Goal: Task Accomplishment & Management: Manage account settings

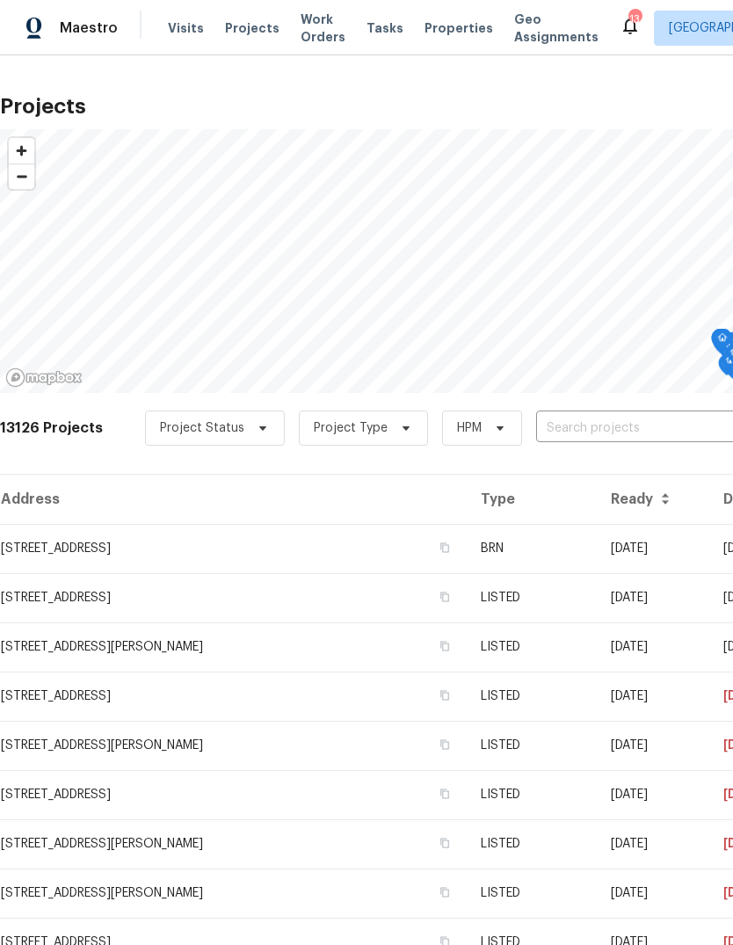
click at [561, 428] on input "text" at bounding box center [636, 428] width 201 height 27
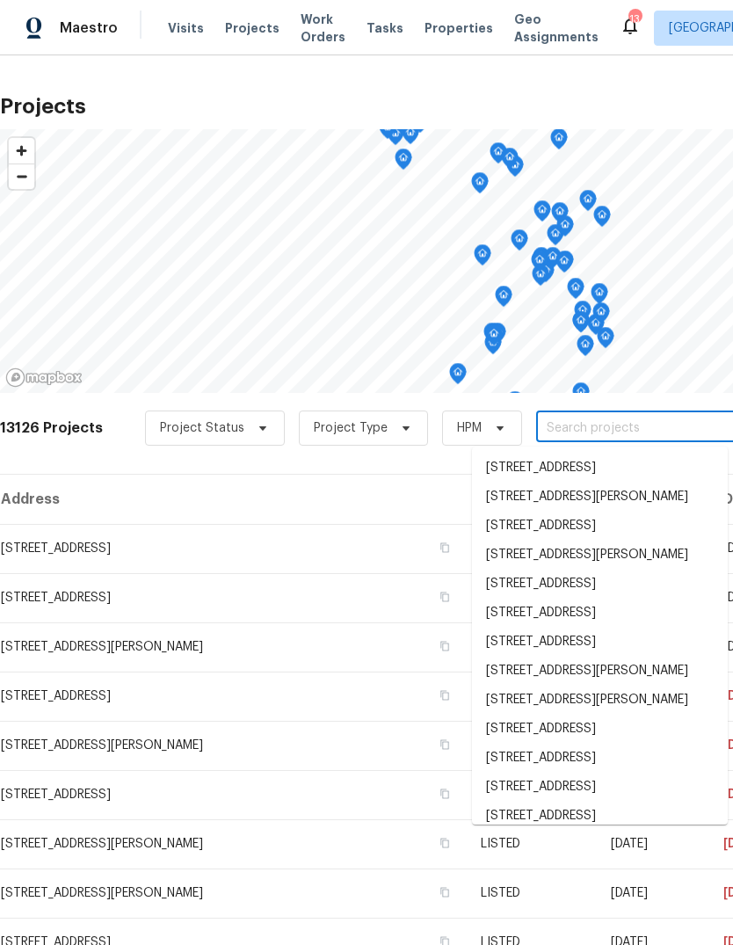
click at [595, 425] on input "text" at bounding box center [636, 428] width 201 height 27
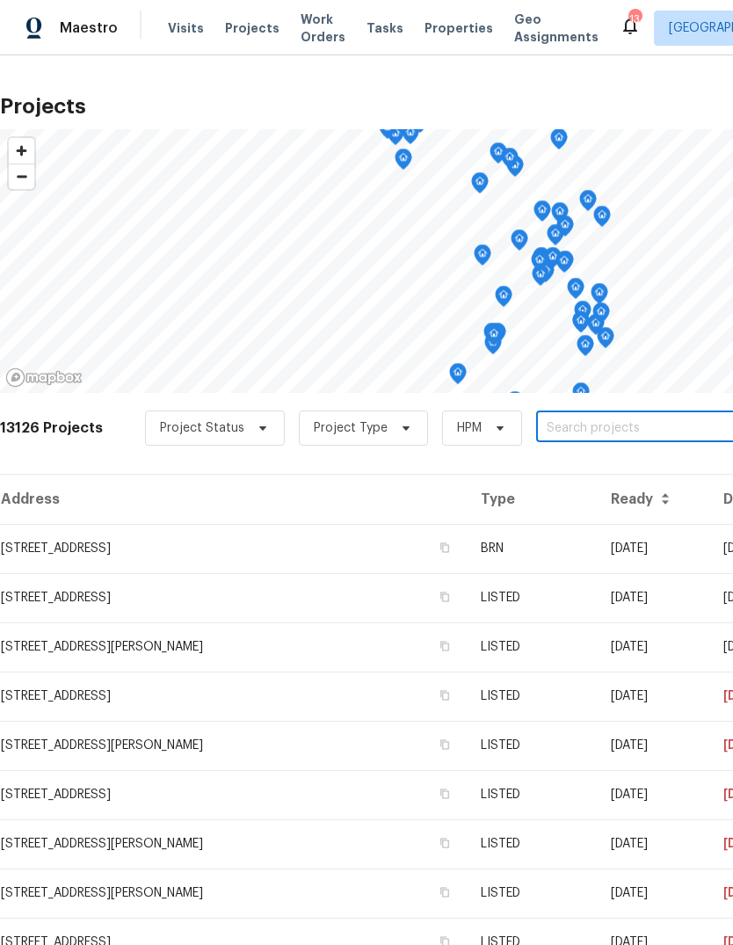
paste input "[STREET_ADDRESS][PERSON_NAME]"
type input "[STREET_ADDRESS][PERSON_NAME]"
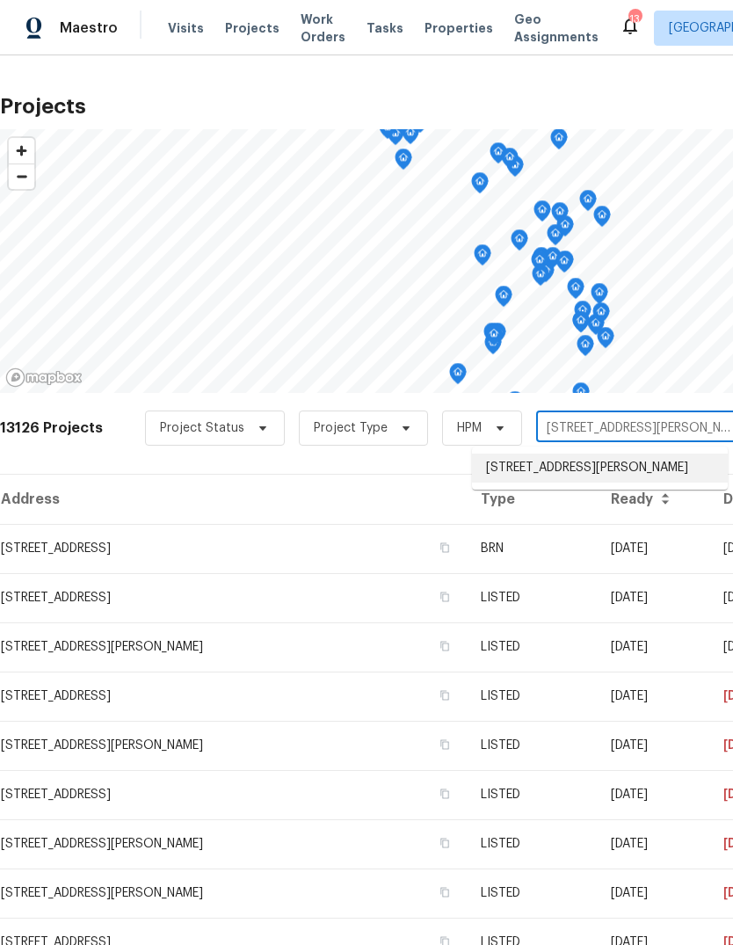
click at [605, 482] on li "[STREET_ADDRESS][PERSON_NAME]" at bounding box center [600, 468] width 256 height 29
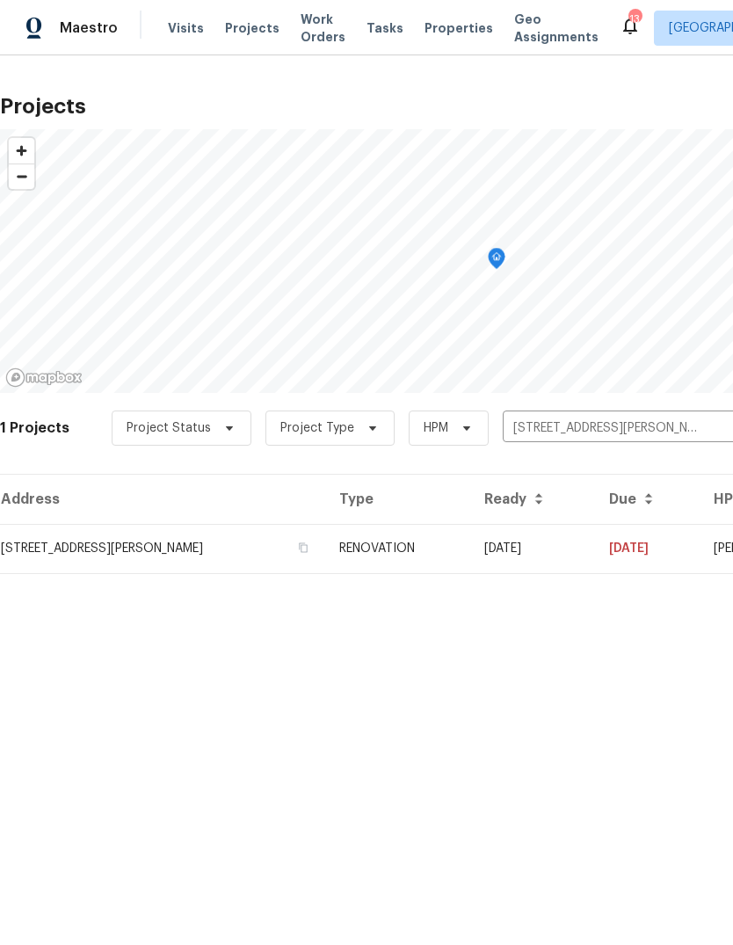
click at [595, 547] on td "[DATE]" at bounding box center [532, 548] width 125 height 49
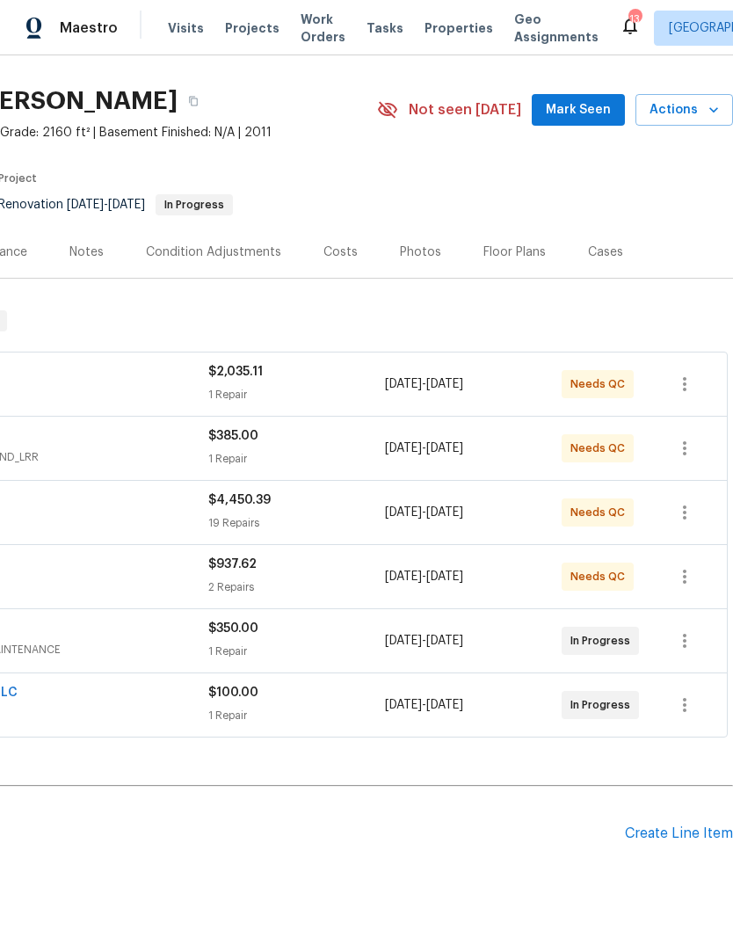
scroll to position [66, 0]
click at [672, 826] on div "Create Line Item" at bounding box center [679, 834] width 108 height 17
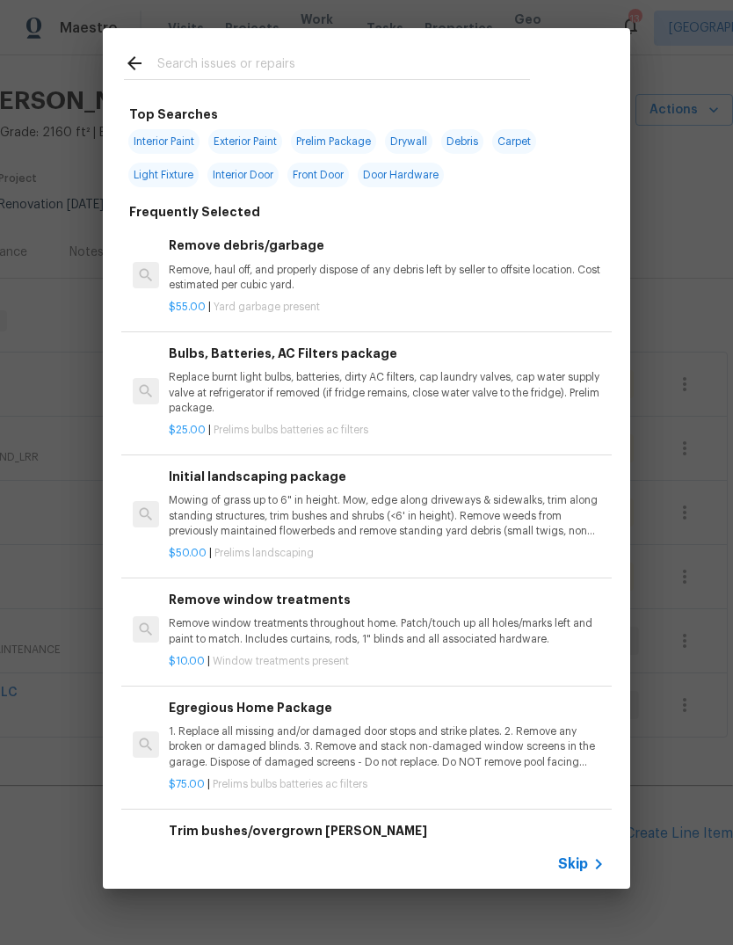
click at [292, 64] on input "text" at bounding box center [343, 66] width 373 height 26
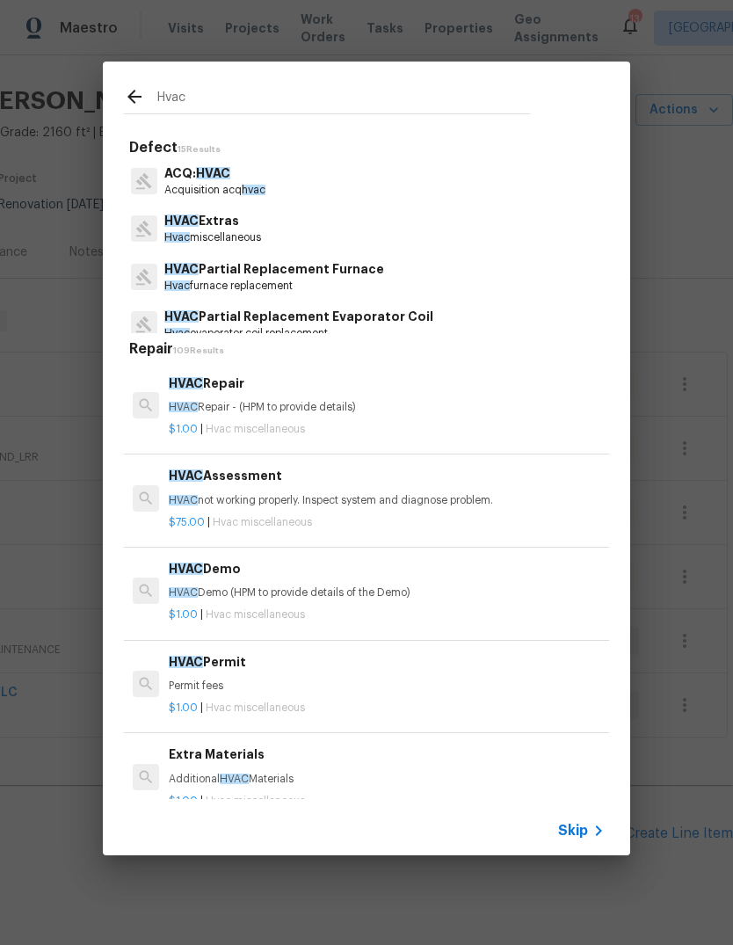
type input "Hvac"
click at [280, 227] on div "HVAC Extras Hvac miscellaneous" at bounding box center [366, 228] width 485 height 47
click at [298, 498] on p "HVAC not working properly. Inspect system and diagnose problem." at bounding box center [387, 500] width 436 height 15
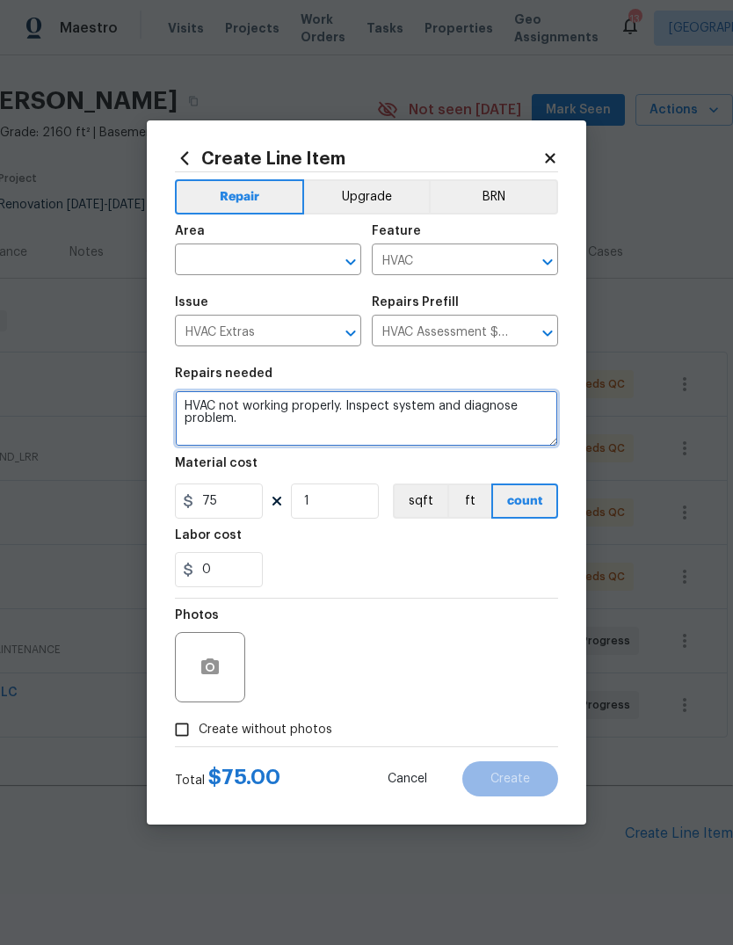
click at [182, 404] on textarea "HVAC not working properly. Inspect system and diagnose problem." at bounding box center [366, 418] width 383 height 56
type textarea "SECOND FLOOR HVAC not working properly. Inspect system and diagnose problem."
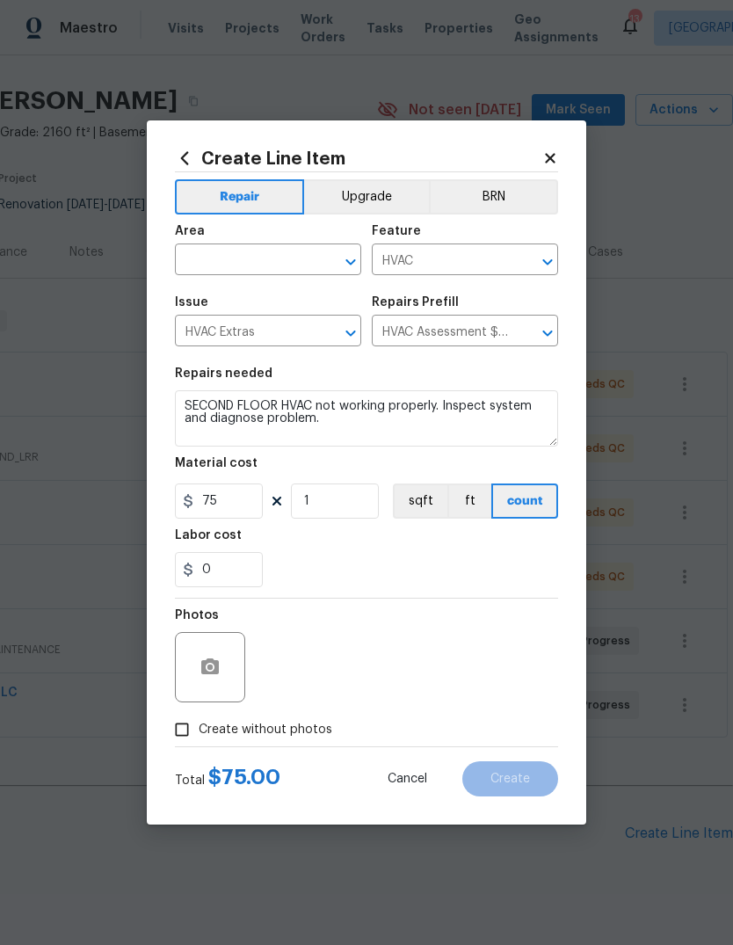
click at [465, 551] on div "Labor cost" at bounding box center [366, 540] width 383 height 23
click at [273, 254] on input "text" at bounding box center [243, 261] width 137 height 27
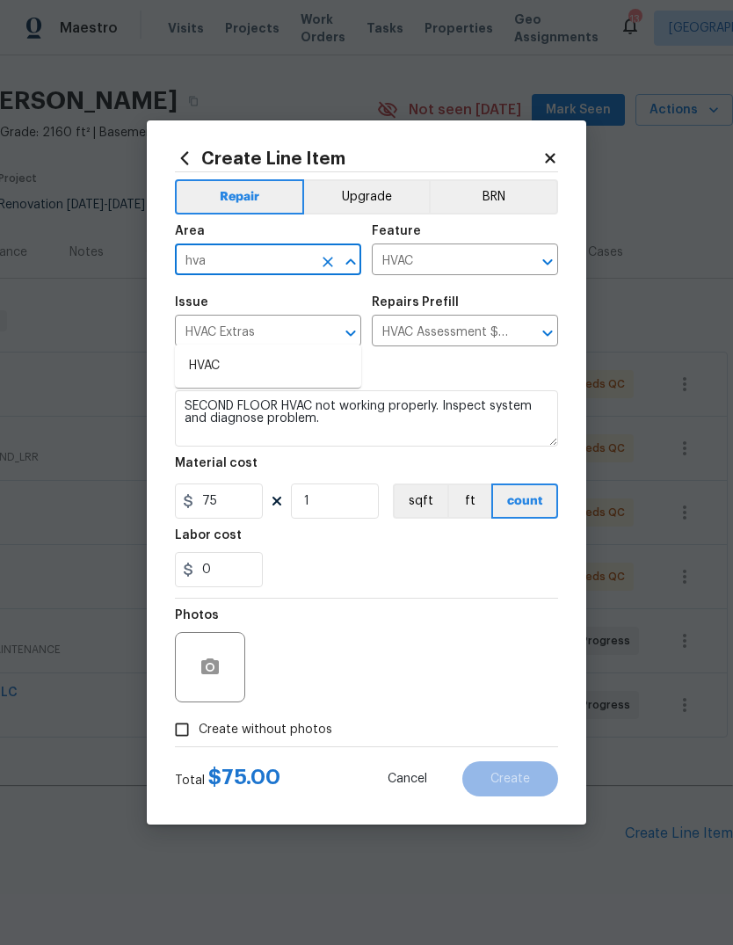
click at [262, 352] on li "HVAC" at bounding box center [268, 366] width 186 height 29
type input "HVAC"
click at [403, 567] on div "0" at bounding box center [366, 569] width 383 height 35
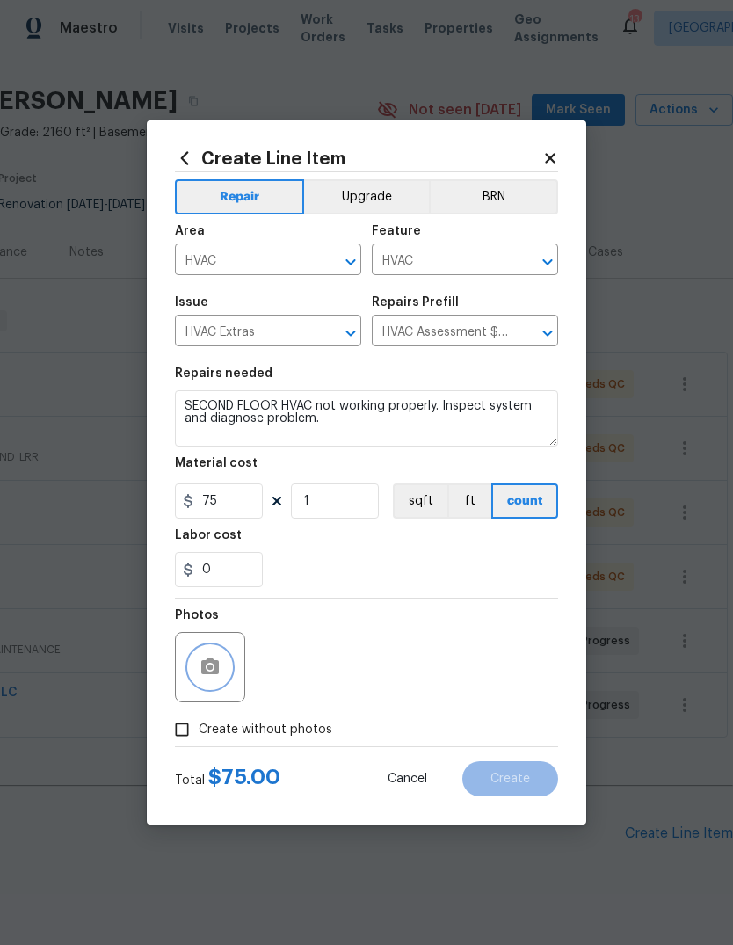
click at [207, 662] on icon "button" at bounding box center [210, 666] width 18 height 16
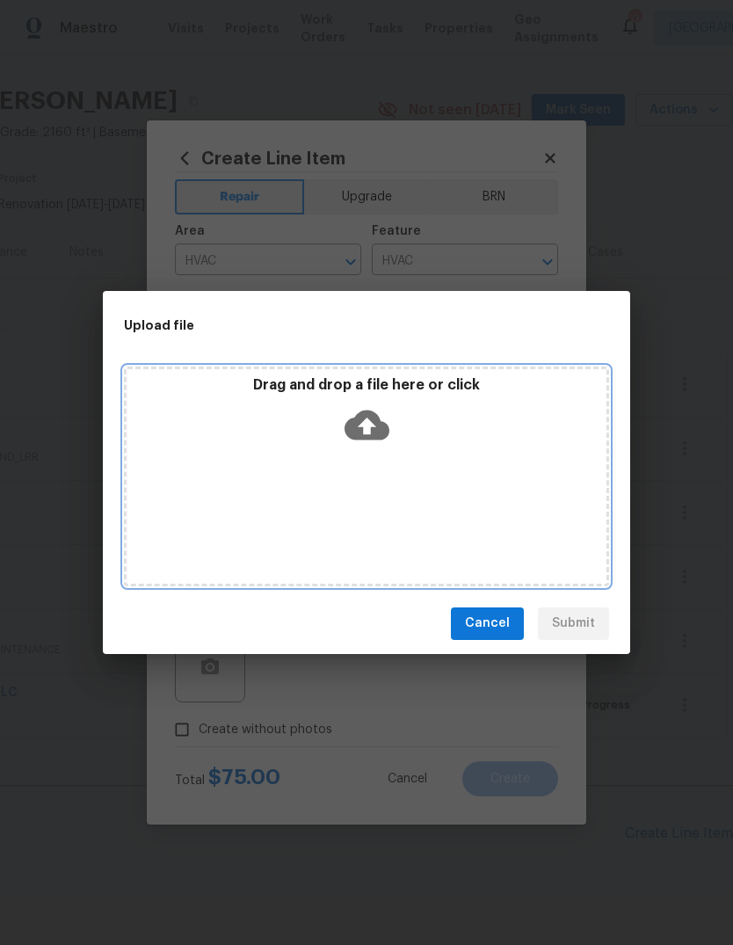
click at [394, 424] on div "Drag and drop a file here or click" at bounding box center [367, 414] width 480 height 76
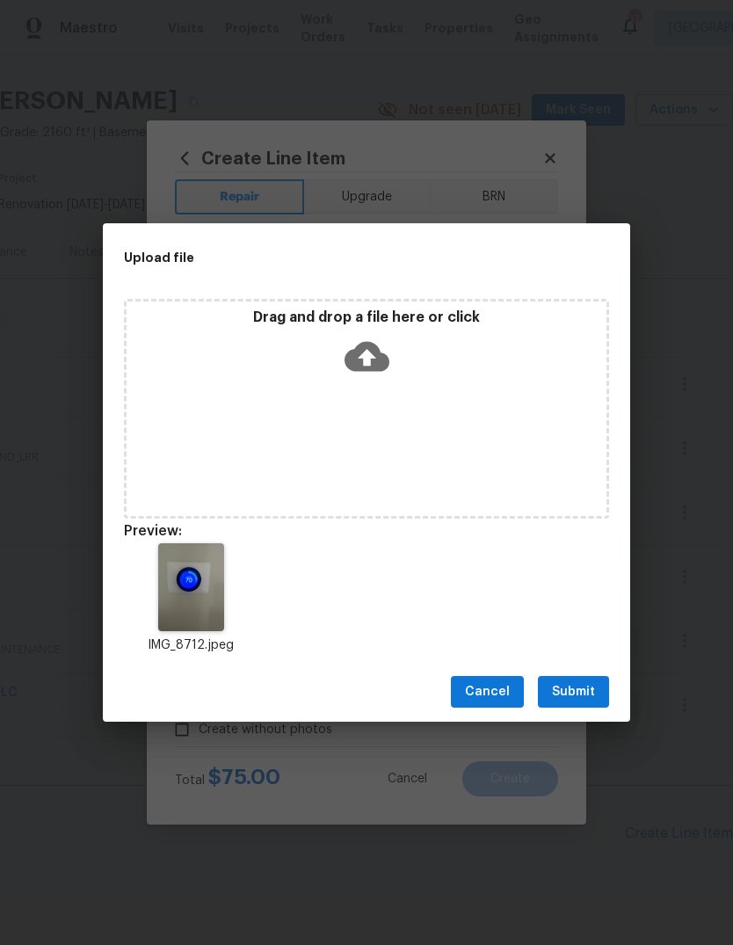
click at [596, 693] on button "Submit" at bounding box center [573, 692] width 71 height 33
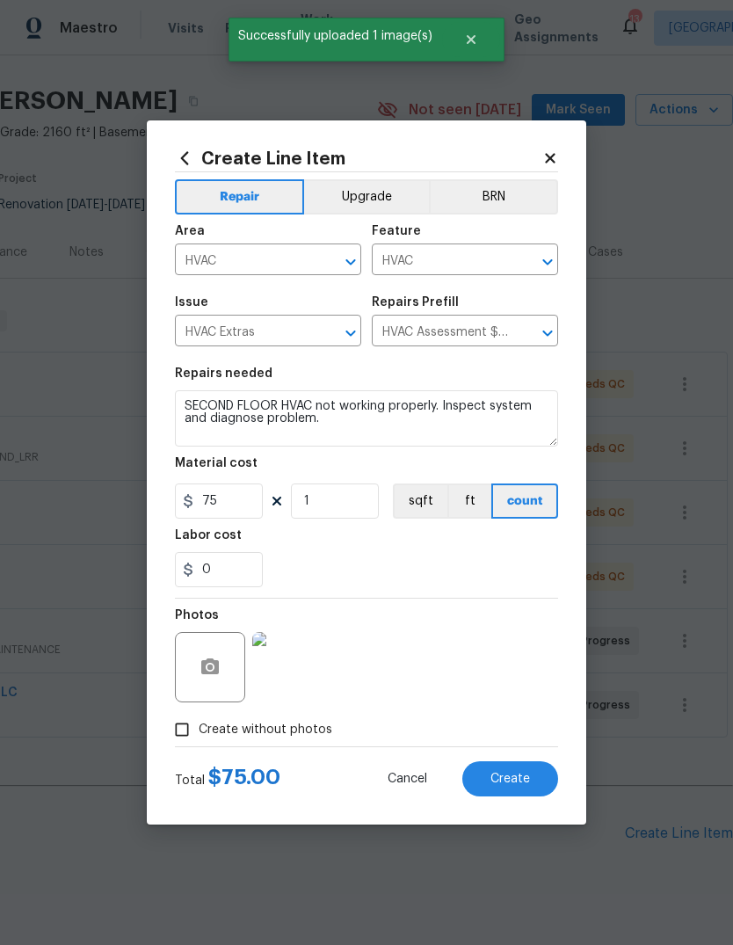
click at [527, 782] on span "Create" at bounding box center [511, 779] width 40 height 13
type input "0"
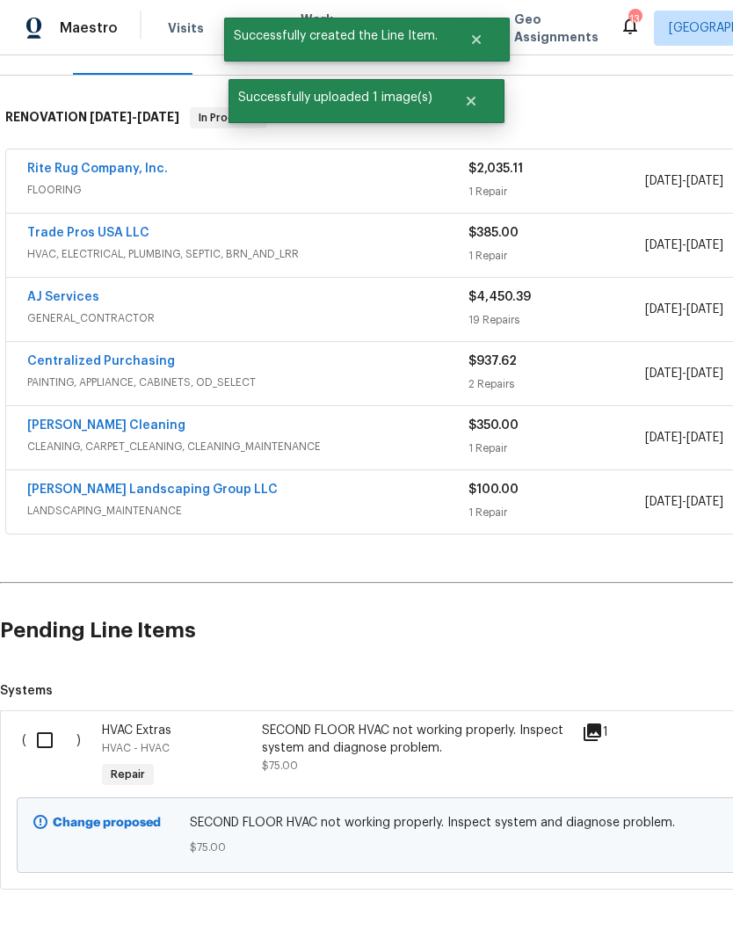
scroll to position [242, 0]
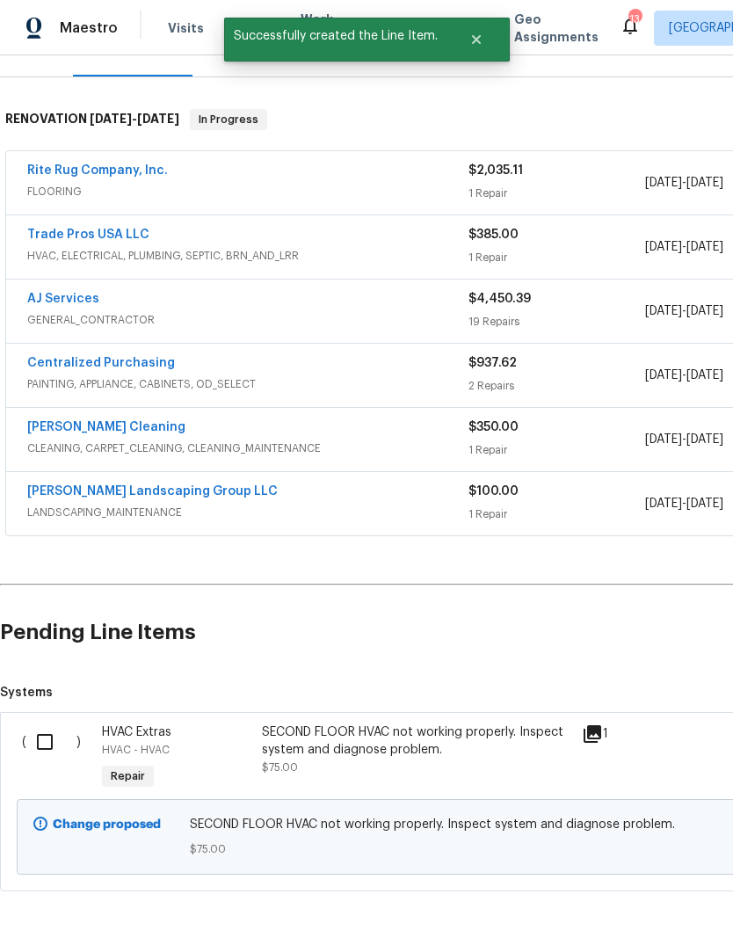
click at [40, 724] on input "checkbox" at bounding box center [51, 742] width 50 height 37
checkbox input "true"
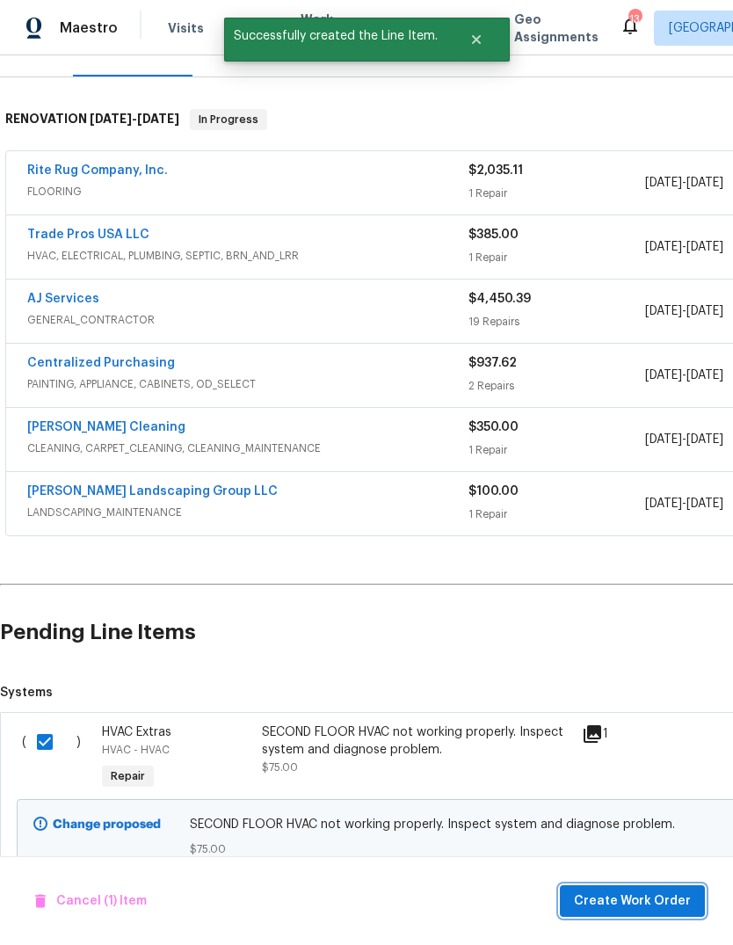
click at [656, 910] on span "Create Work Order" at bounding box center [632, 902] width 117 height 22
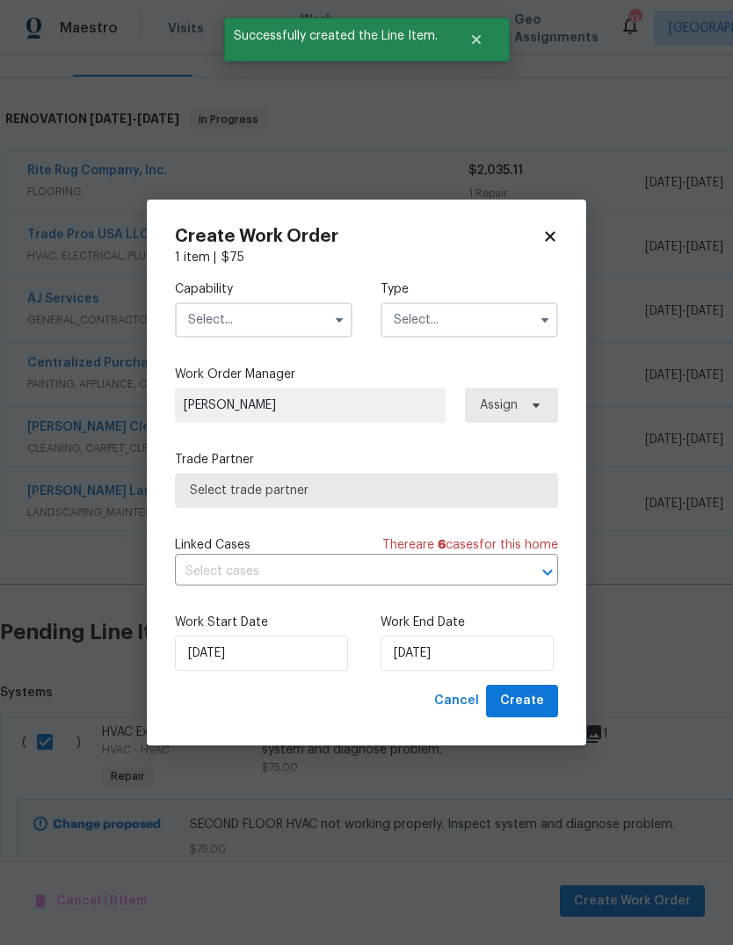
click at [287, 311] on input "text" at bounding box center [264, 319] width 178 height 35
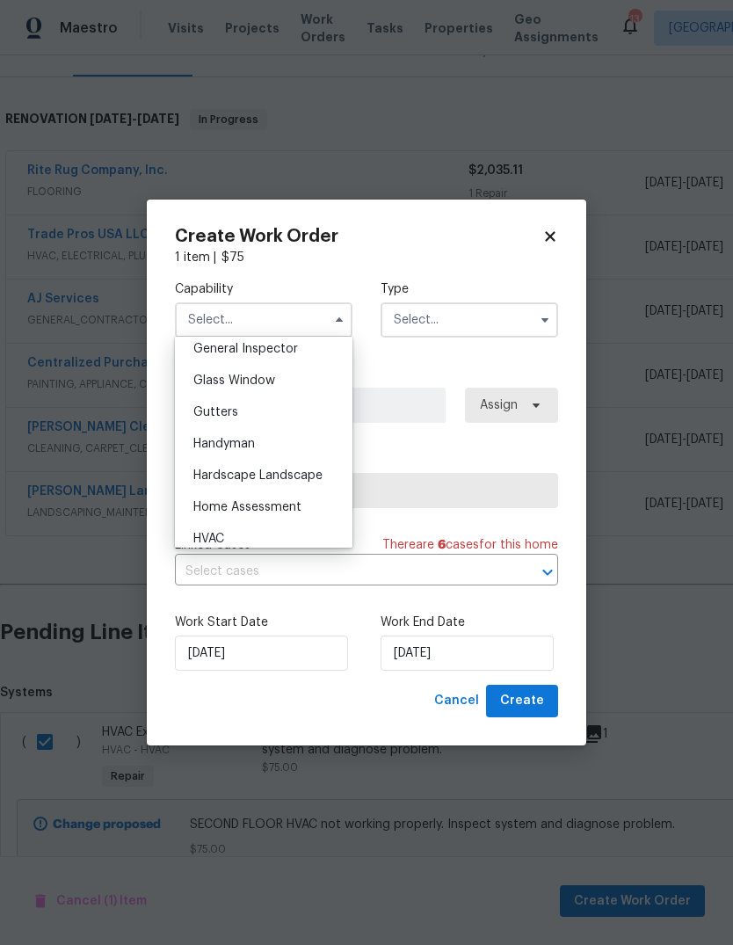
scroll to position [903, 0]
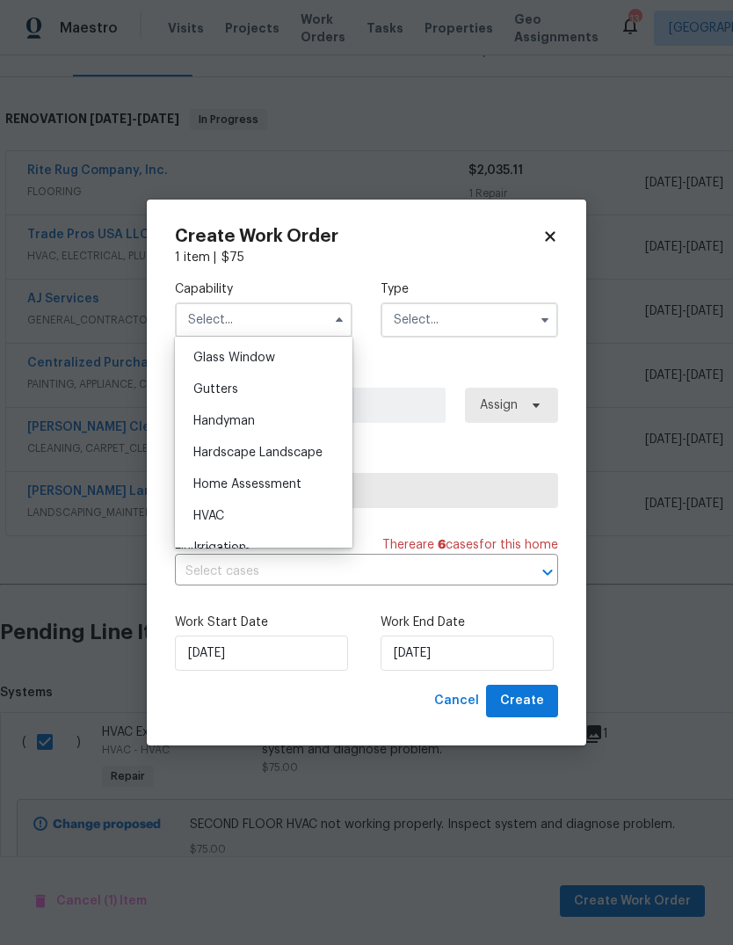
click at [250, 517] on div "HVAC" at bounding box center [263, 516] width 169 height 32
type input "HVAC"
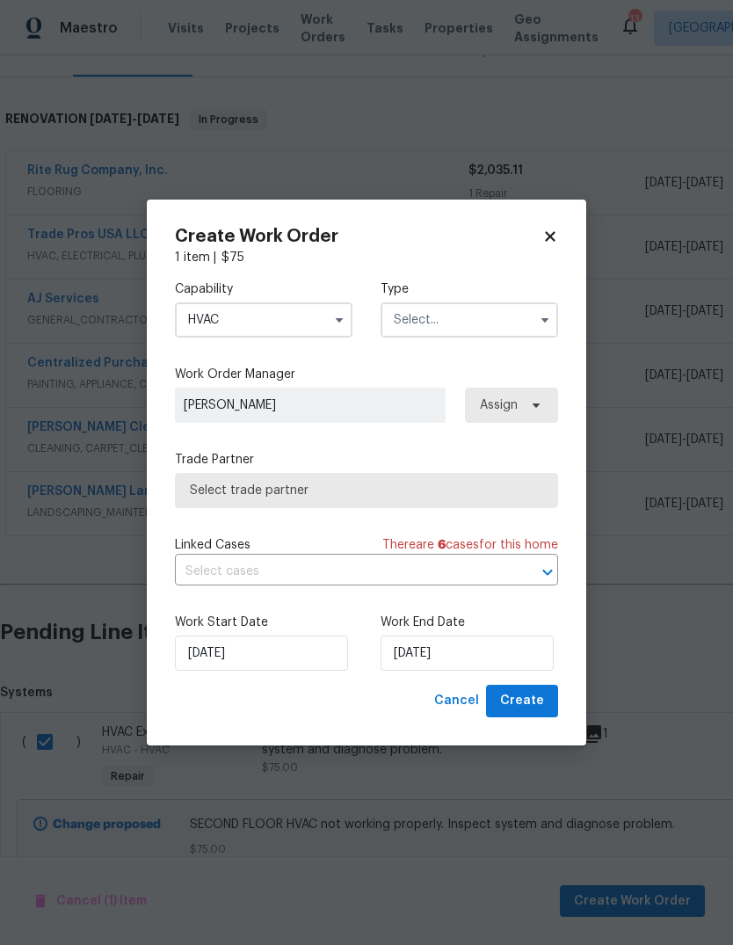
click at [469, 325] on input "text" at bounding box center [470, 319] width 178 height 35
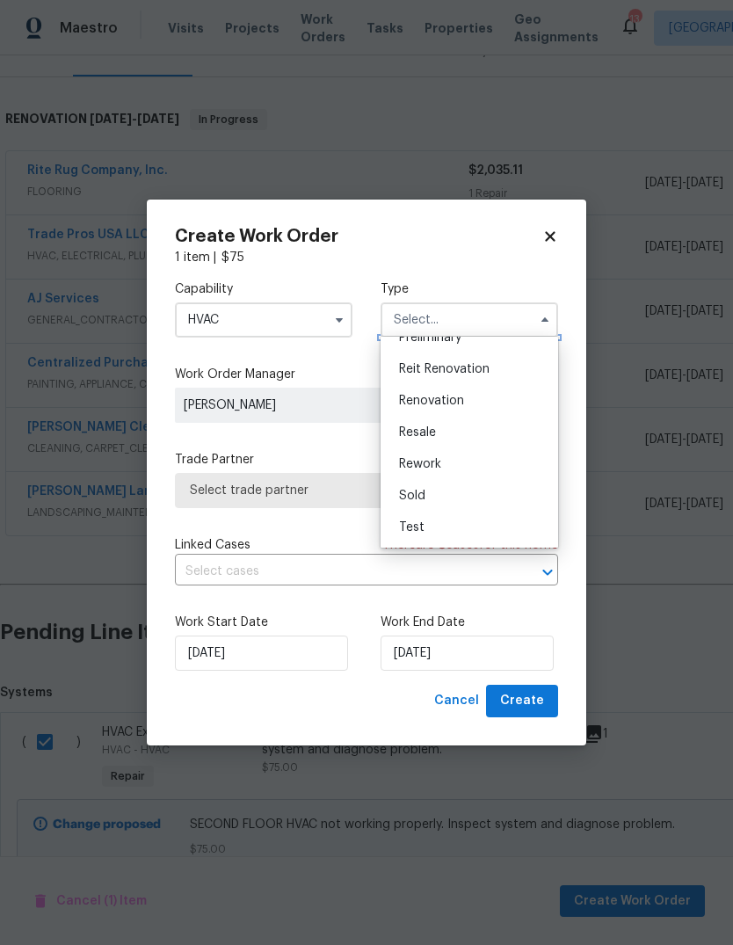
scroll to position [399, 0]
click at [459, 402] on span "Renovation" at bounding box center [431, 401] width 65 height 12
type input "Renovation"
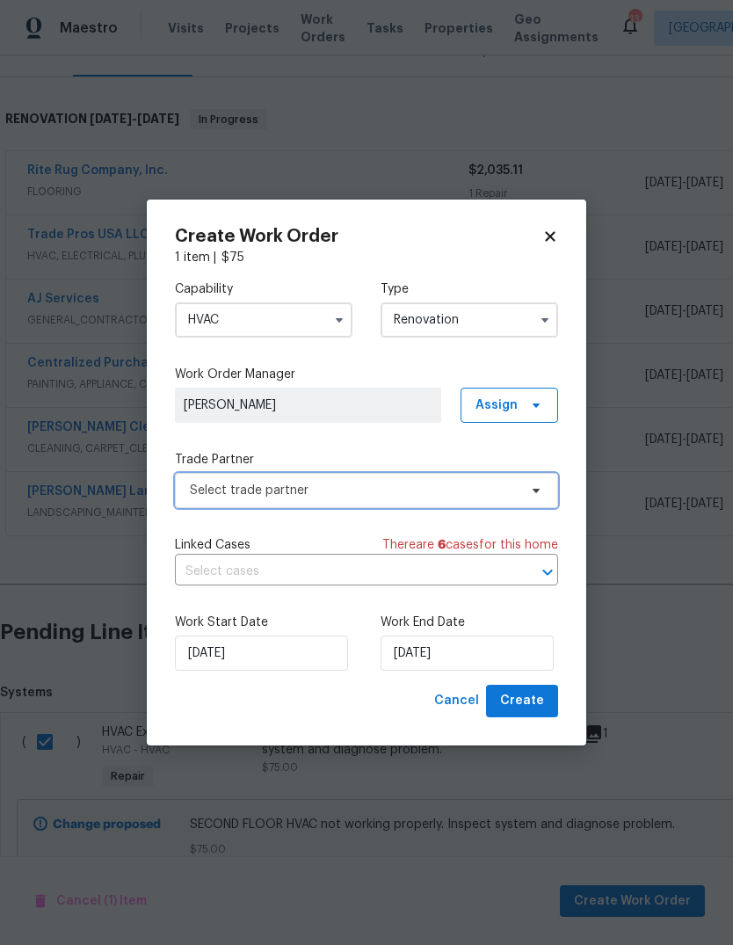
click at [527, 487] on span at bounding box center [533, 491] width 19 height 14
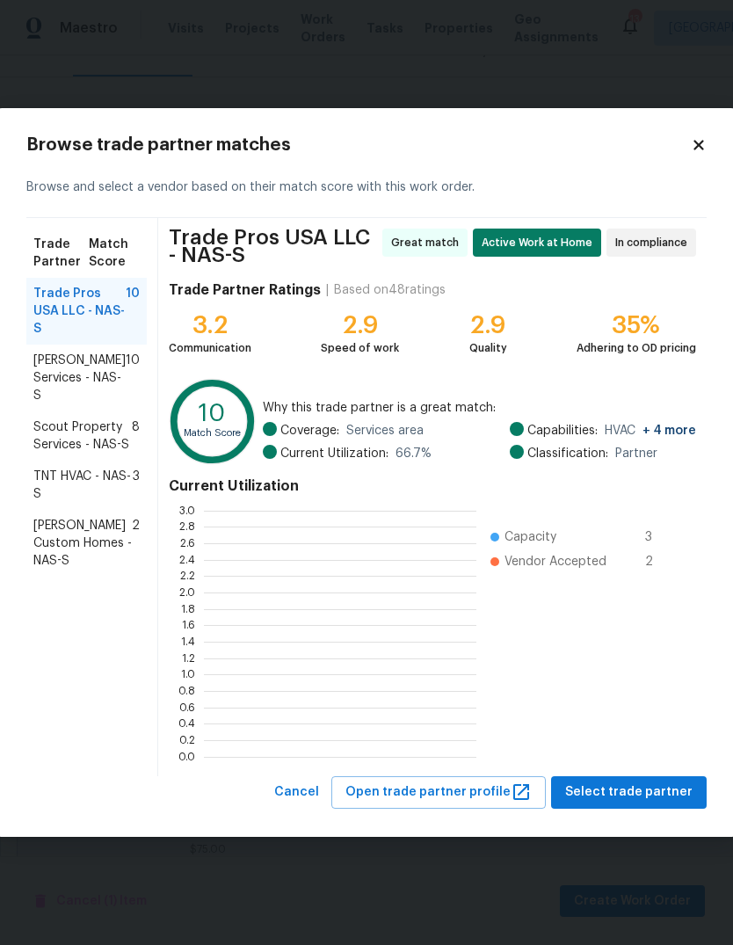
scroll to position [2, 2]
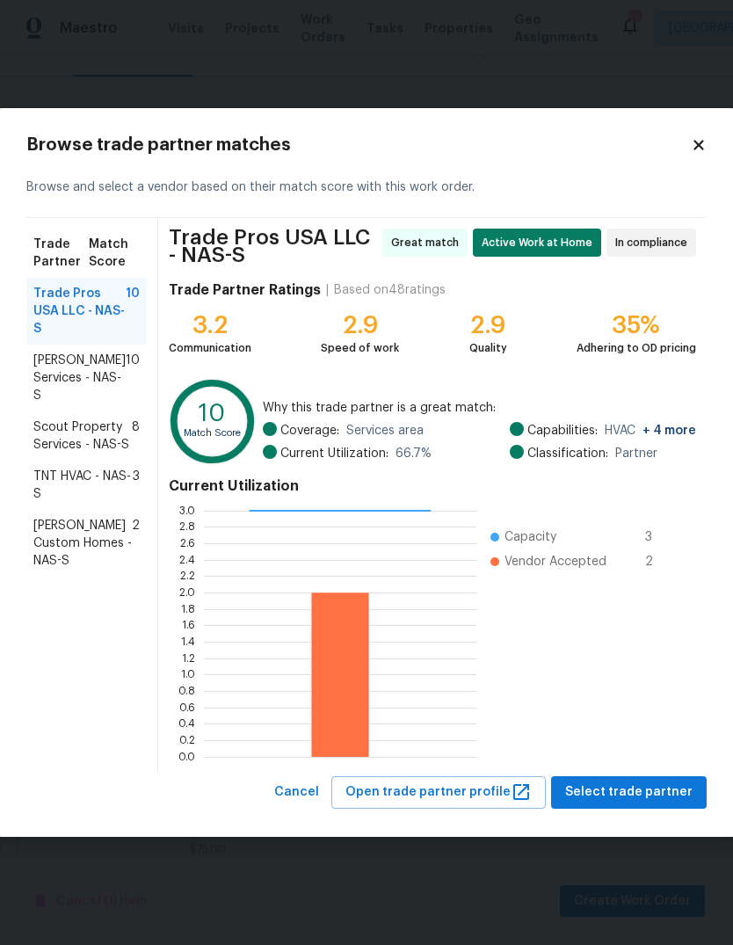
click at [35, 503] on span "TNT HVAC - NAS-S" at bounding box center [82, 485] width 99 height 35
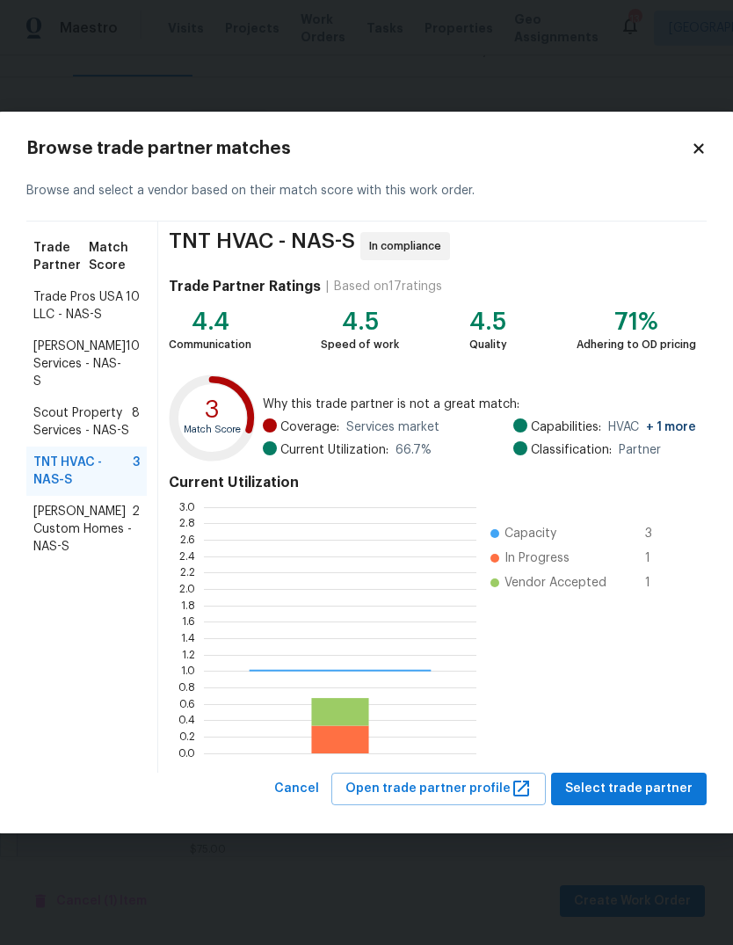
scroll to position [246, 273]
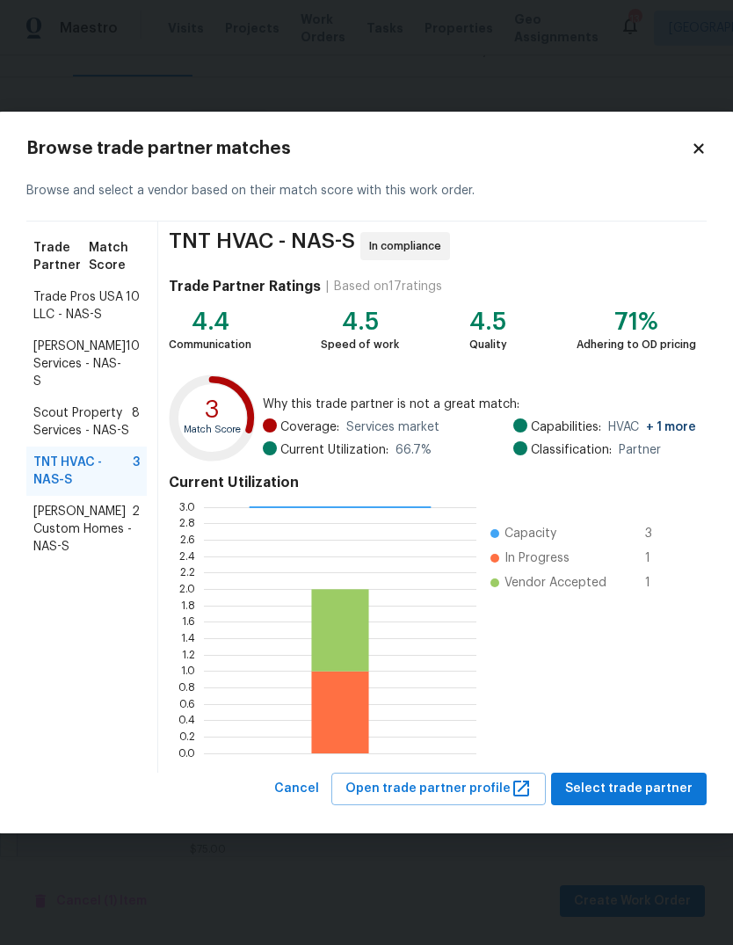
click at [50, 305] on span "Trade Pros USA LLC - NAS-S" at bounding box center [79, 305] width 92 height 35
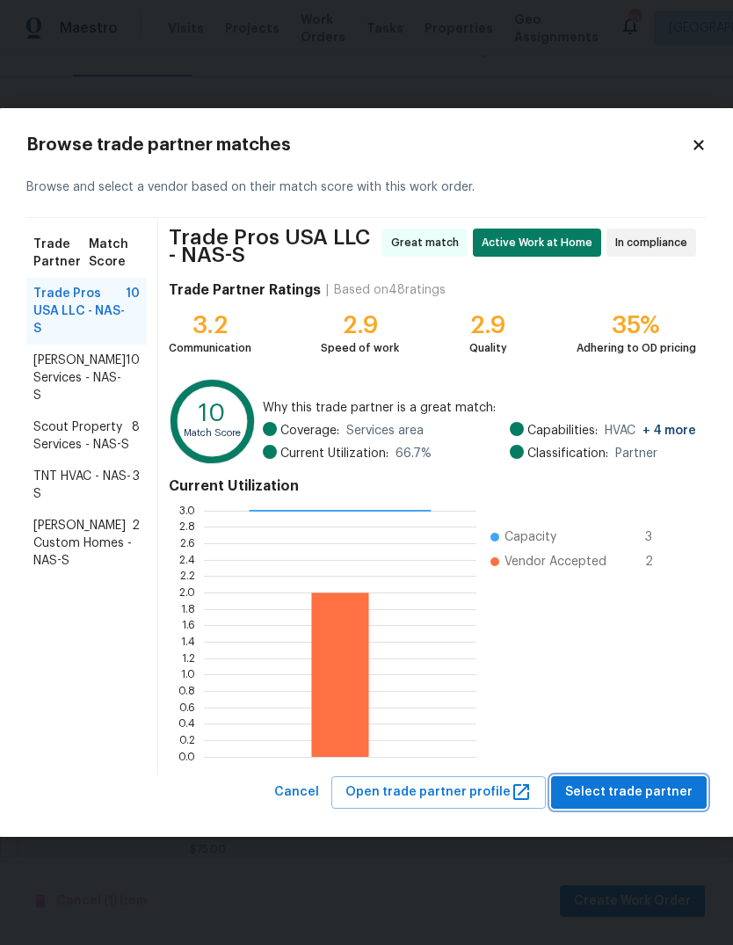
click at [670, 792] on span "Select trade partner" at bounding box center [628, 793] width 127 height 22
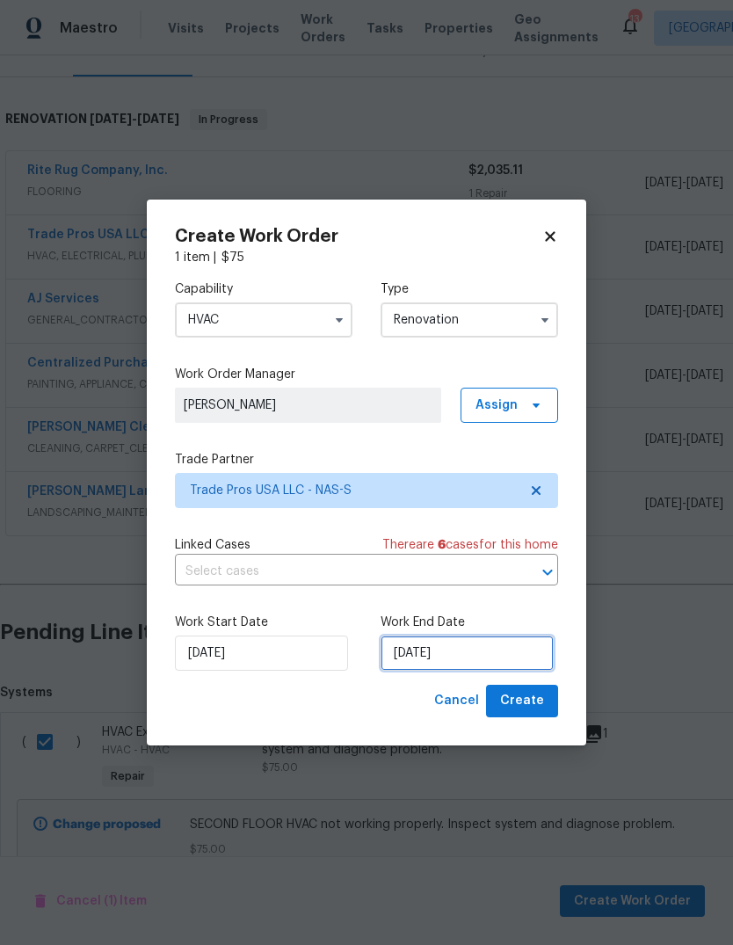
click at [482, 655] on input "[DATE]" at bounding box center [467, 653] width 173 height 35
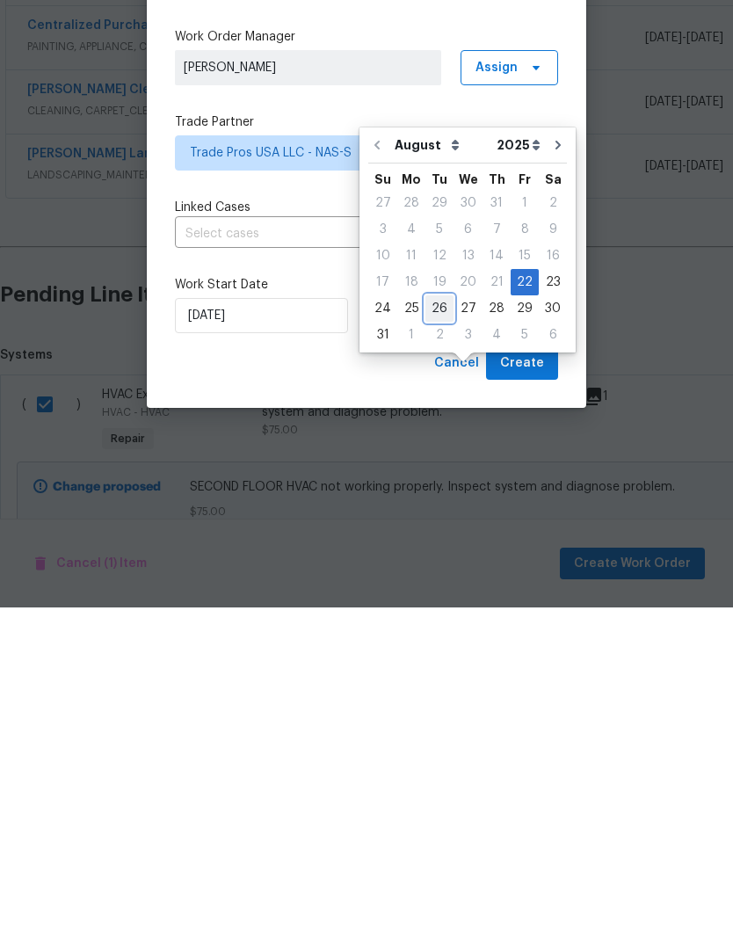
click at [438, 634] on div "26" at bounding box center [440, 646] width 28 height 25
type input "[DATE]"
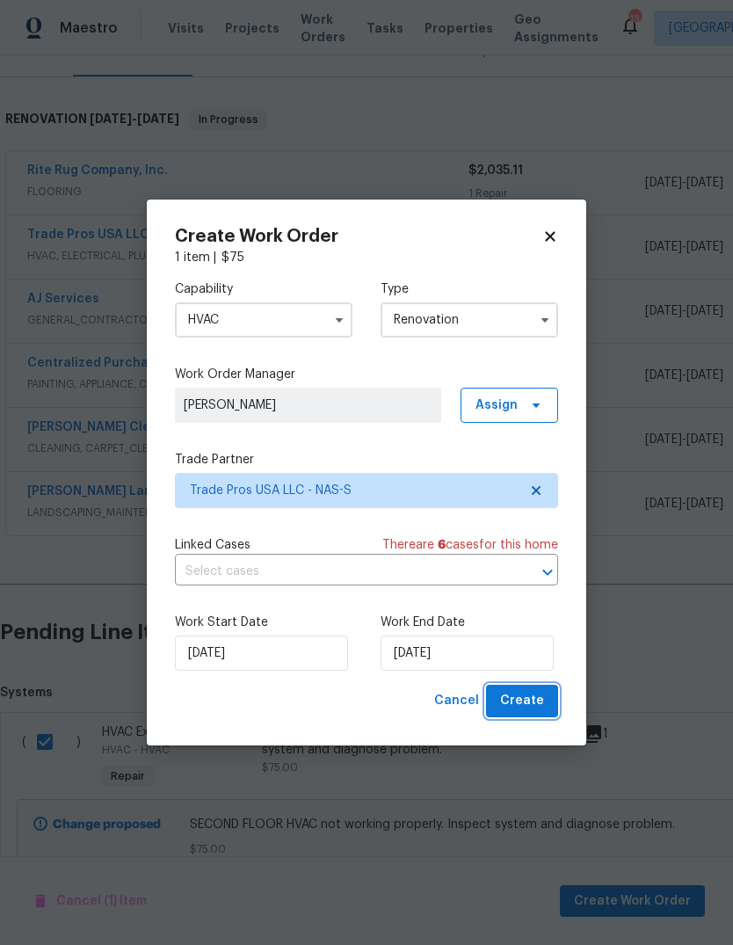
click at [539, 704] on span "Create" at bounding box center [522, 701] width 44 height 22
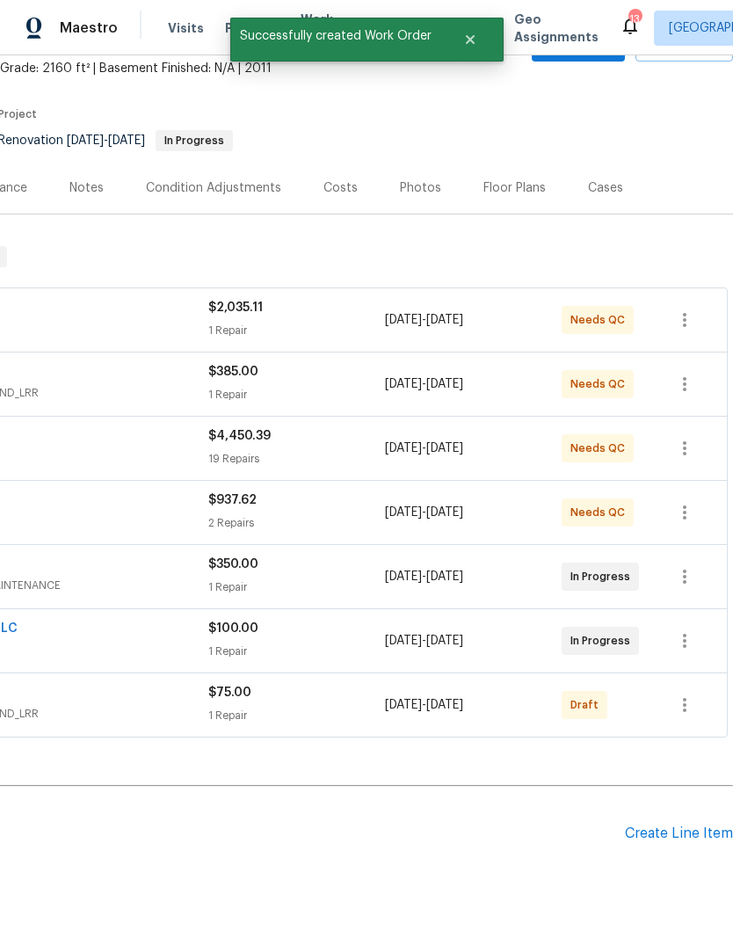
scroll to position [105, 260]
click at [692, 695] on icon "button" at bounding box center [684, 705] width 21 height 21
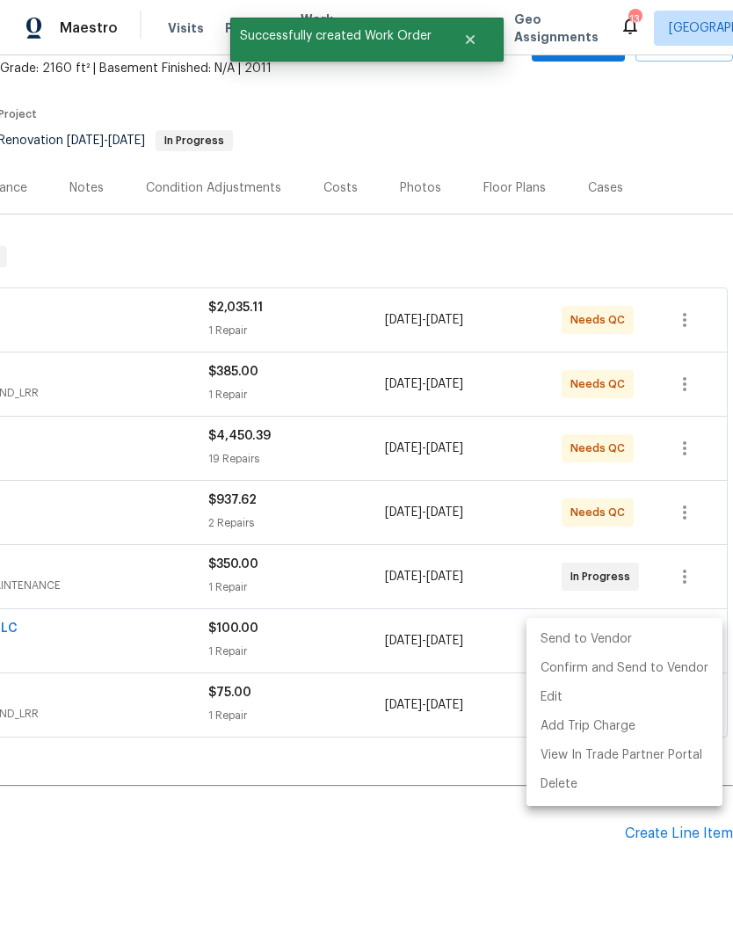
click at [607, 642] on li "Send to Vendor" at bounding box center [625, 639] width 196 height 29
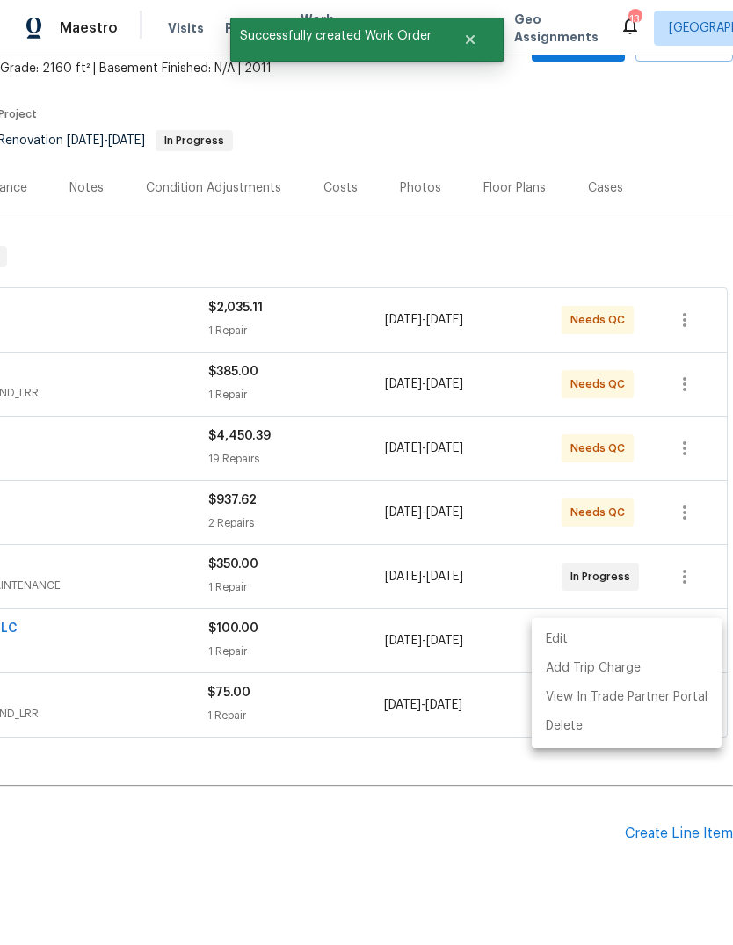
click at [445, 826] on div at bounding box center [366, 472] width 733 height 945
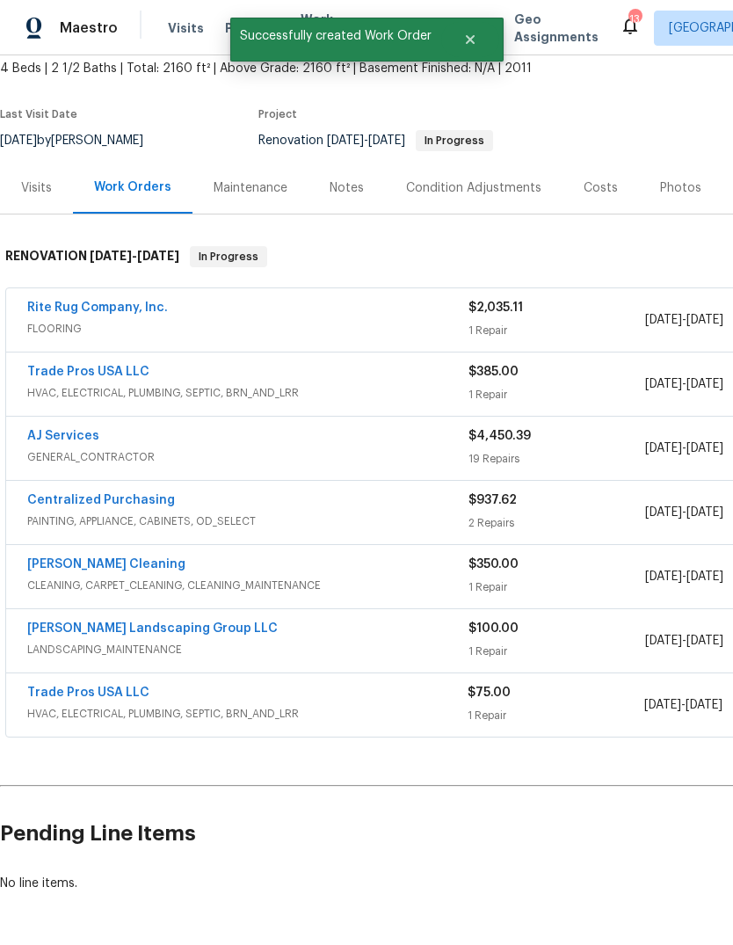
scroll to position [105, 0]
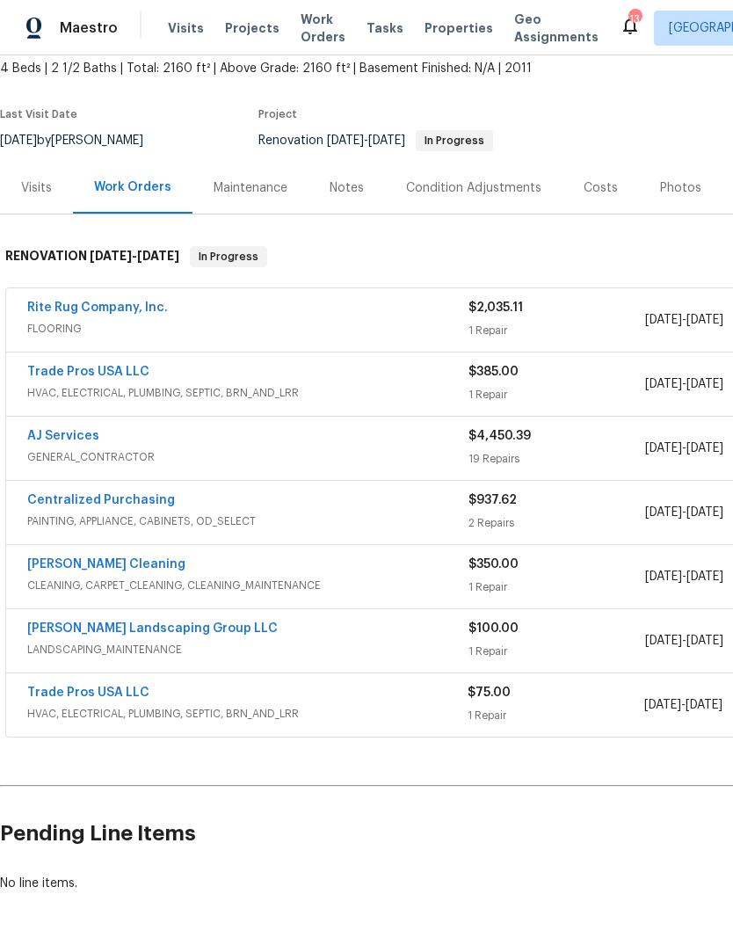
click at [124, 687] on link "Trade Pros USA LLC" at bounding box center [88, 693] width 122 height 12
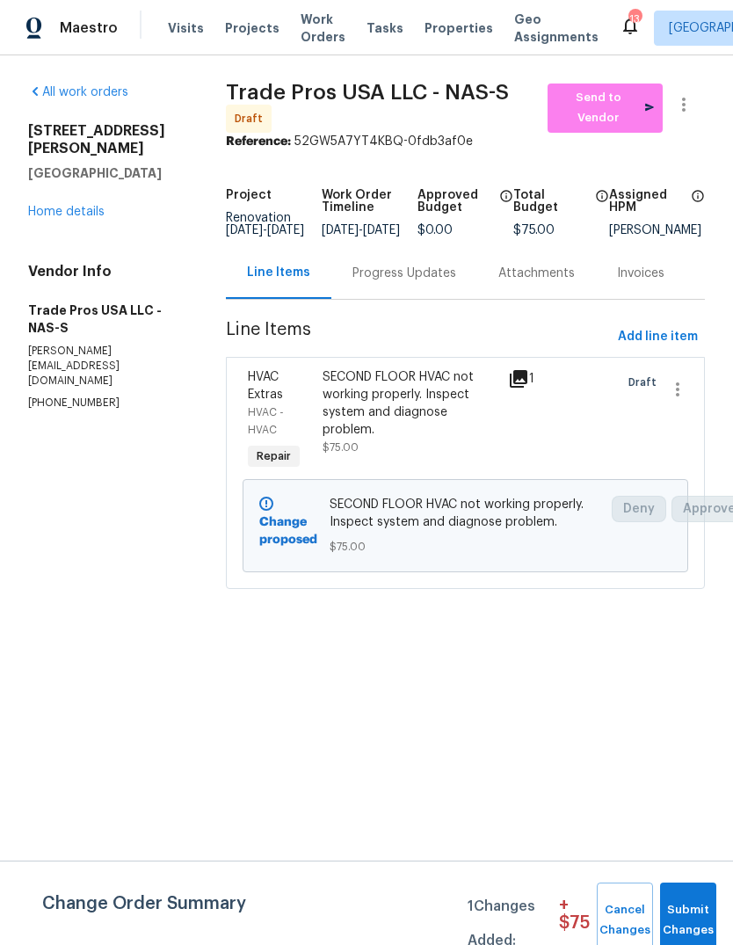
click at [395, 282] on div "Progress Updates" at bounding box center [405, 274] width 104 height 18
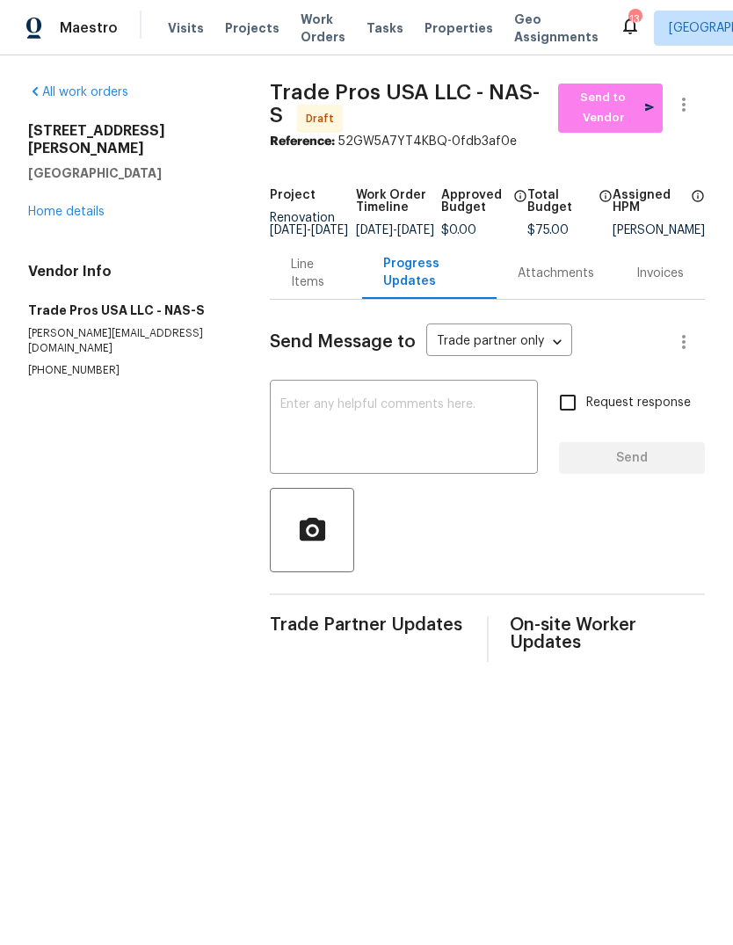
click at [450, 429] on textarea at bounding box center [403, 429] width 247 height 62
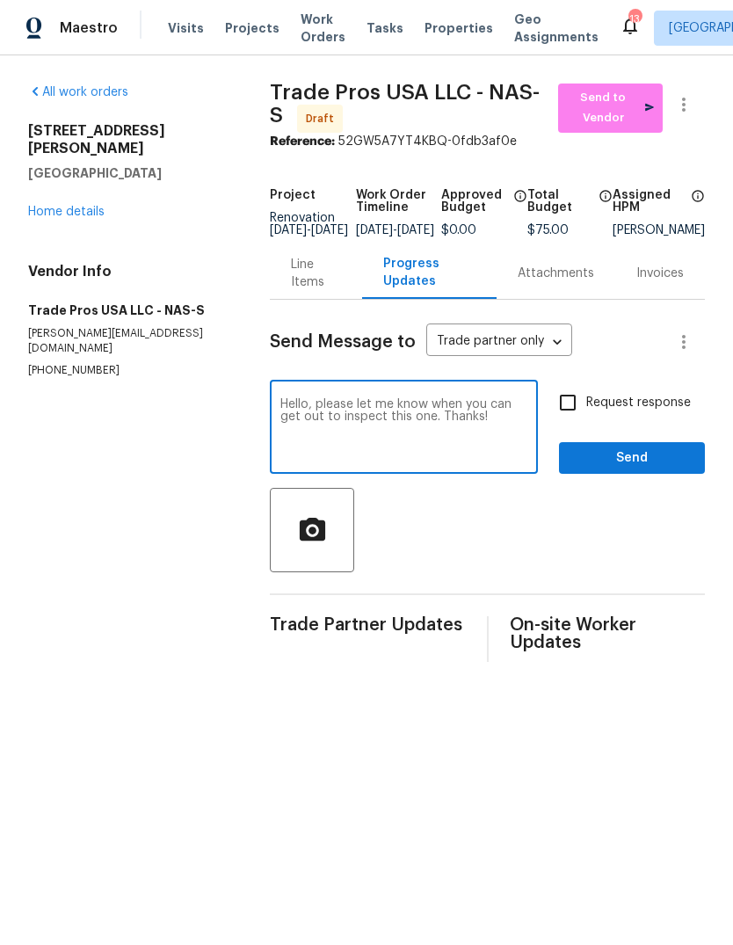
type textarea "Hello, please let me know when you can get out to inspect this one. Thanks!"
click at [634, 412] on span "Request response" at bounding box center [638, 403] width 105 height 18
click at [586, 421] on input "Request response" at bounding box center [567, 402] width 37 height 37
checkbox input "true"
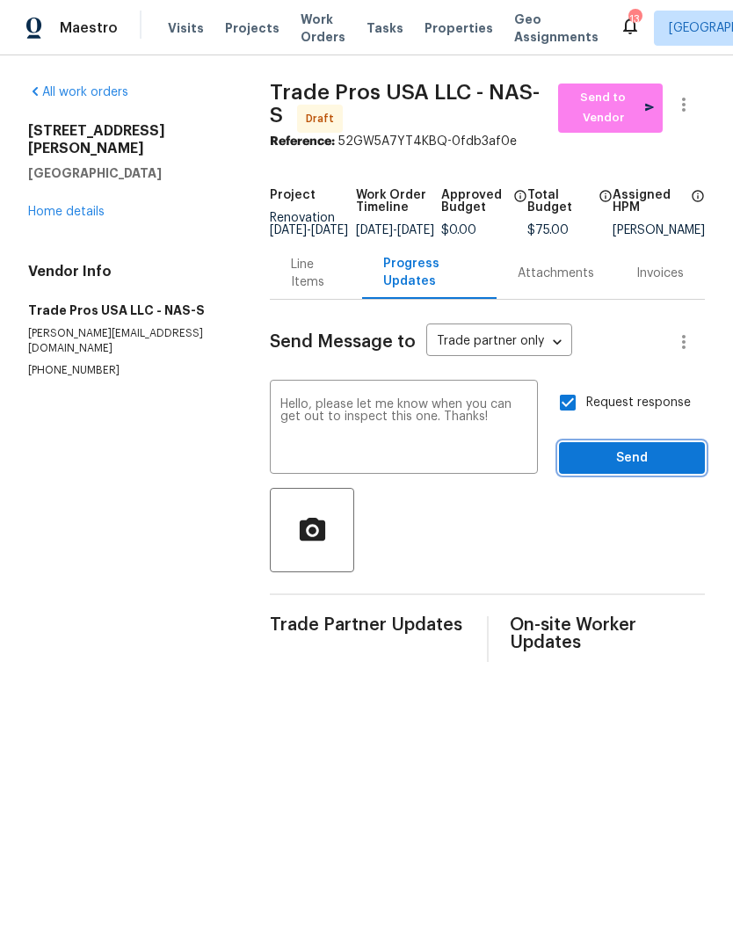
click at [655, 469] on span "Send" at bounding box center [632, 458] width 118 height 22
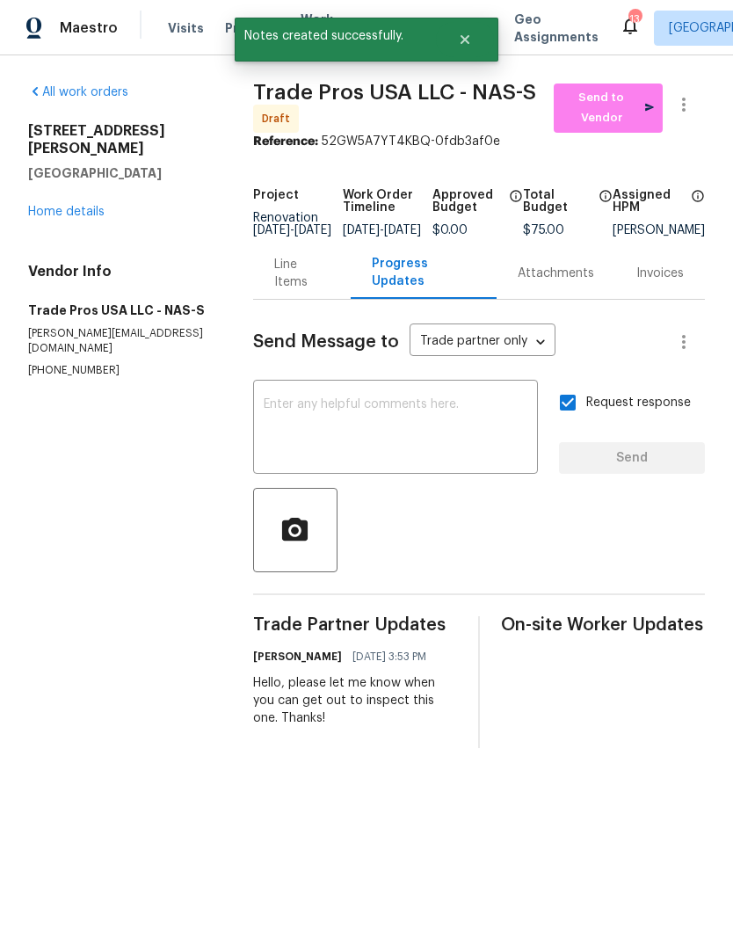
click at [80, 206] on link "Home details" at bounding box center [66, 212] width 76 height 12
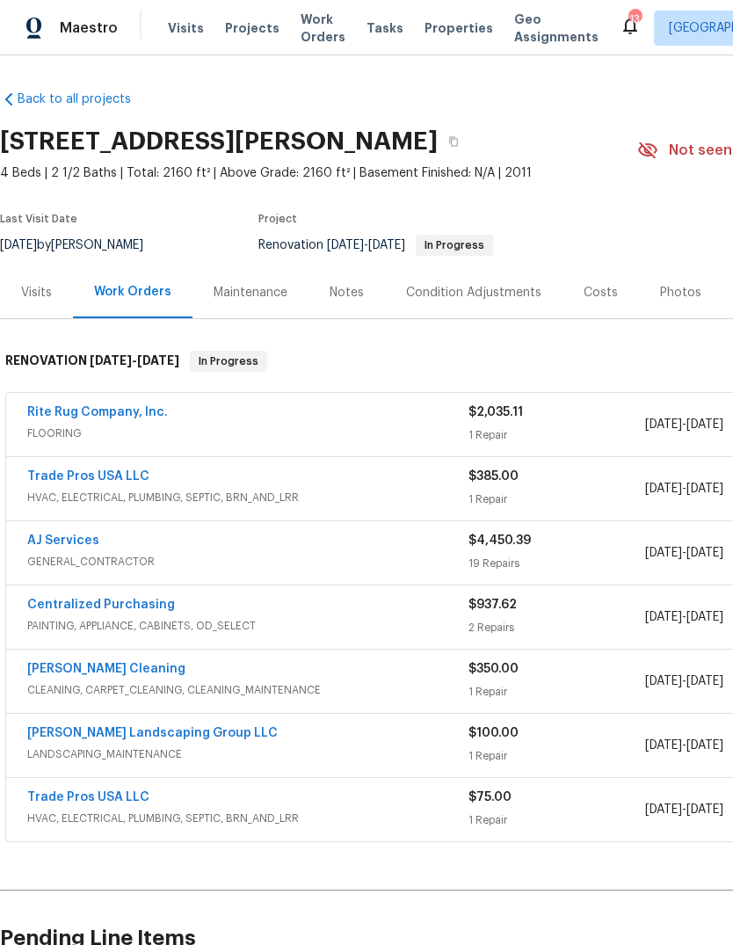
click at [236, 26] on span "Projects" at bounding box center [252, 28] width 55 height 18
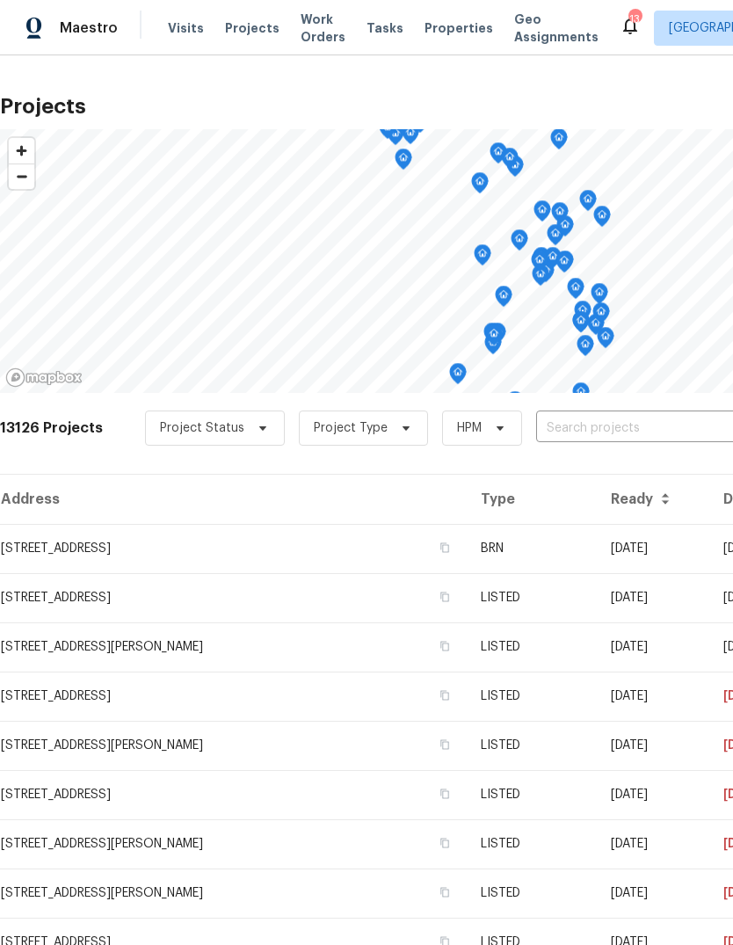
click at [564, 430] on input "text" at bounding box center [636, 428] width 201 height 27
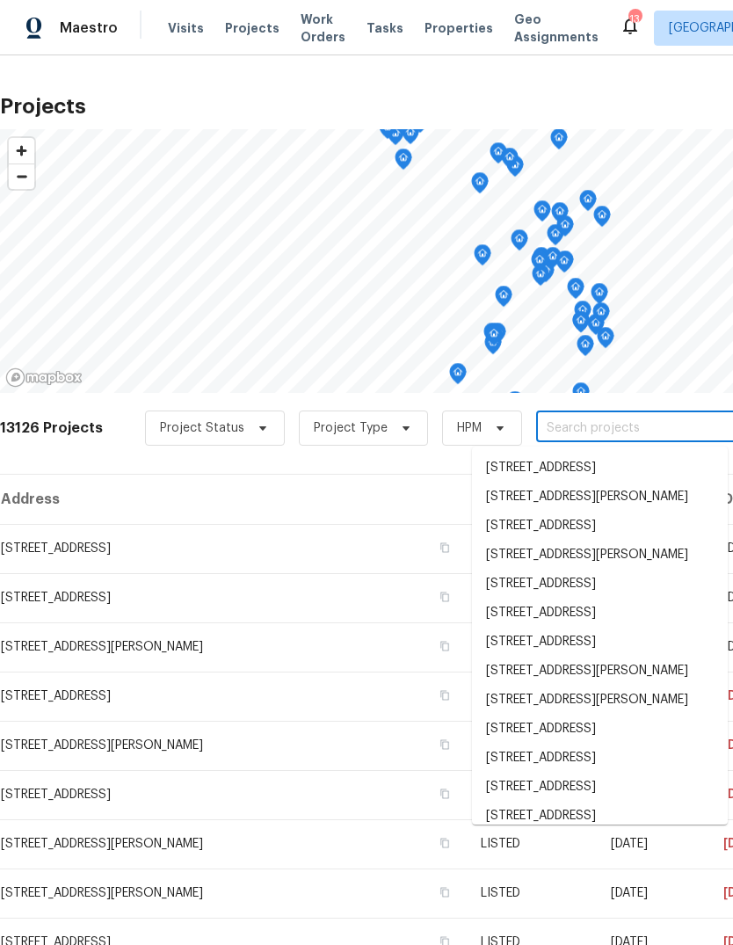
click at [564, 430] on input "text" at bounding box center [636, 428] width 201 height 27
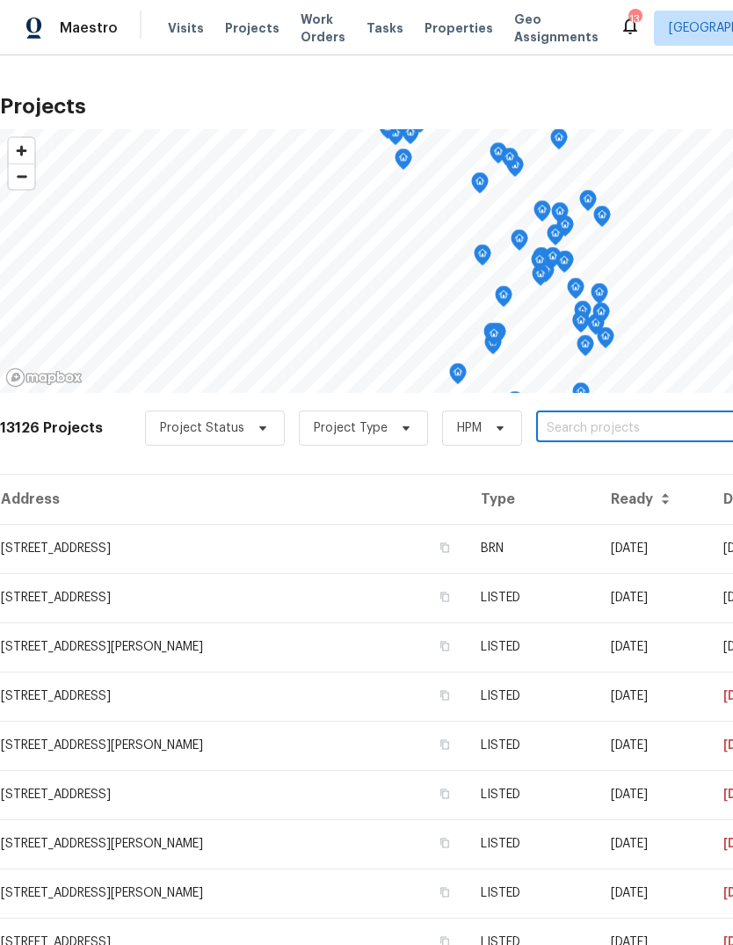
click at [557, 431] on input "text" at bounding box center [636, 428] width 201 height 27
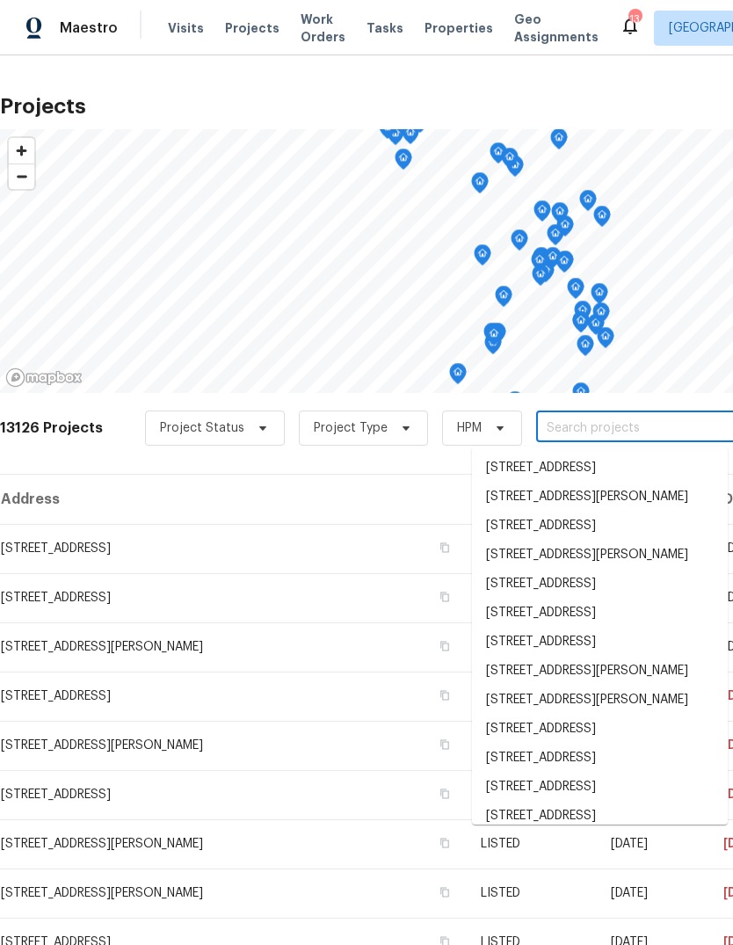
paste input "[STREET_ADDRESS]"
type input "[STREET_ADDRESS]"
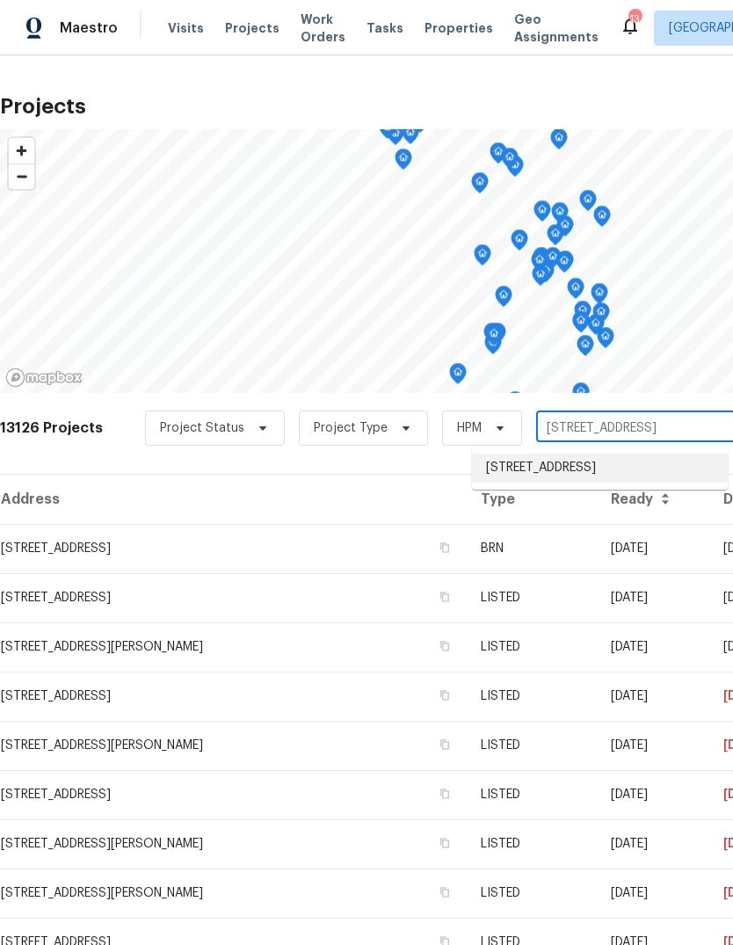
click at [615, 469] on li "[STREET_ADDRESS]" at bounding box center [600, 468] width 256 height 29
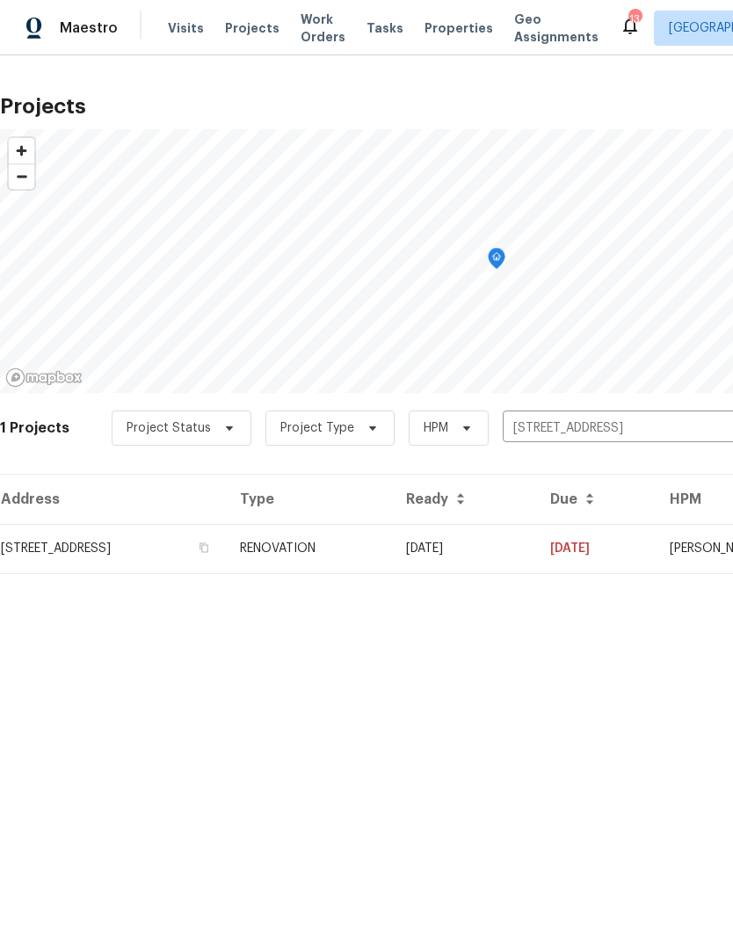
click at [536, 552] on td "[DATE]" at bounding box center [464, 548] width 144 height 49
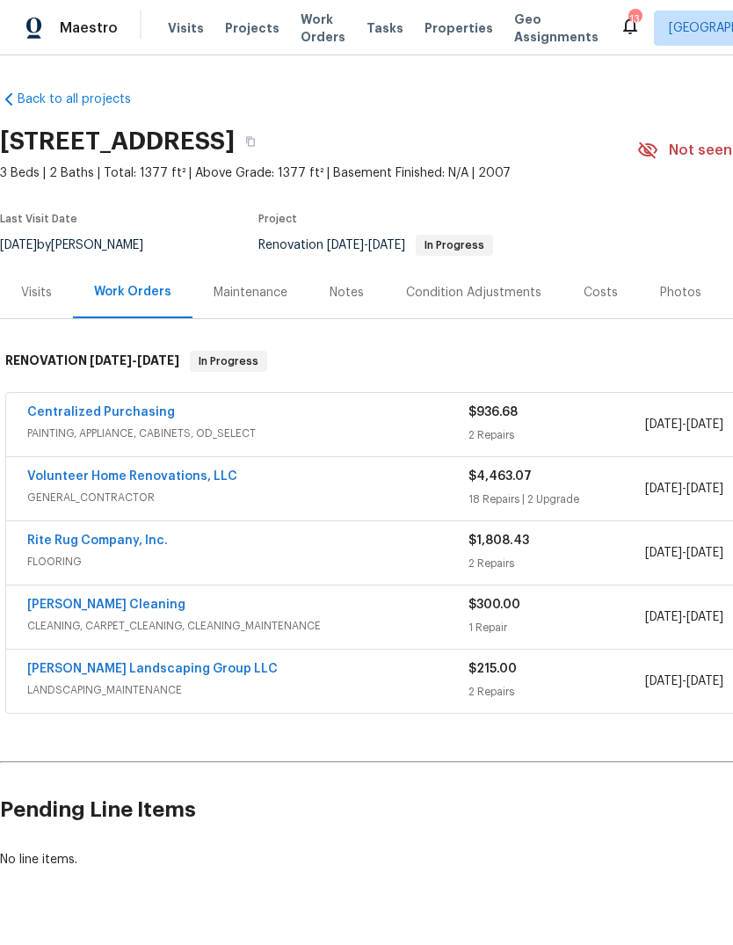
click at [200, 482] on link "Volunteer Home Renovations, LLC" at bounding box center [132, 476] width 210 height 12
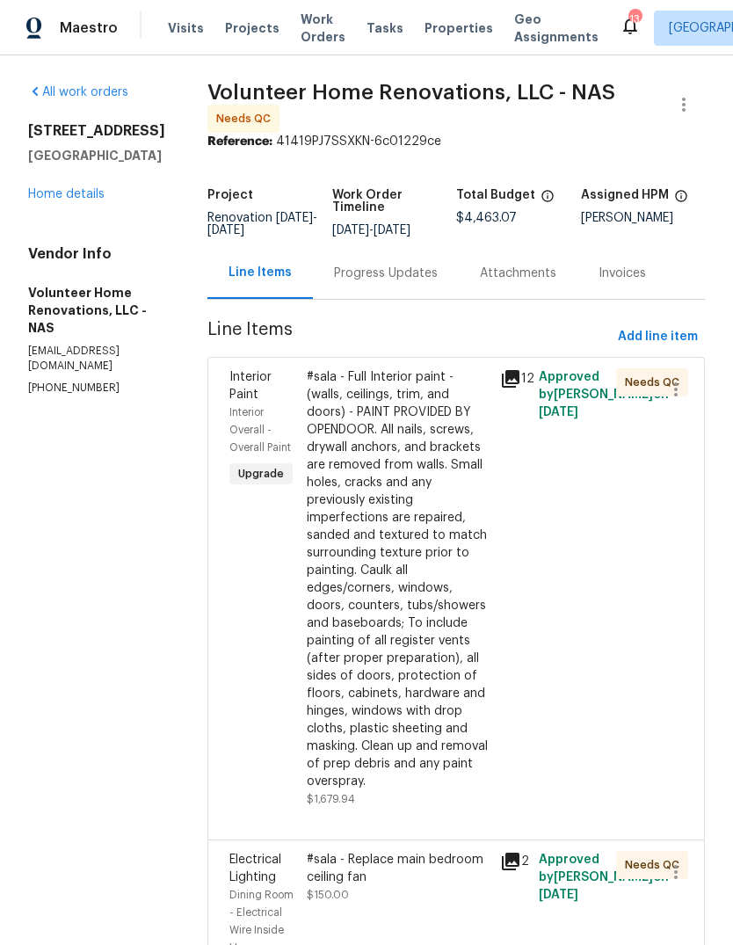
click at [670, 348] on span "Add line item" at bounding box center [658, 337] width 80 height 22
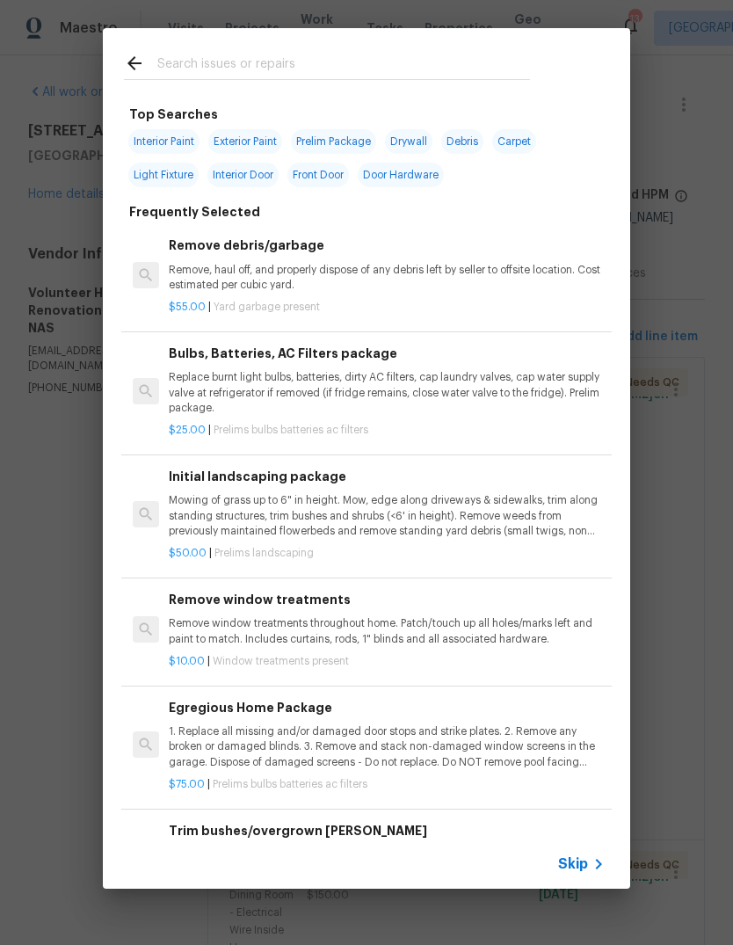
click at [298, 65] on input "text" at bounding box center [343, 66] width 373 height 26
type input "Countertops"
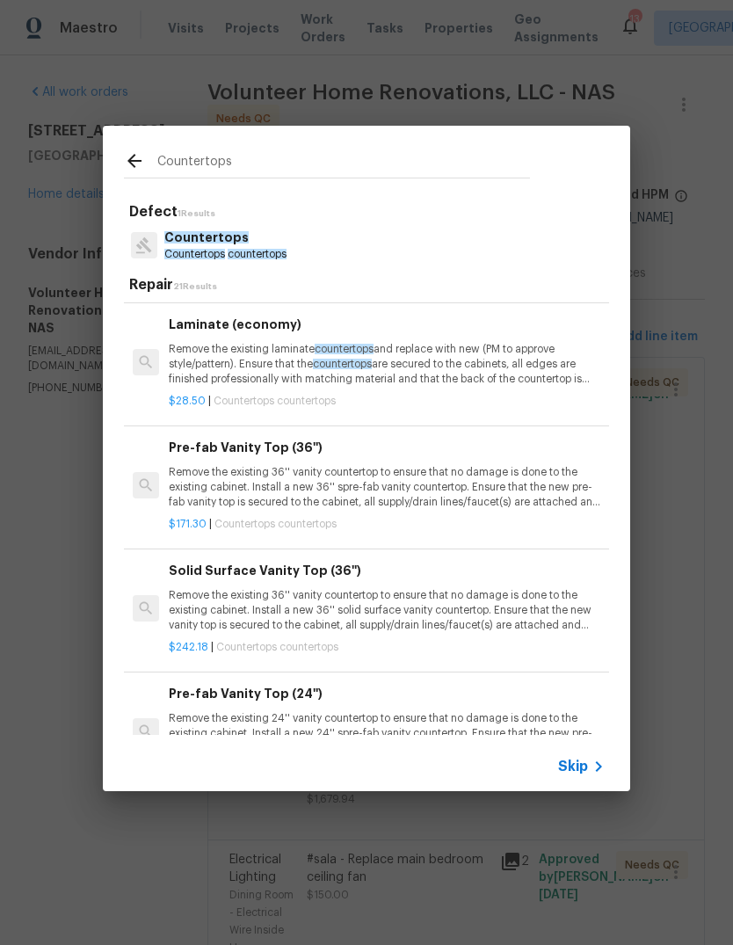
scroll to position [919, 0]
click at [476, 356] on p "Remove the existing laminate countertops and replace with new (PM to approve st…" at bounding box center [387, 364] width 436 height 45
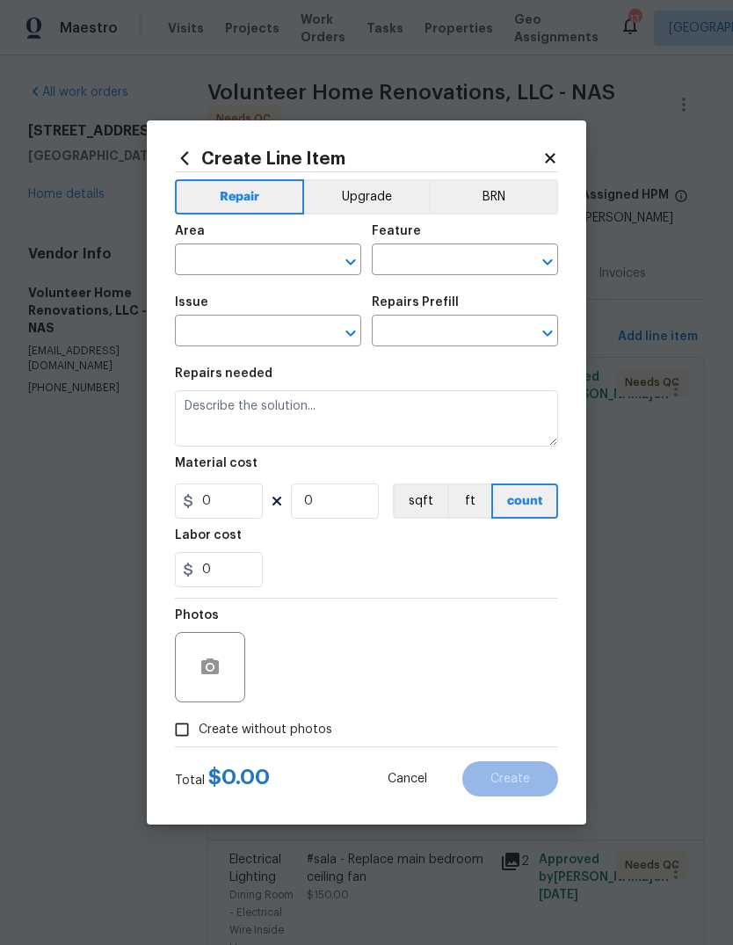
type input "Countertops"
type input "Laminate (economy) $28.50"
type textarea "Remove the existing laminate countertops and replace with new (PM to approve st…"
type input "28.5"
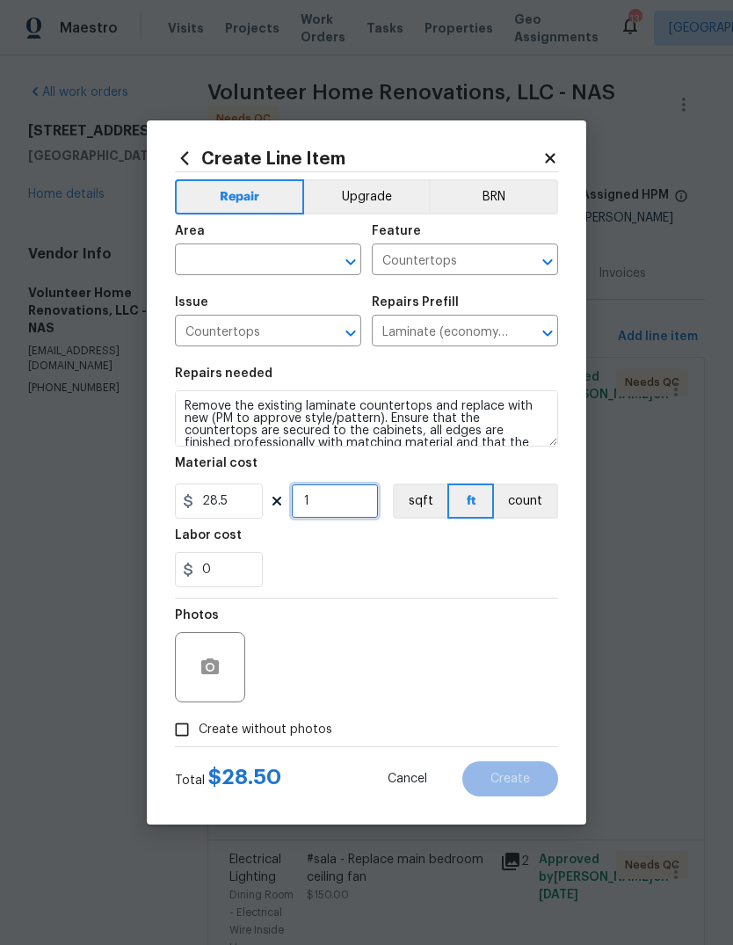
click at [336, 511] on input "1" at bounding box center [335, 501] width 88 height 35
click at [481, 555] on div "0" at bounding box center [366, 569] width 383 height 35
click at [341, 513] on input "28" at bounding box center [335, 501] width 88 height 35
click at [522, 564] on div "0" at bounding box center [366, 569] width 383 height 35
click at [338, 504] on input "28" at bounding box center [335, 501] width 88 height 35
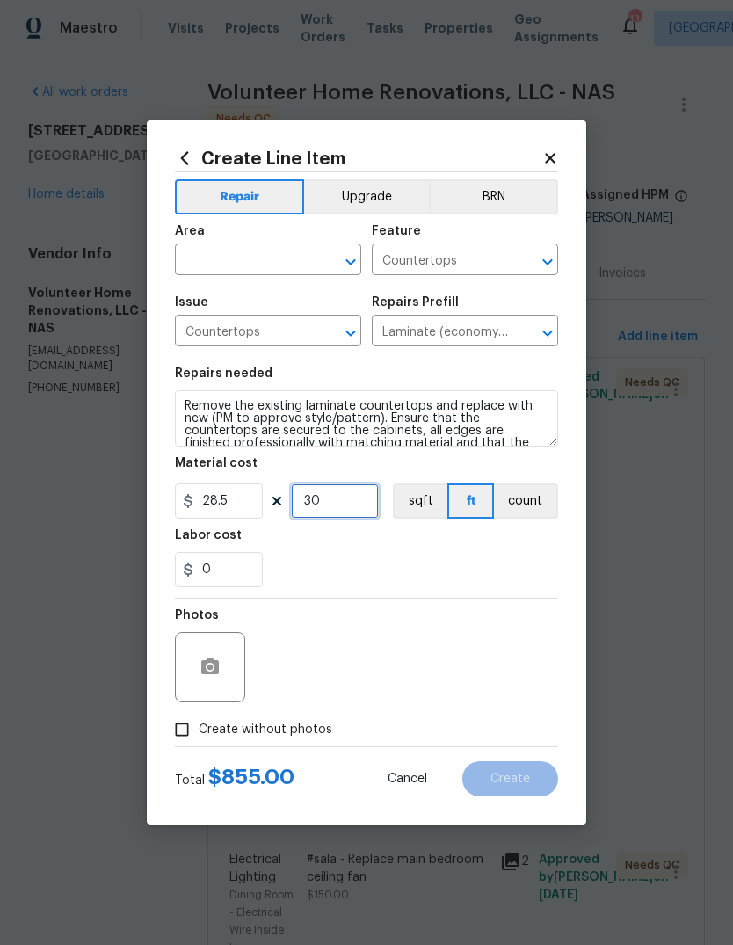
type input "30"
click at [480, 555] on div "0" at bounding box center [366, 569] width 383 height 35
click at [262, 261] on input "text" at bounding box center [243, 261] width 137 height 27
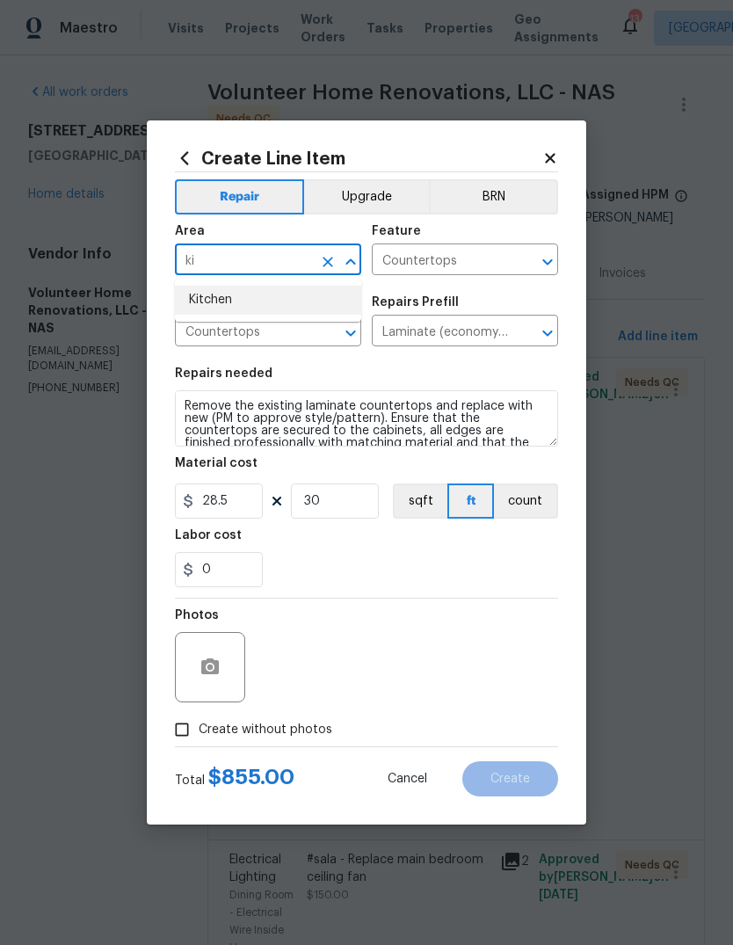
click at [270, 295] on li "Kitchen" at bounding box center [268, 300] width 186 height 29
type input "Kitchen"
click at [481, 568] on div "0" at bounding box center [366, 569] width 383 height 35
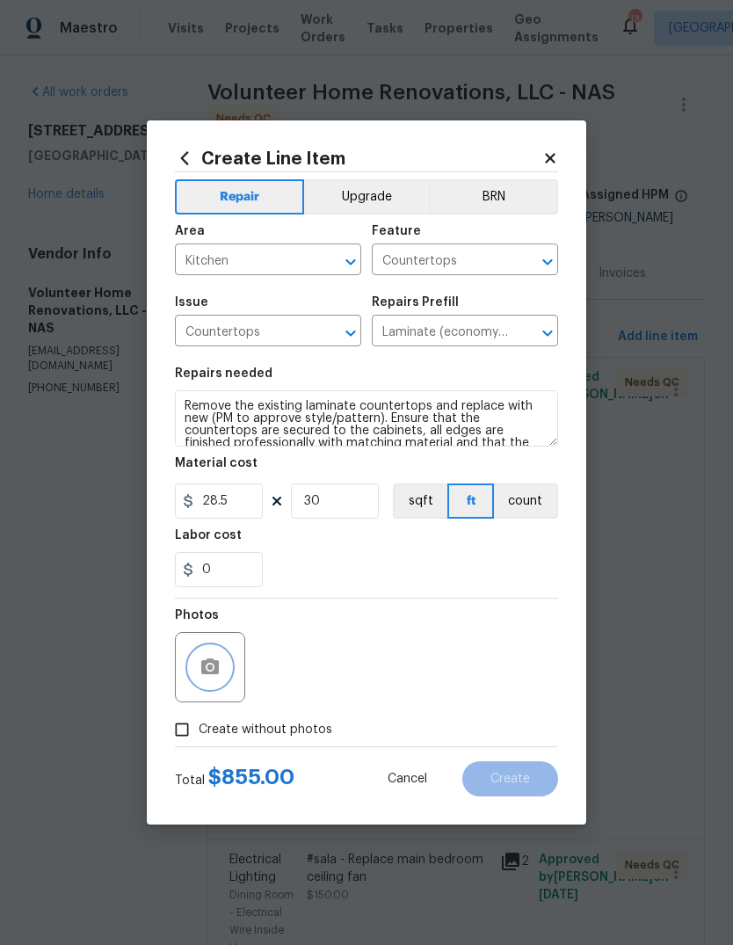
click at [220, 674] on icon "button" at bounding box center [210, 667] width 21 height 21
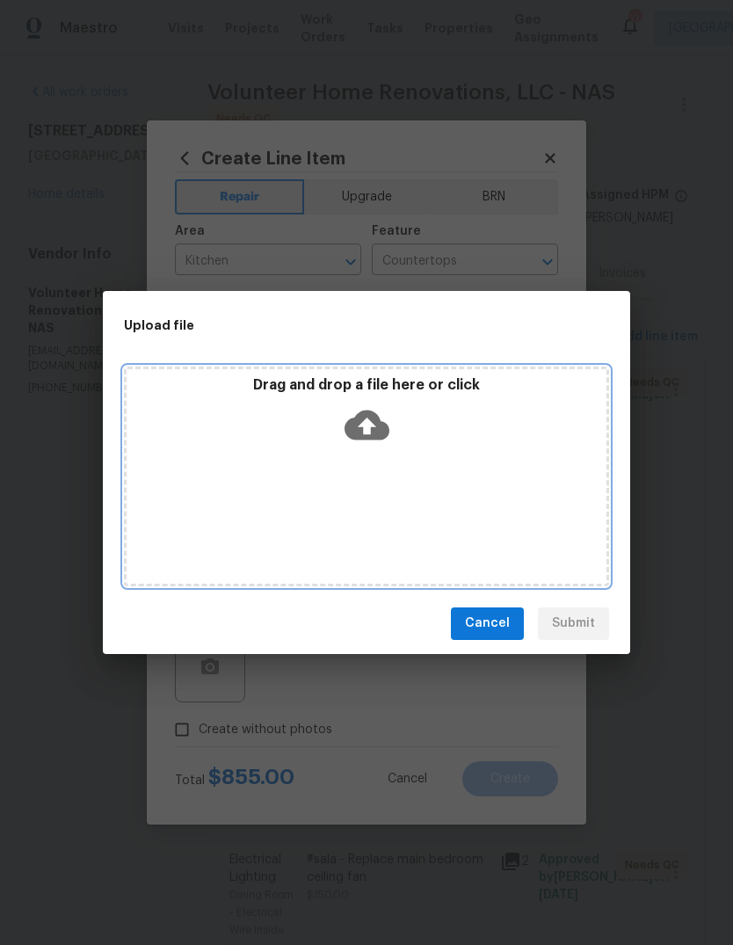
click at [389, 418] on icon at bounding box center [367, 425] width 45 height 45
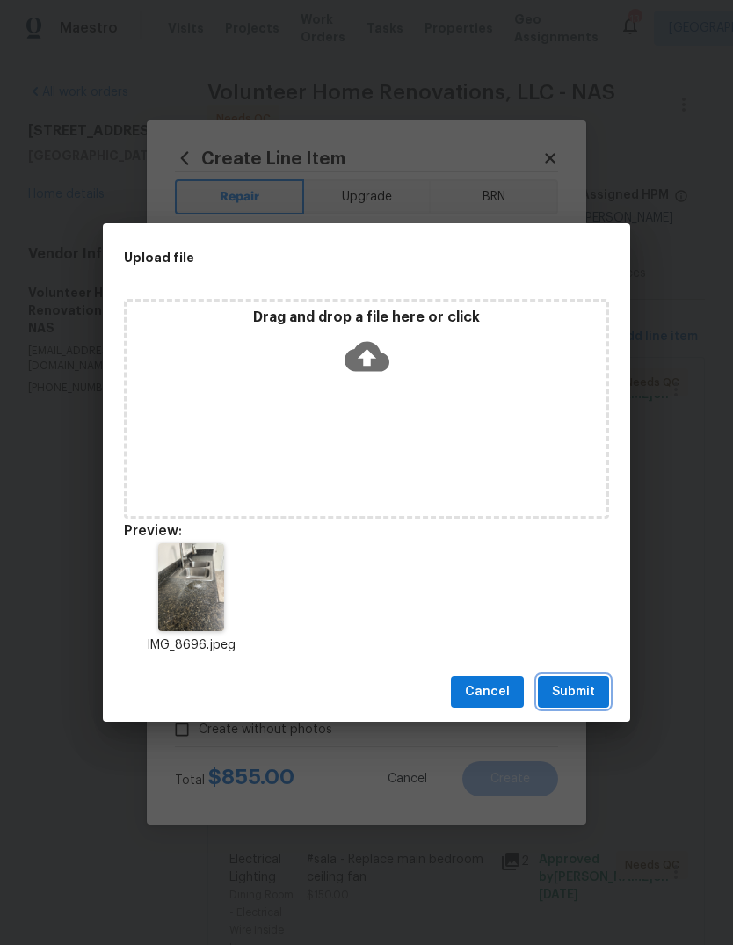
click at [586, 686] on span "Submit" at bounding box center [573, 692] width 43 height 22
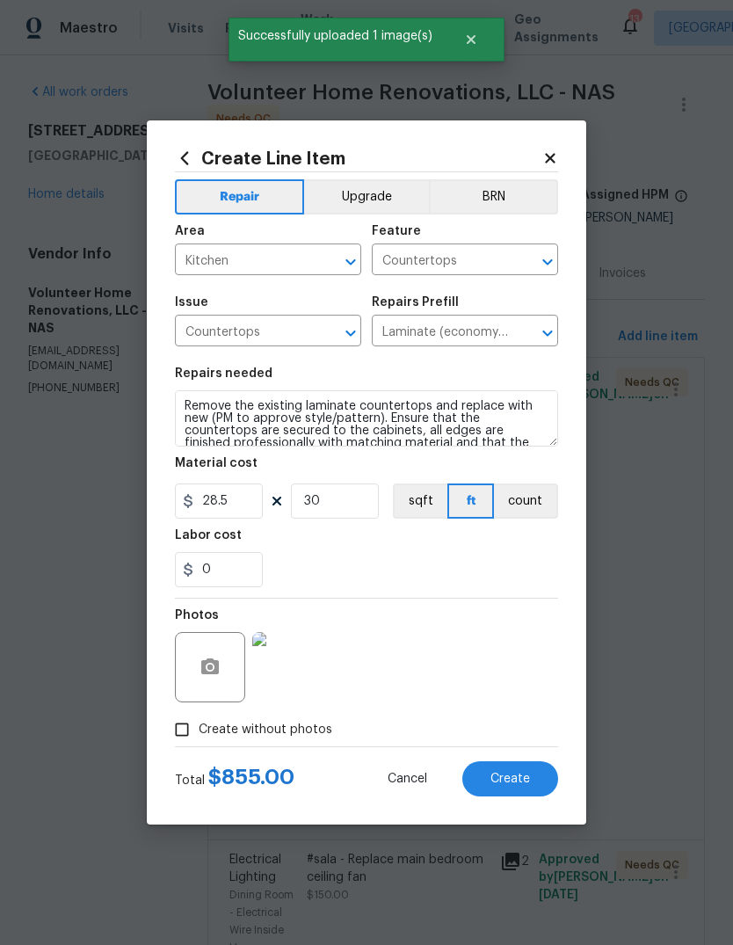
click at [527, 771] on button "Create" at bounding box center [510, 778] width 96 height 35
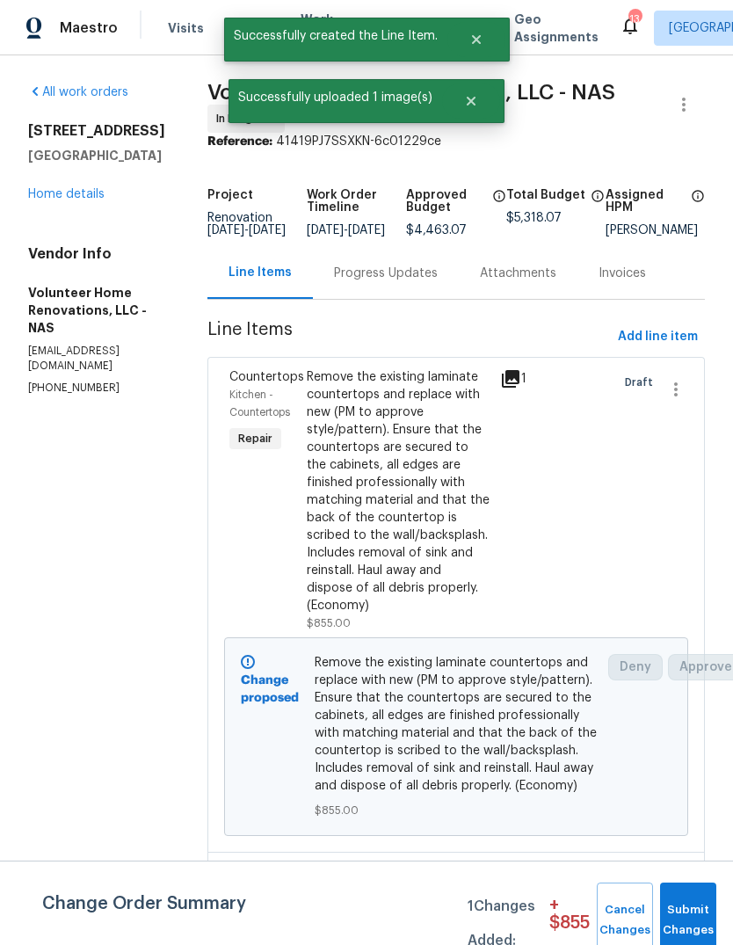
click at [434, 282] on div "Progress Updates" at bounding box center [386, 274] width 104 height 18
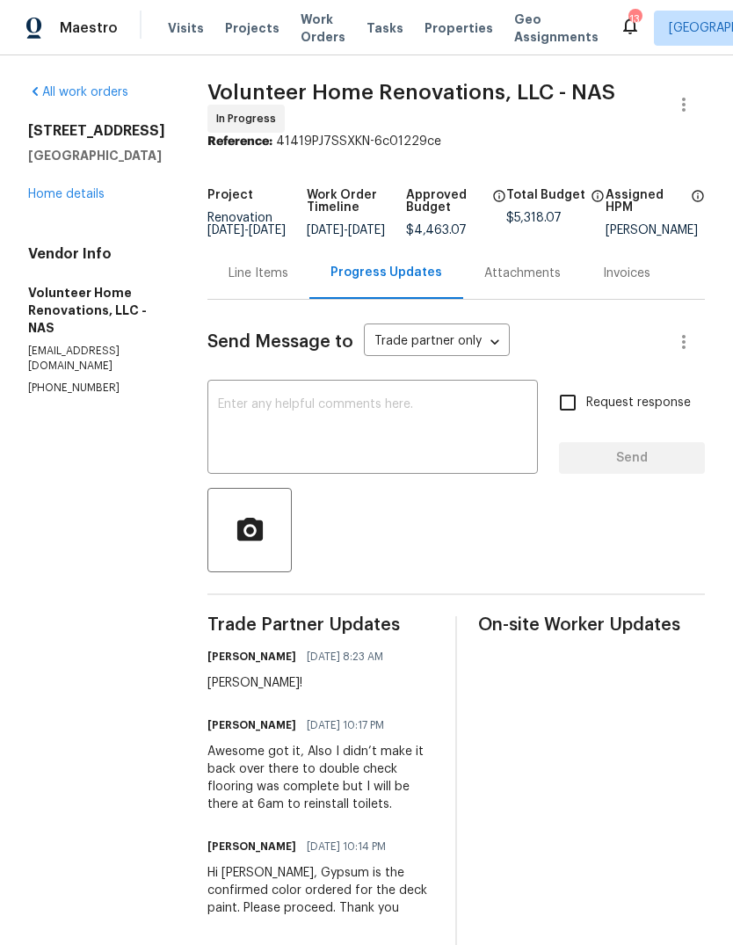
click at [288, 265] on div "Line Items" at bounding box center [259, 274] width 60 height 18
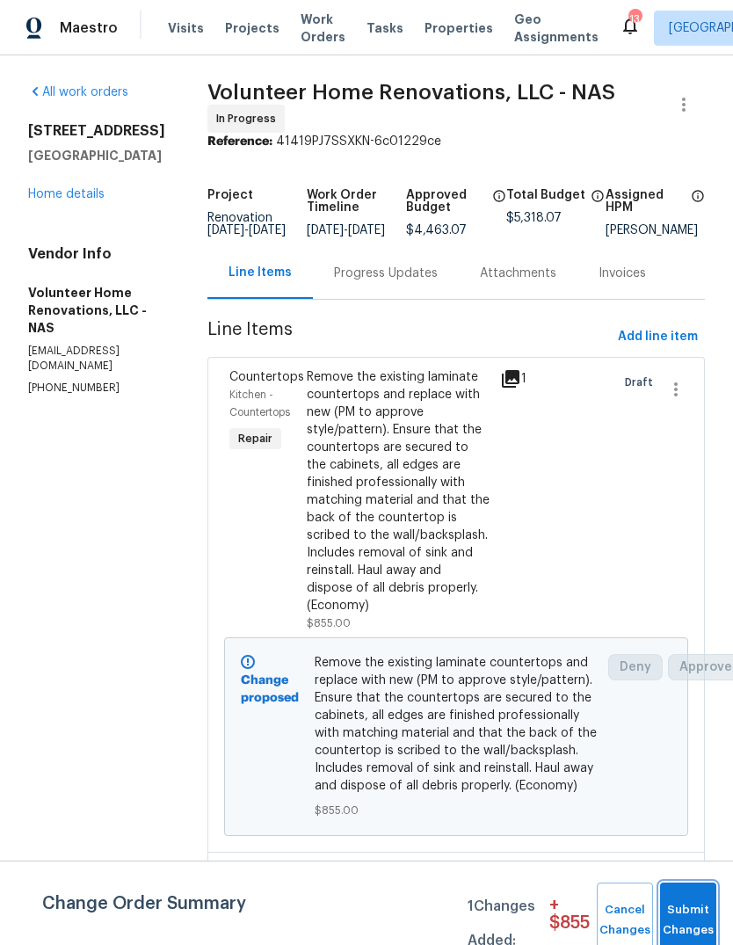
click at [688, 910] on button "Submit Changes" at bounding box center [688, 921] width 56 height 76
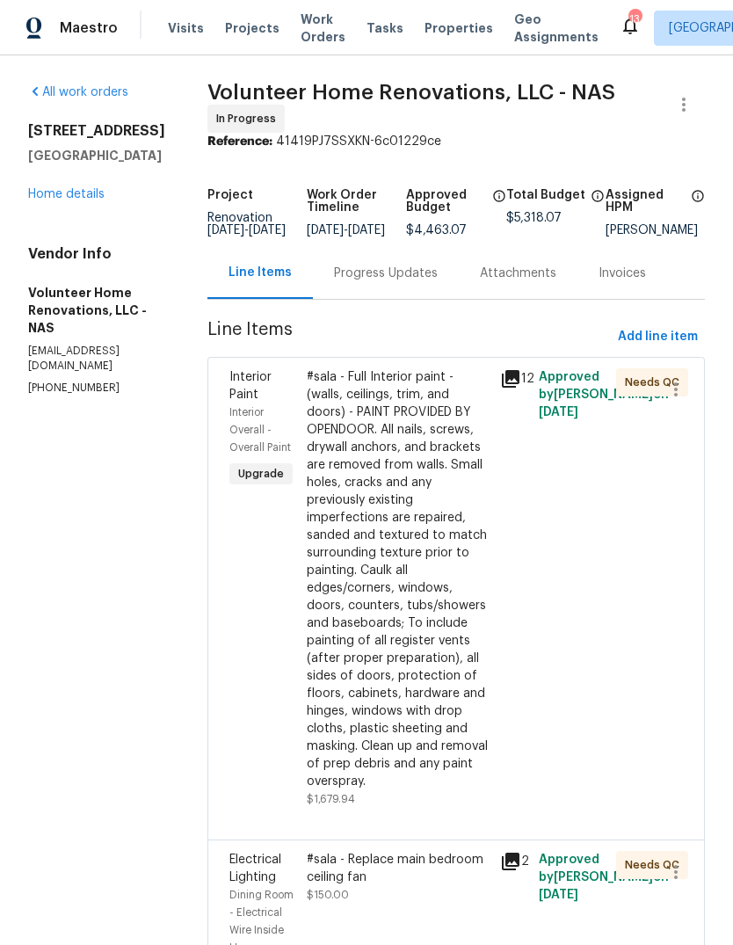
click at [94, 192] on link "Home details" at bounding box center [66, 194] width 76 height 12
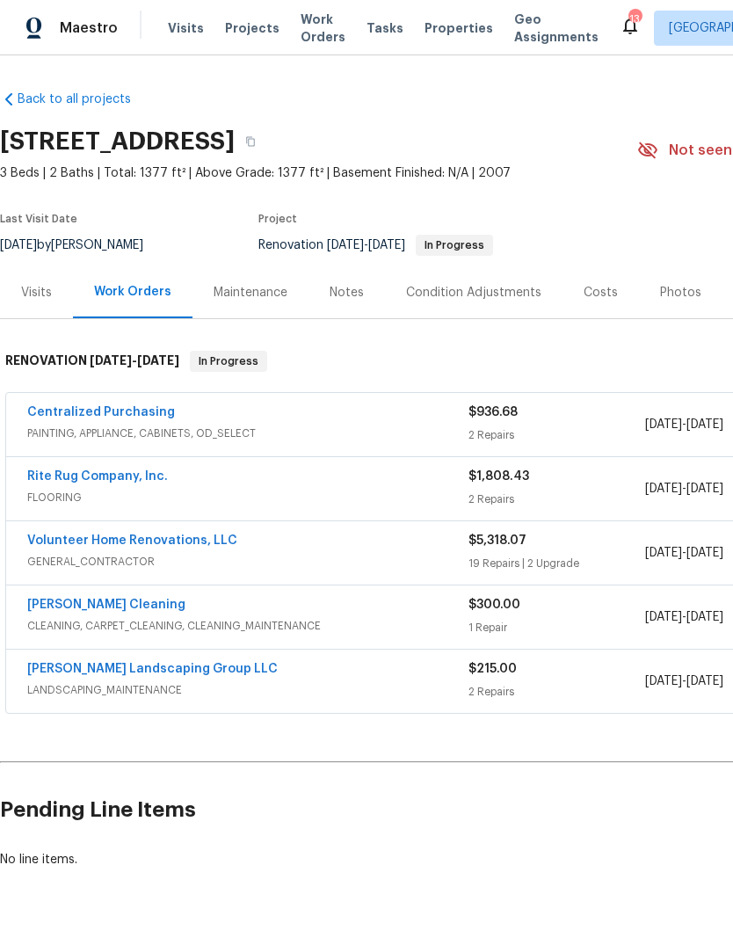
click at [212, 542] on link "Volunteer Home Renovations, LLC" at bounding box center [132, 541] width 210 height 12
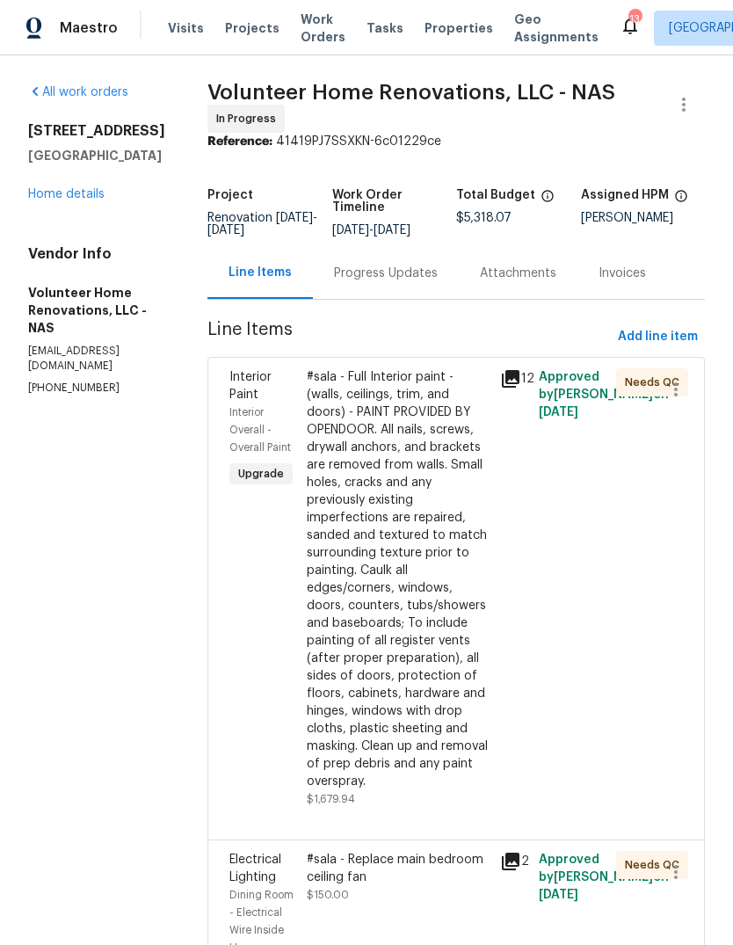
click at [84, 193] on link "Home details" at bounding box center [66, 194] width 76 height 12
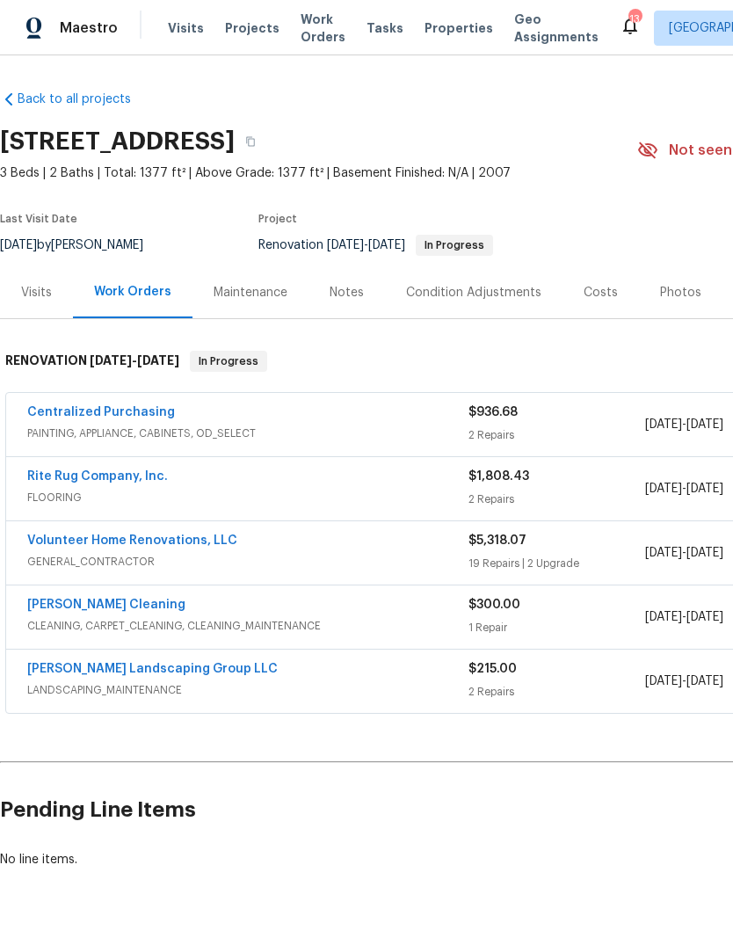
click at [142, 481] on link "Rite Rug Company, Inc." at bounding box center [97, 476] width 141 height 12
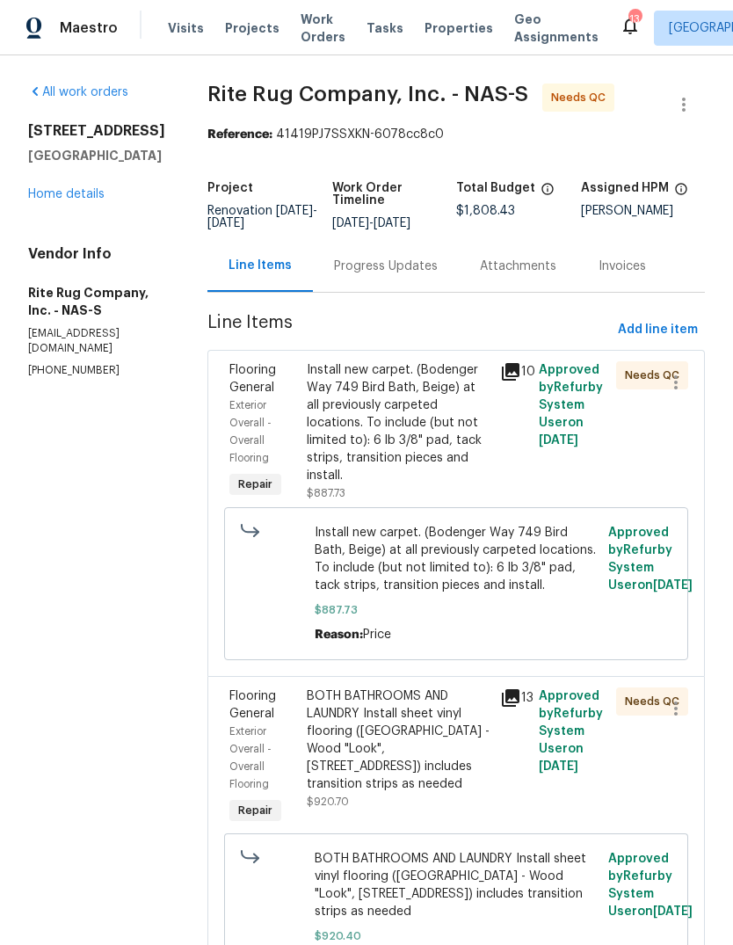
click at [435, 275] on div "Progress Updates" at bounding box center [386, 267] width 104 height 18
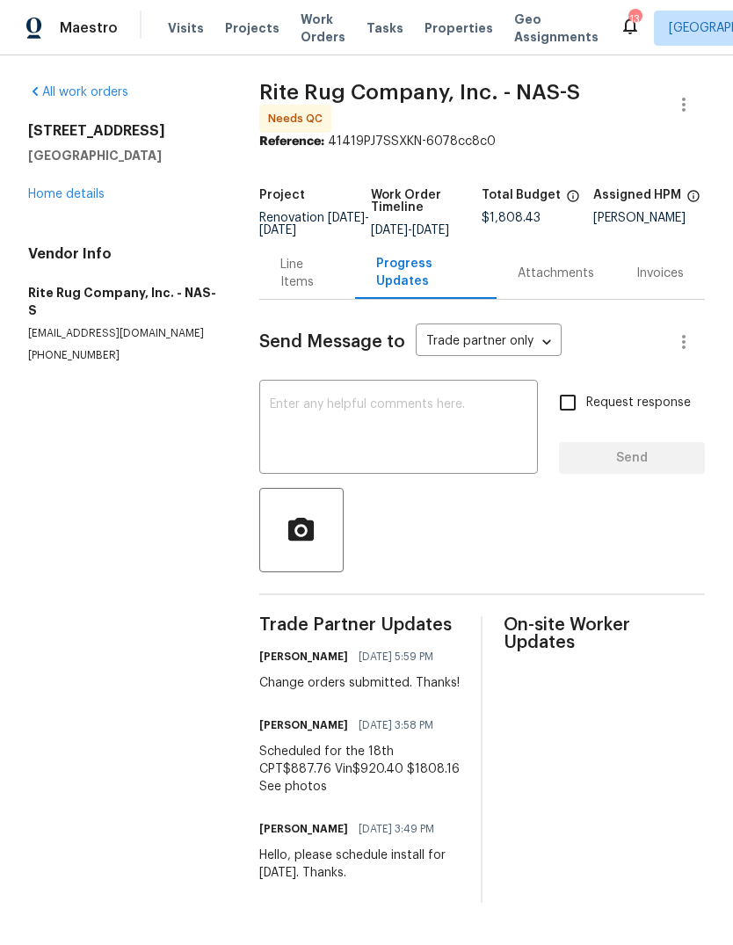
scroll to position [10, 0]
click at [305, 272] on div "Line Items" at bounding box center [307, 273] width 54 height 35
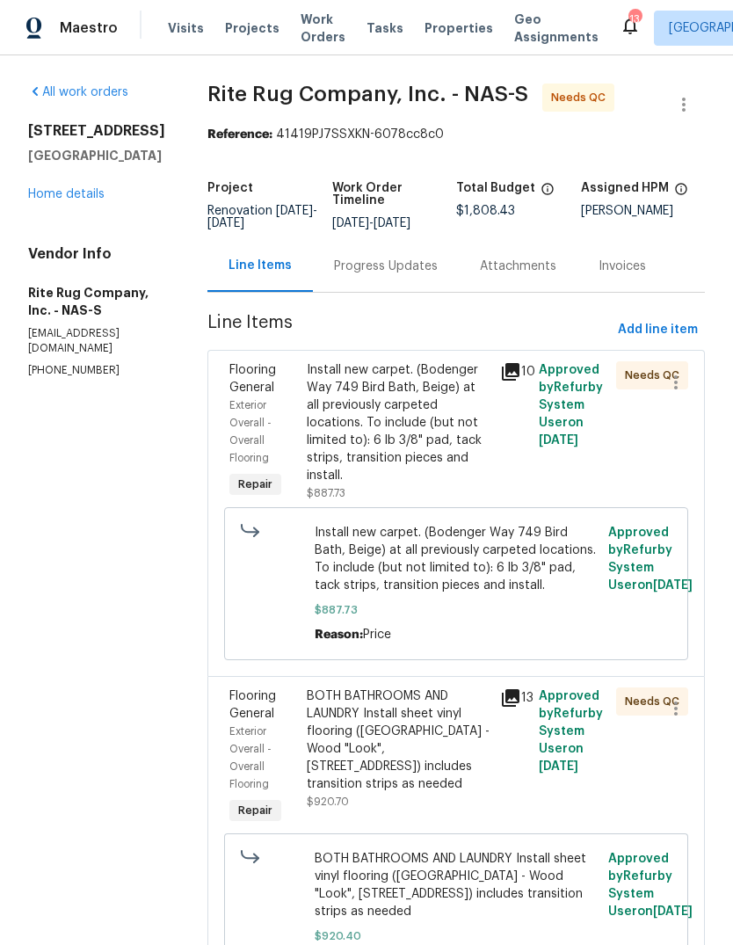
click at [440, 426] on div "Install new carpet. (Bodenger Way 749 Bird Bath, Beige) at all previously carpe…" at bounding box center [398, 422] width 183 height 123
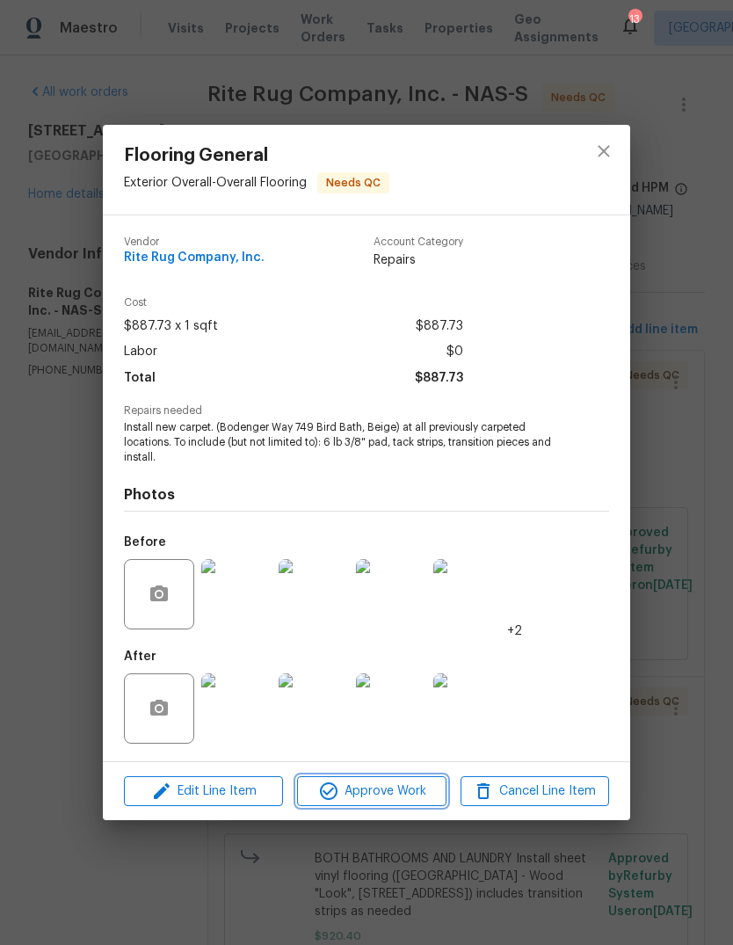
click at [426, 789] on span "Approve Work" at bounding box center [371, 792] width 138 height 22
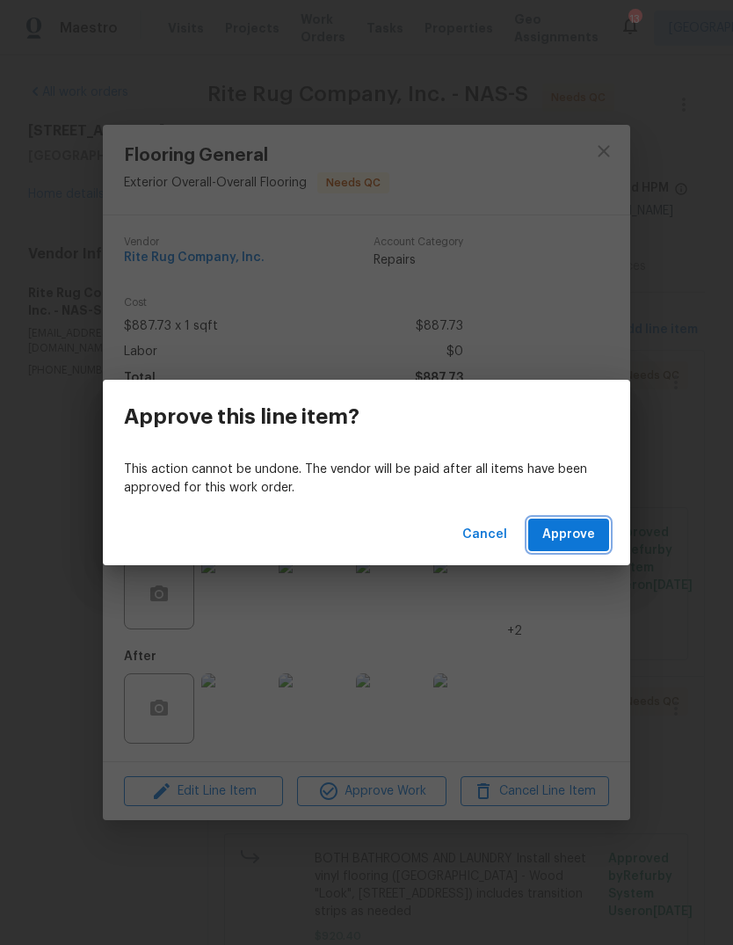
click at [589, 534] on span "Approve" at bounding box center [568, 535] width 53 height 22
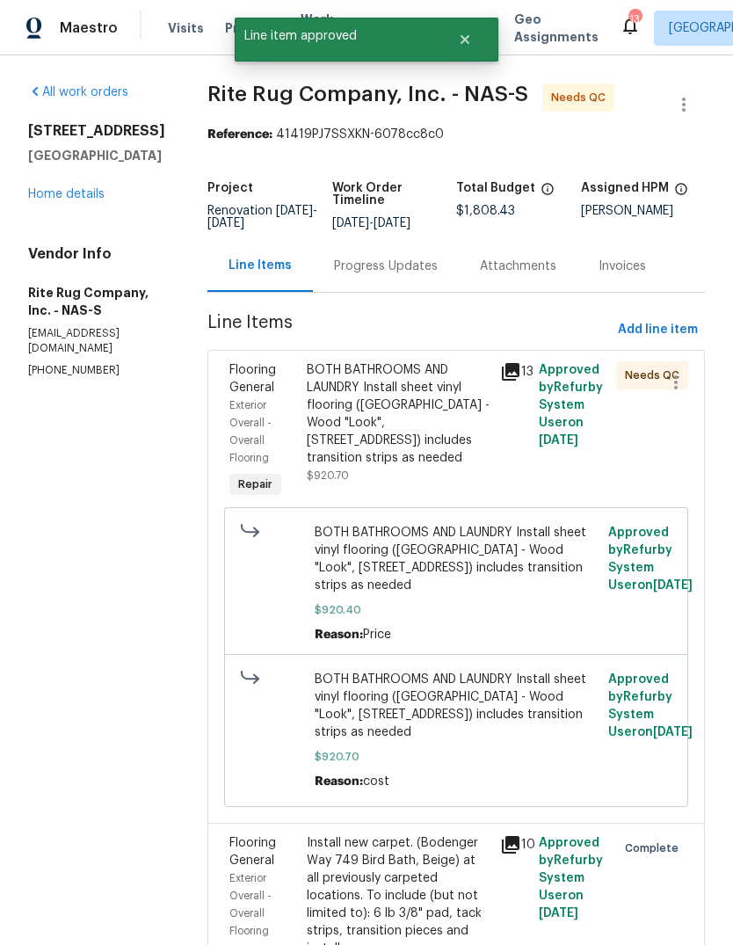
click at [434, 435] on div "BOTH BATHROOMS AND LAUNDRY Install sheet vinyl flooring ([GEOGRAPHIC_DATA] - Wo…" at bounding box center [398, 413] width 183 height 105
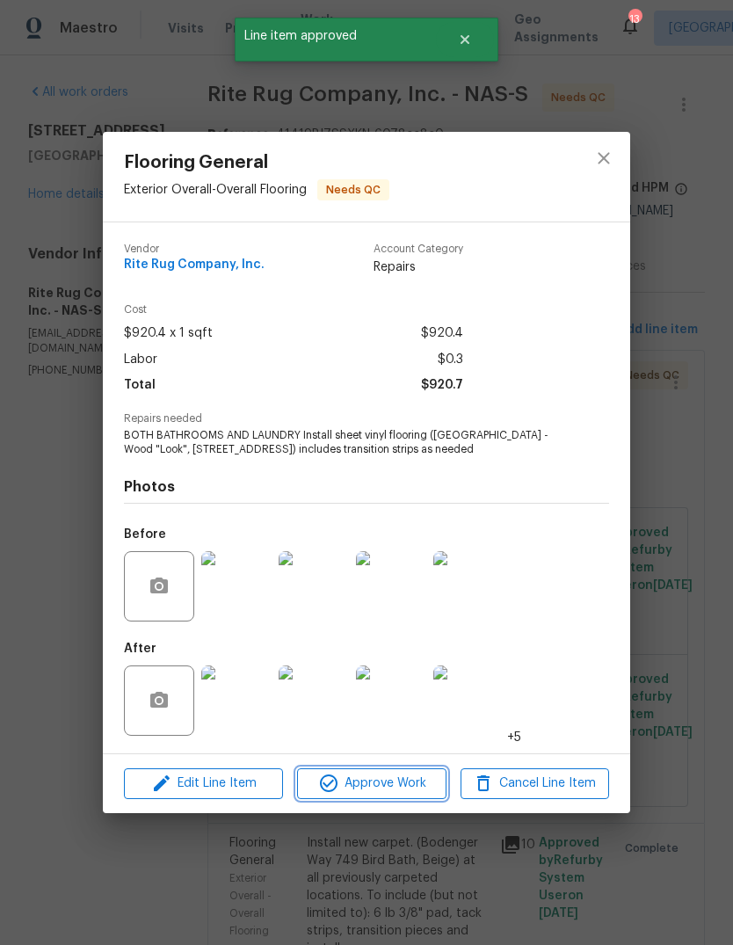
click at [426, 786] on span "Approve Work" at bounding box center [371, 784] width 138 height 22
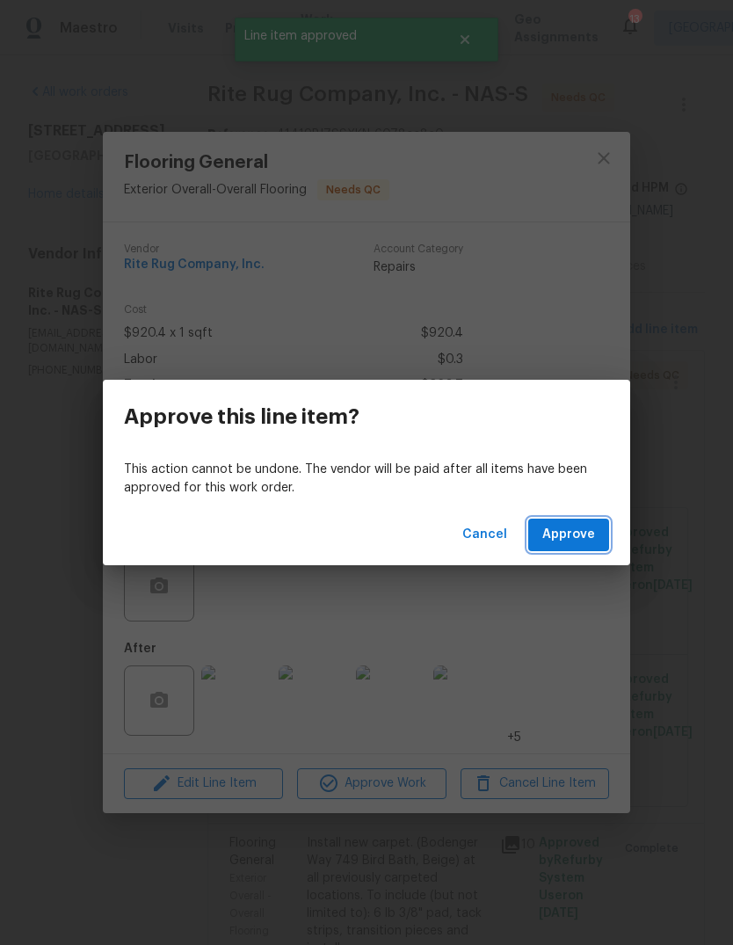
click at [583, 542] on span "Approve" at bounding box center [568, 535] width 53 height 22
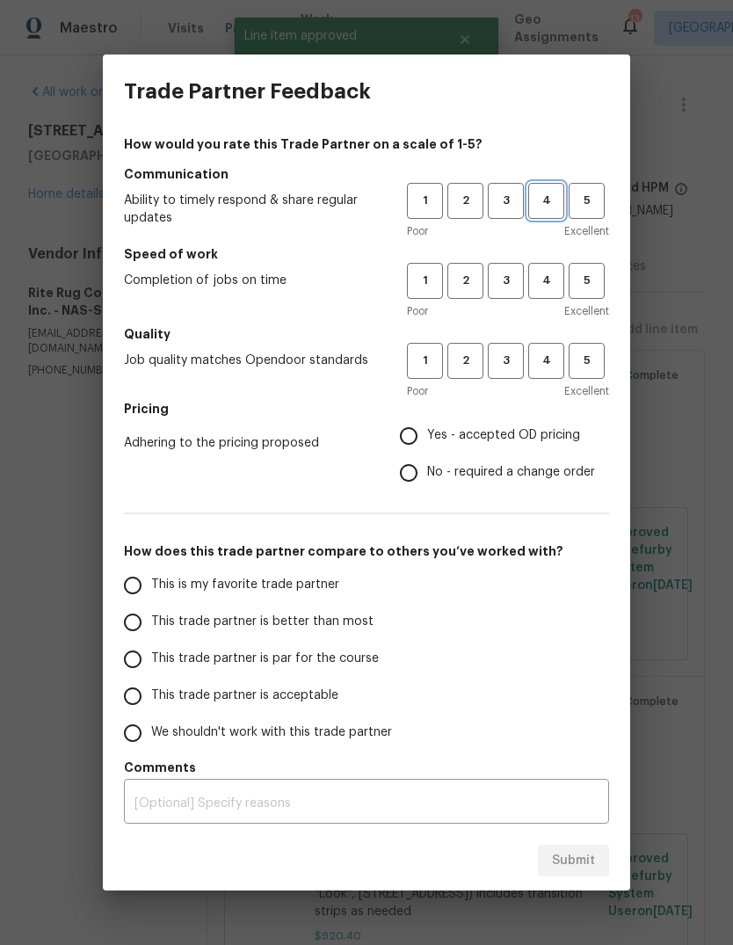
click at [544, 200] on span "4" at bounding box center [546, 201] width 33 height 20
click at [553, 292] on button "4" at bounding box center [546, 281] width 36 height 36
click at [551, 367] on span "4" at bounding box center [546, 361] width 33 height 20
click at [418, 432] on input "Yes - accepted OD pricing" at bounding box center [408, 436] width 37 height 37
radio input "true"
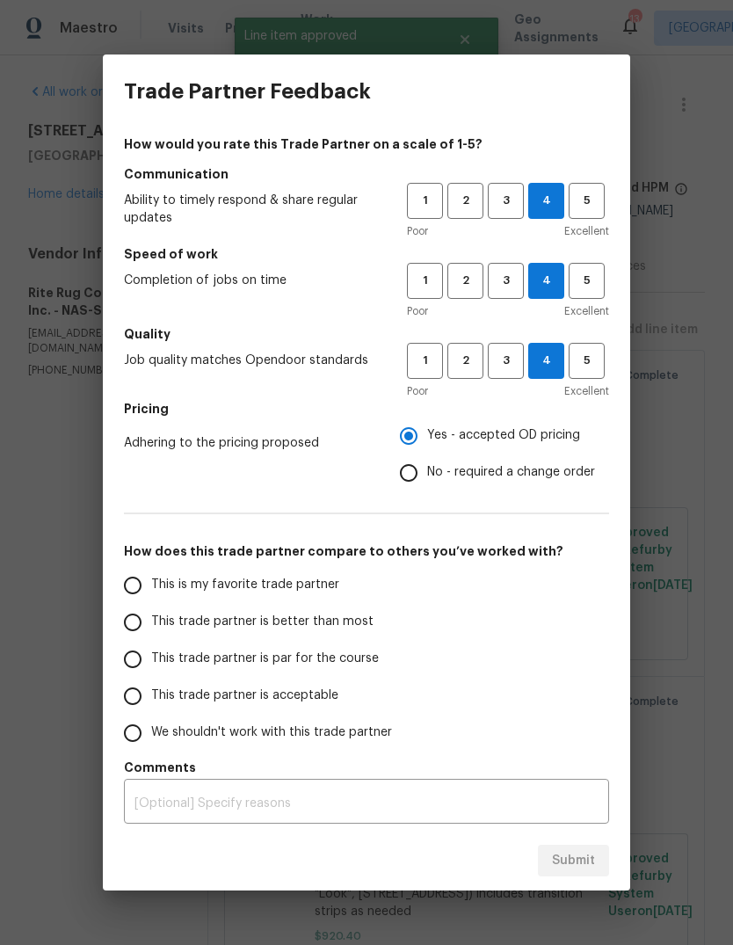
click at [144, 656] on input "This trade partner is par for the course" at bounding box center [132, 659] width 37 height 37
click at [595, 862] on button "Submit" at bounding box center [573, 861] width 71 height 33
radio input "true"
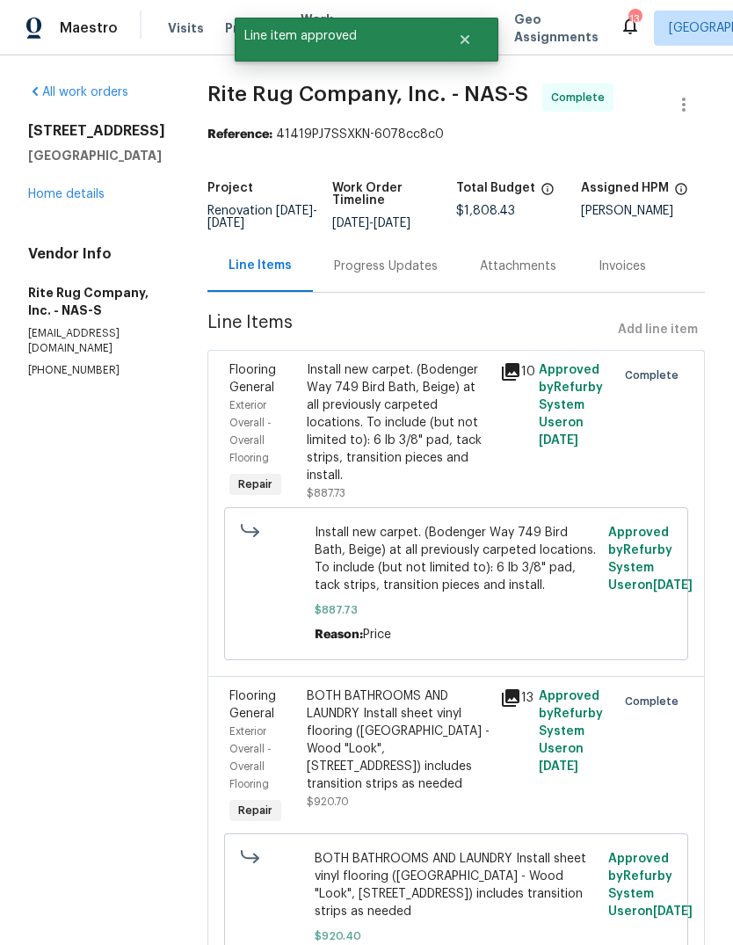
radio input "false"
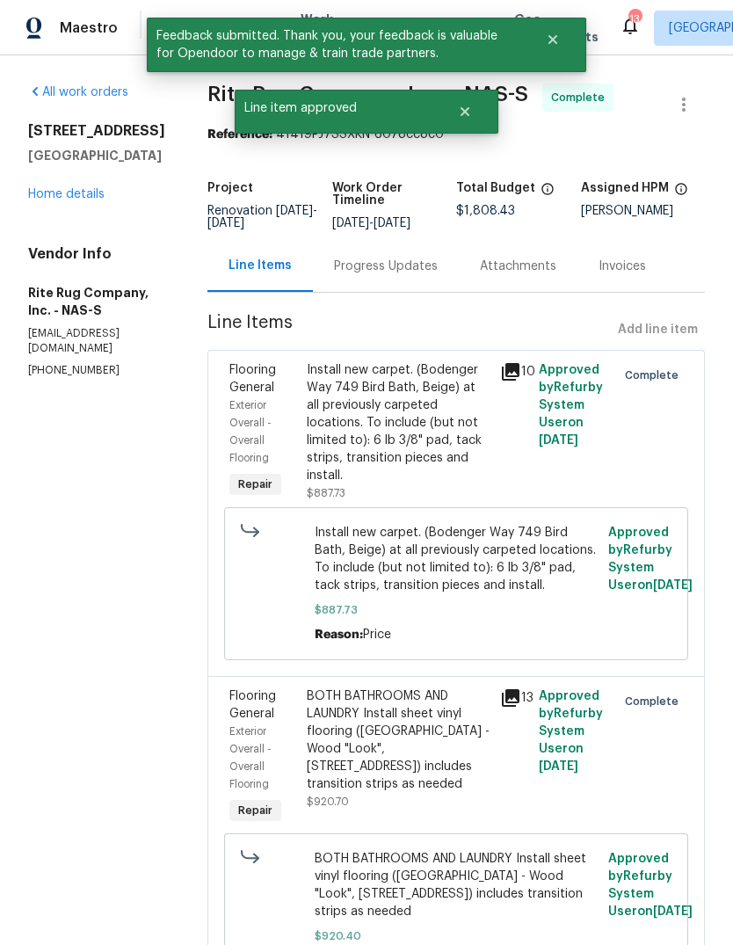
click at [69, 195] on link "Home details" at bounding box center [66, 194] width 76 height 12
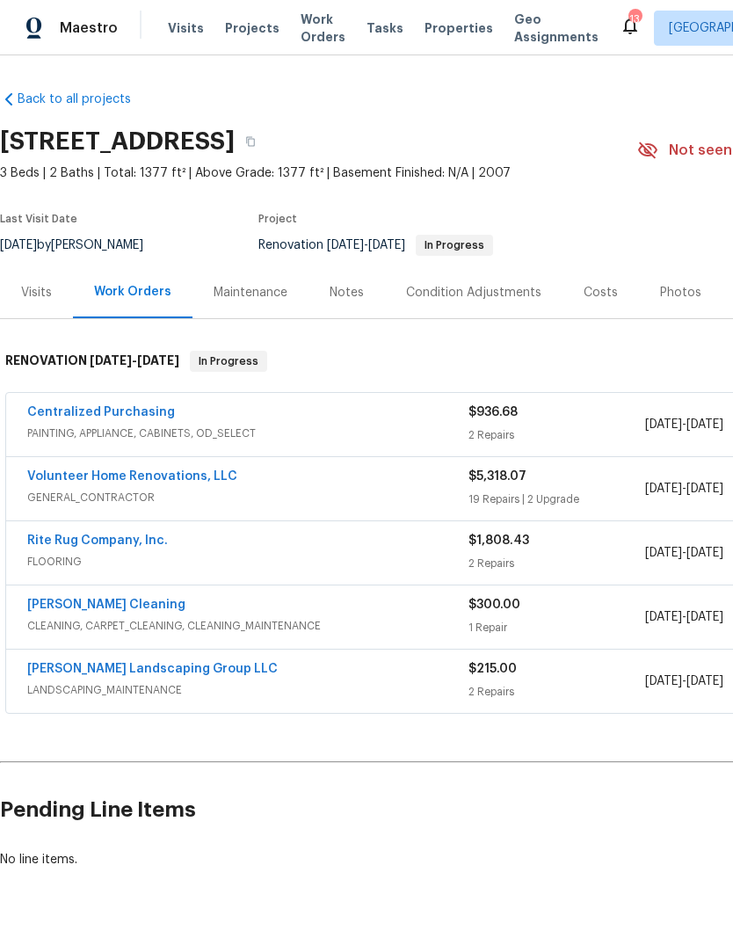
click at [239, 24] on span "Projects" at bounding box center [252, 28] width 55 height 18
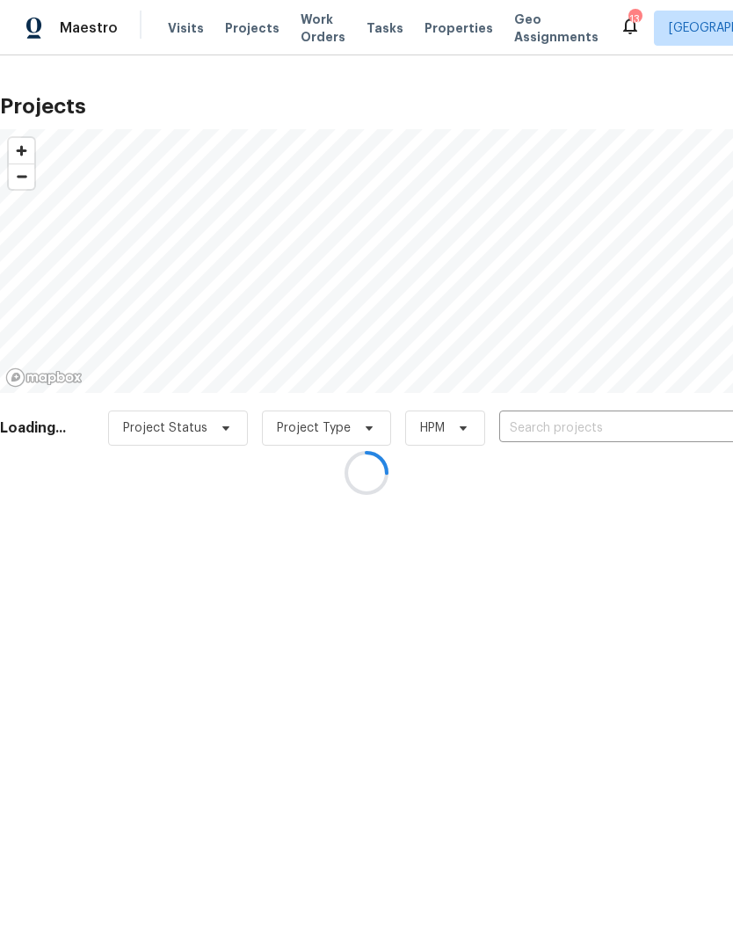
click at [557, 430] on div at bounding box center [366, 472] width 733 height 945
click at [562, 432] on div at bounding box center [366, 472] width 733 height 945
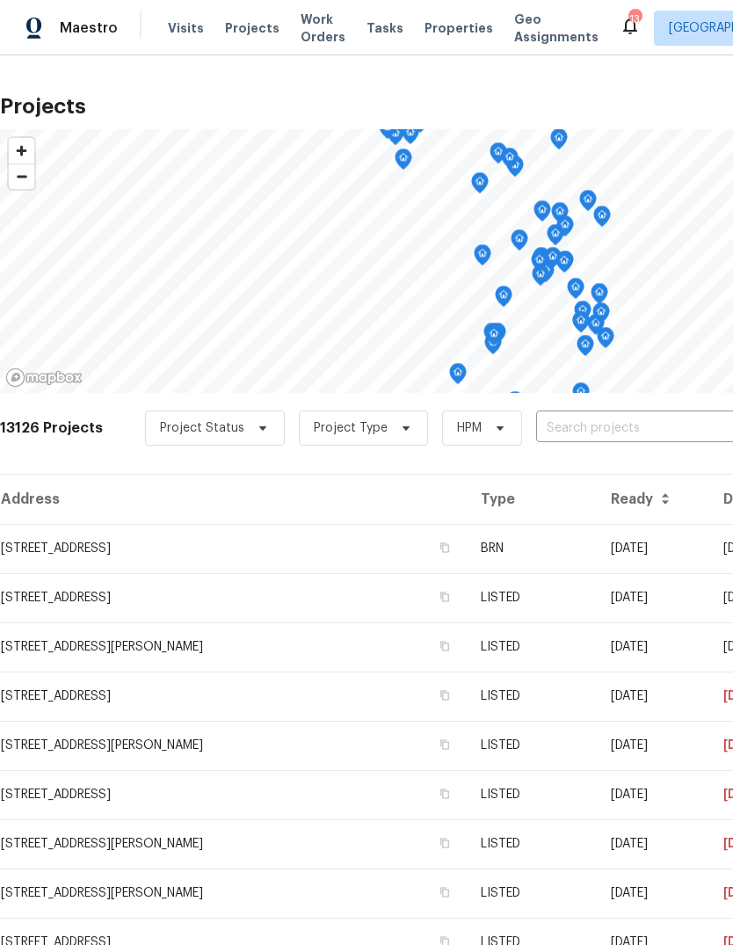
click at [601, 427] on input "text" at bounding box center [636, 428] width 201 height 27
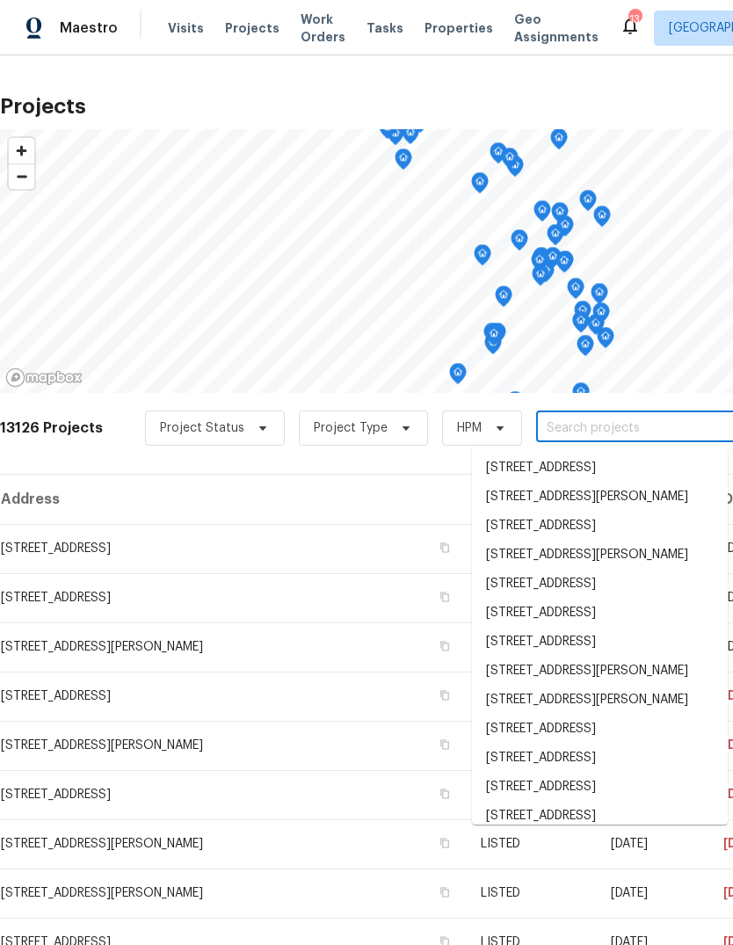
click at [619, 428] on input "text" at bounding box center [636, 428] width 201 height 27
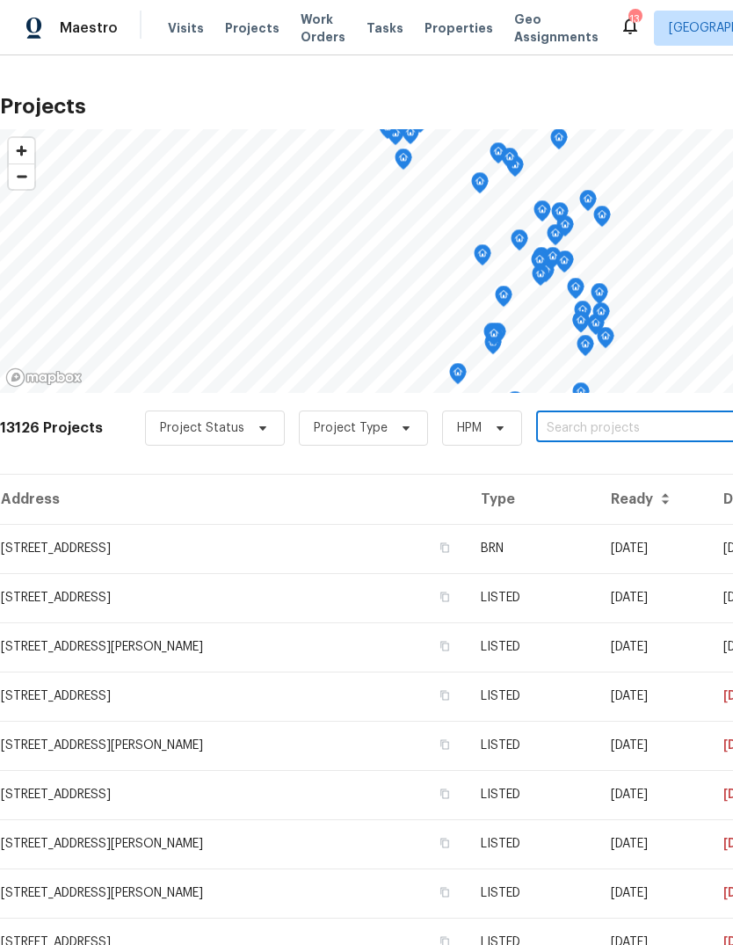
paste input "[STREET_ADDRESS]"
type input "[STREET_ADDRESS]"
click at [584, 481] on li "[STREET_ADDRESS]" at bounding box center [600, 468] width 256 height 29
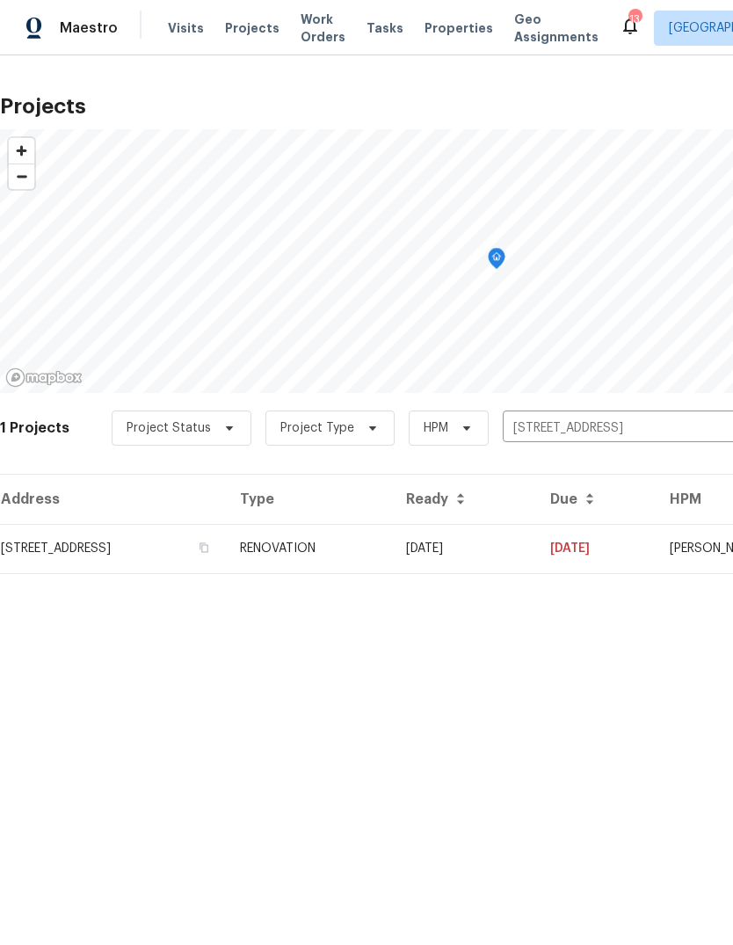
click at [536, 539] on td "[DATE]" at bounding box center [464, 548] width 144 height 49
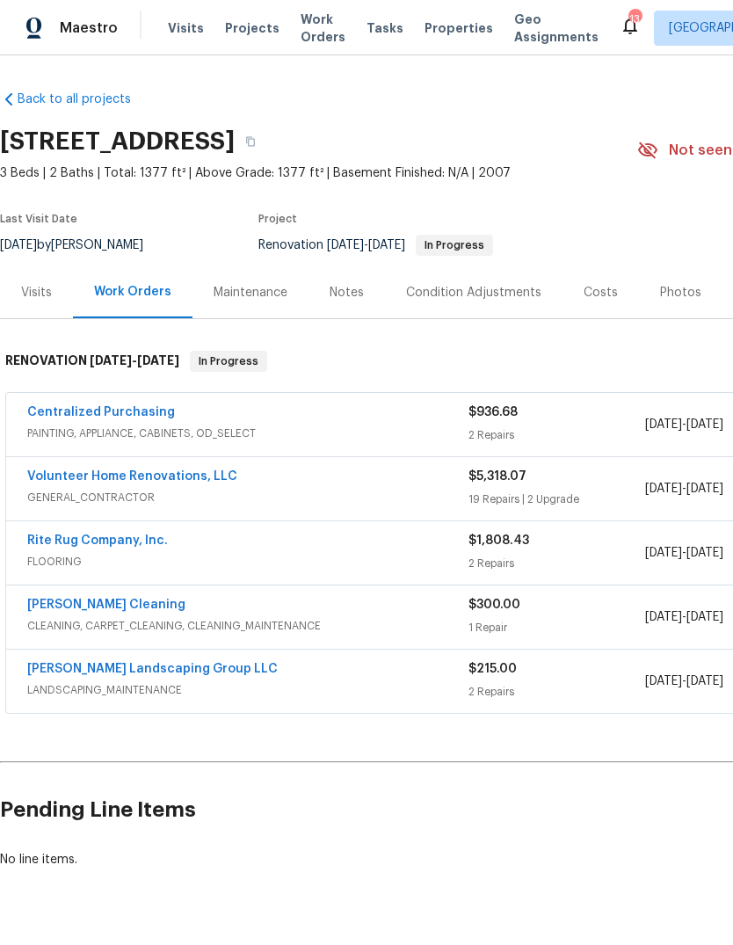
click at [242, 24] on span "Projects" at bounding box center [252, 28] width 55 height 18
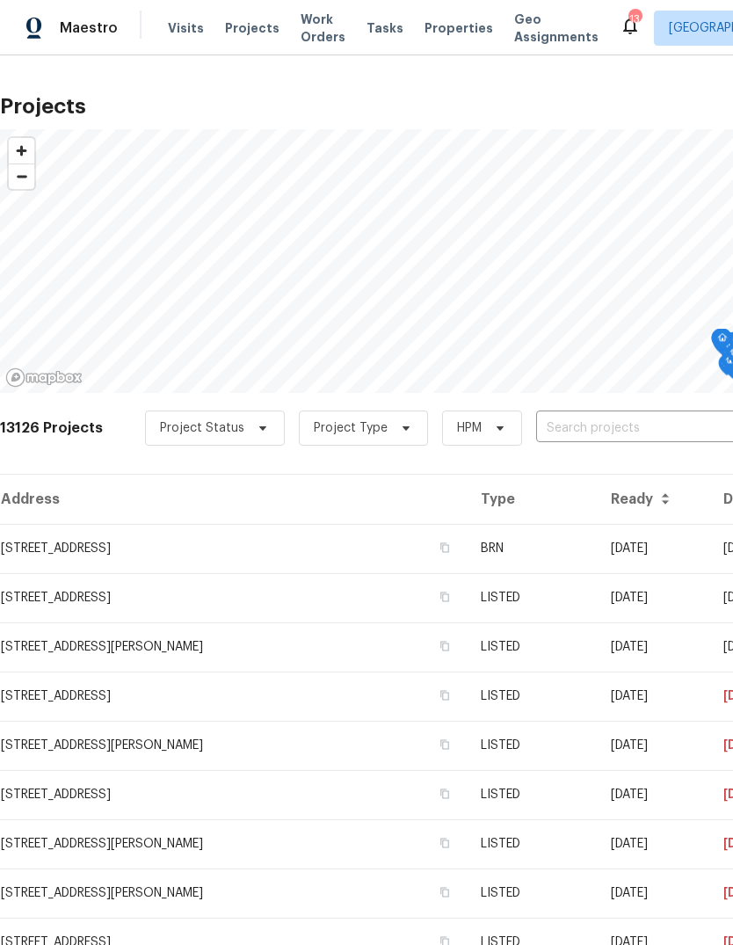
click at [560, 422] on input "text" at bounding box center [636, 428] width 201 height 27
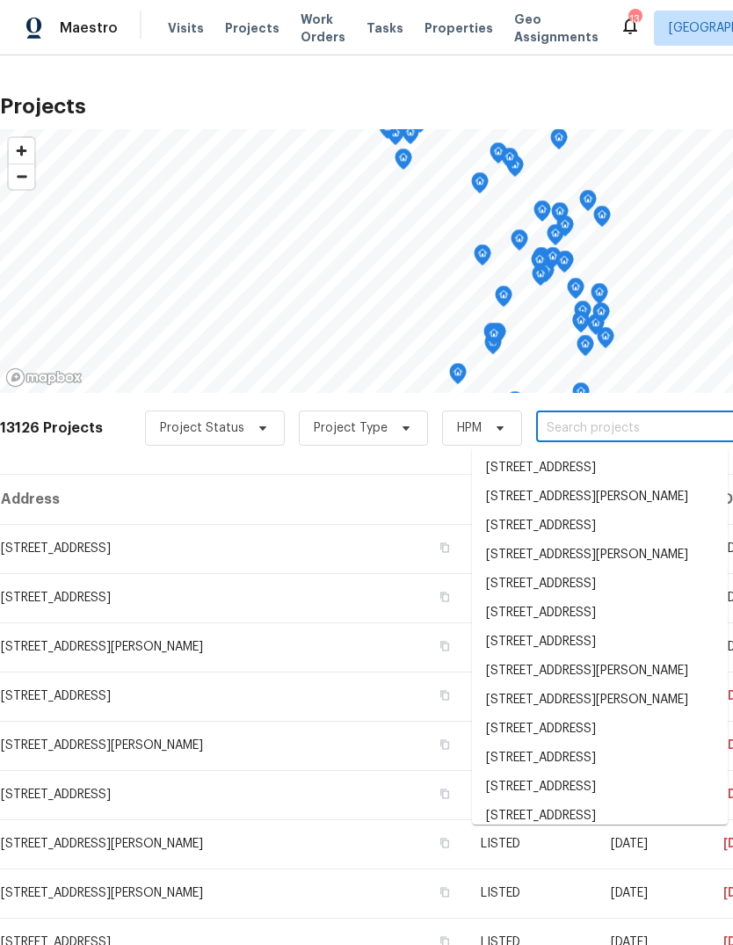
click at [587, 422] on input "text" at bounding box center [636, 428] width 201 height 27
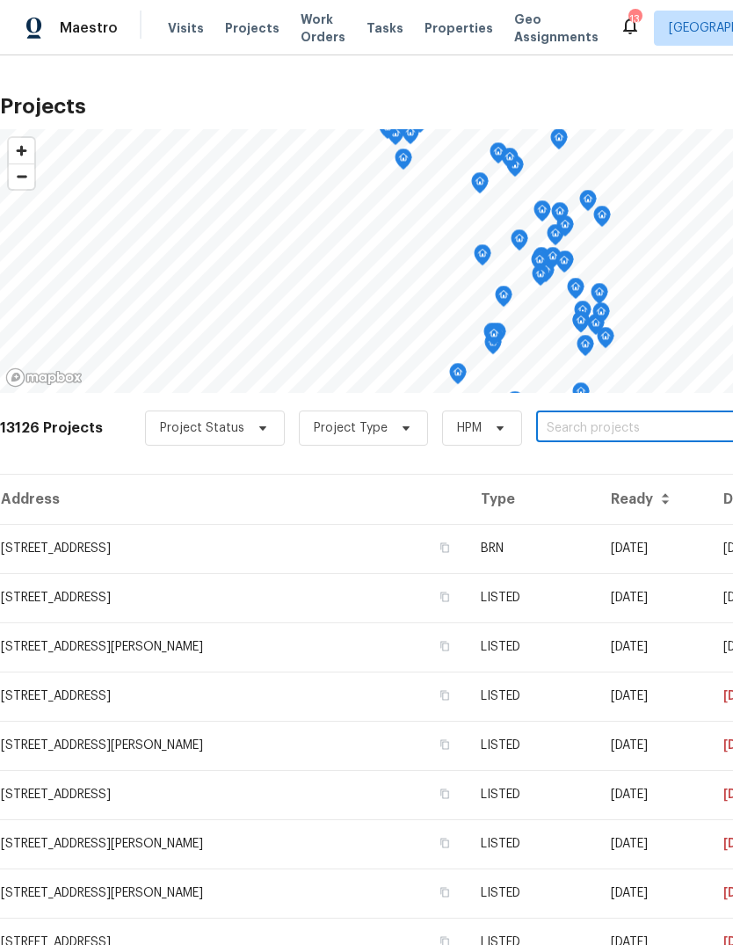
paste input "[STREET_ADDRESS]"
click at [607, 426] on input "[STREET_ADDRESS]" at bounding box center [636, 428] width 201 height 27
click at [638, 428] on input "[STREET_ADDRESS]" at bounding box center [636, 428] width 201 height 27
click at [637, 427] on input "[STREET_ADDRESS]" at bounding box center [636, 428] width 201 height 27
click at [635, 429] on input "[STREET_ADDRESS]" at bounding box center [636, 428] width 201 height 27
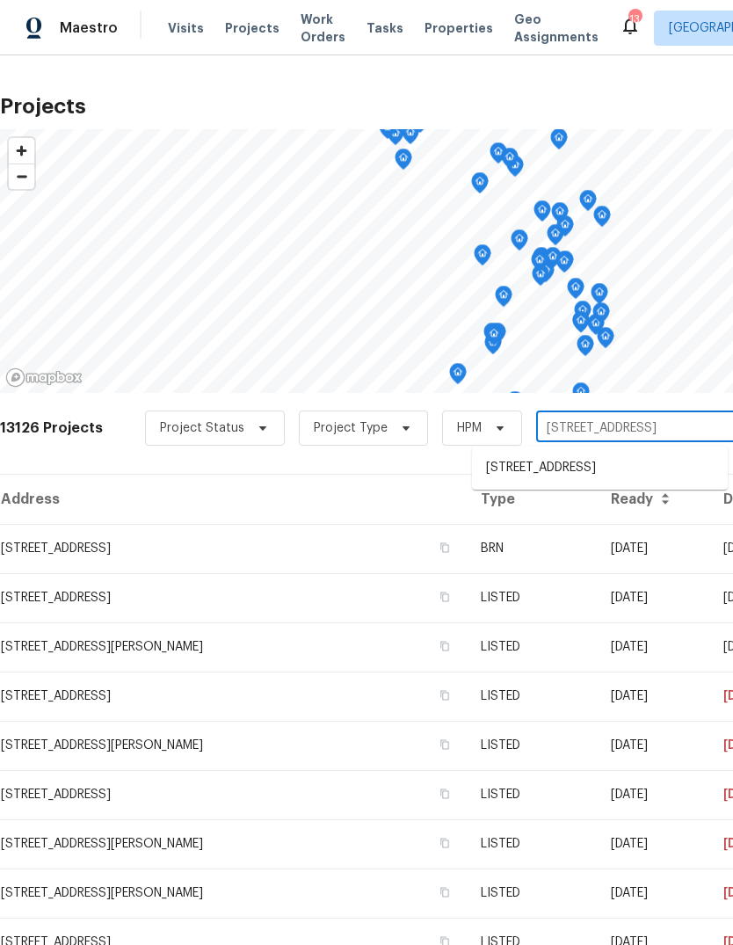
paste input "[STREET_ADDRESS][PERSON_NAME]"
type input "[STREET_ADDRESS][PERSON_NAME]"
click at [612, 473] on li "[STREET_ADDRESS][PERSON_NAME]" at bounding box center [600, 468] width 256 height 29
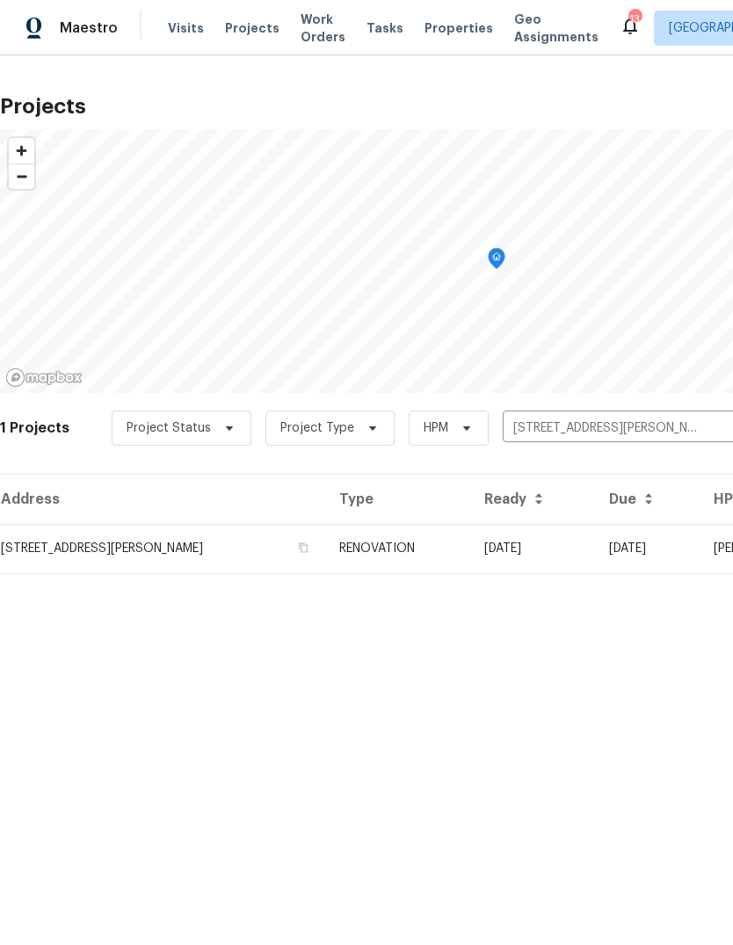
click at [595, 551] on td "[DATE]" at bounding box center [532, 548] width 125 height 49
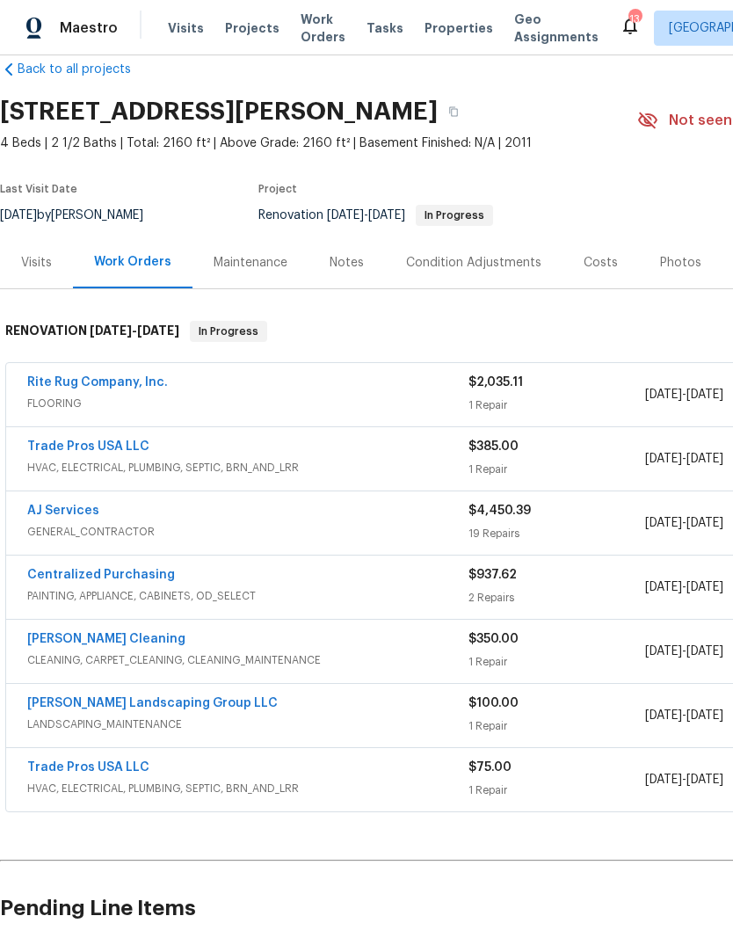
scroll to position [30, 0]
click at [135, 380] on link "Rite Rug Company, Inc." at bounding box center [97, 382] width 141 height 12
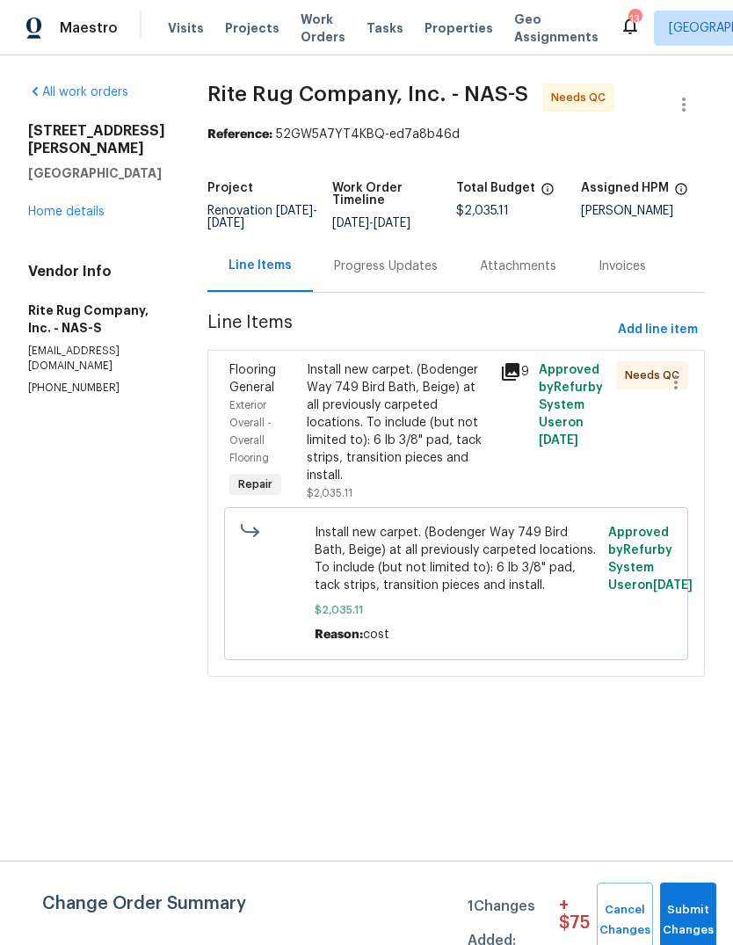
click at [405, 266] on div "Progress Updates" at bounding box center [386, 266] width 146 height 52
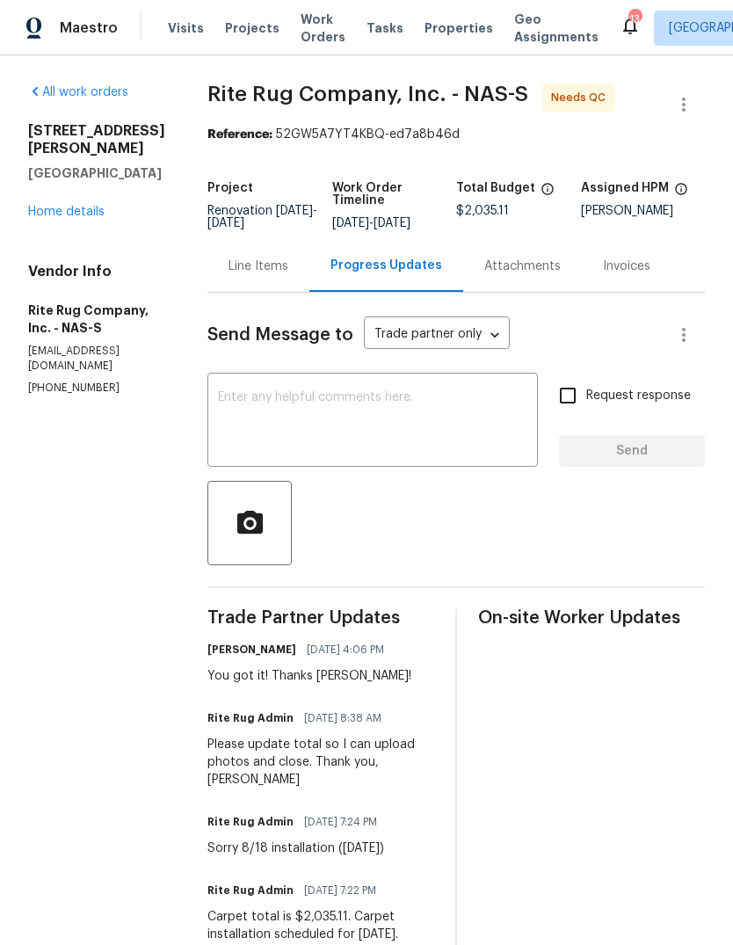
click at [287, 275] on div "Line Items" at bounding box center [259, 267] width 60 height 18
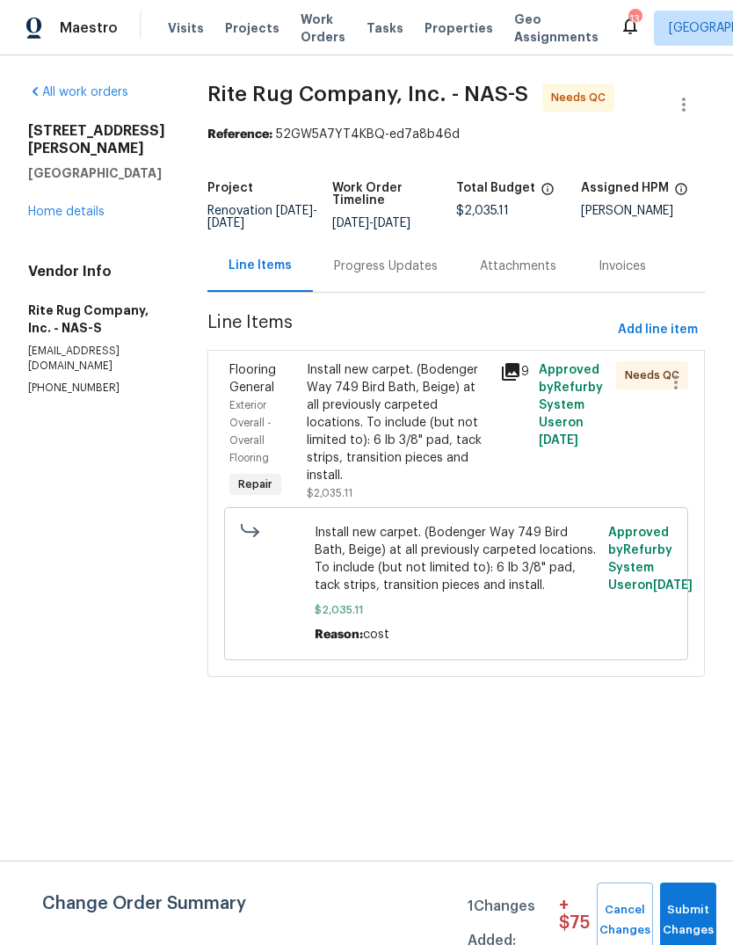
click at [446, 447] on div "Install new carpet. (Bodenger Way 749 Bird Bath, Beige) at all previously carpe…" at bounding box center [398, 422] width 183 height 123
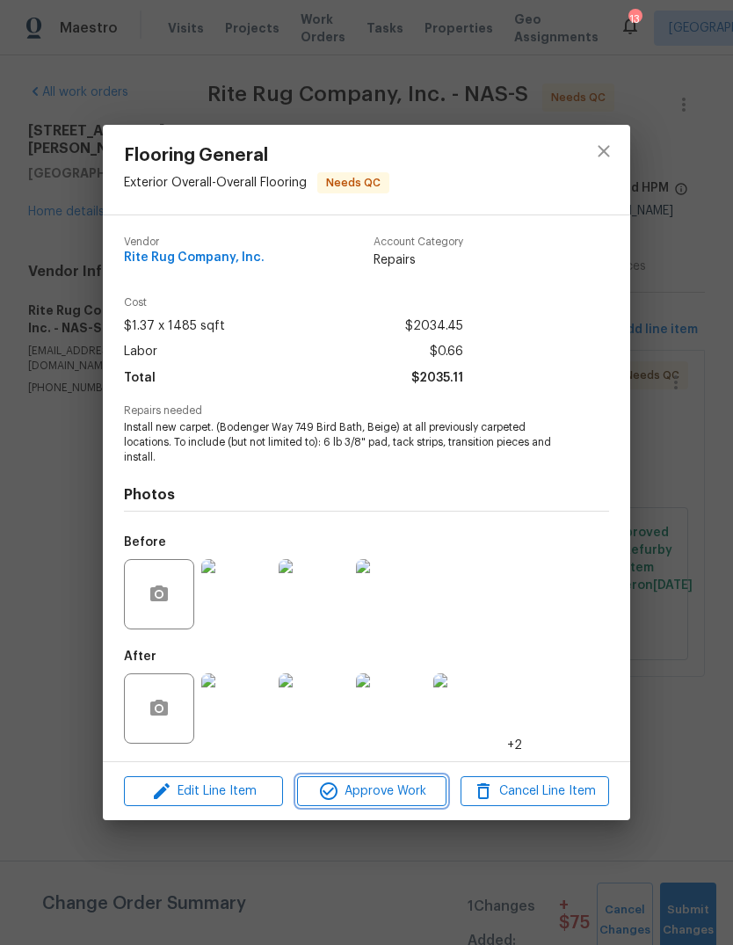
click at [421, 796] on span "Approve Work" at bounding box center [371, 792] width 138 height 22
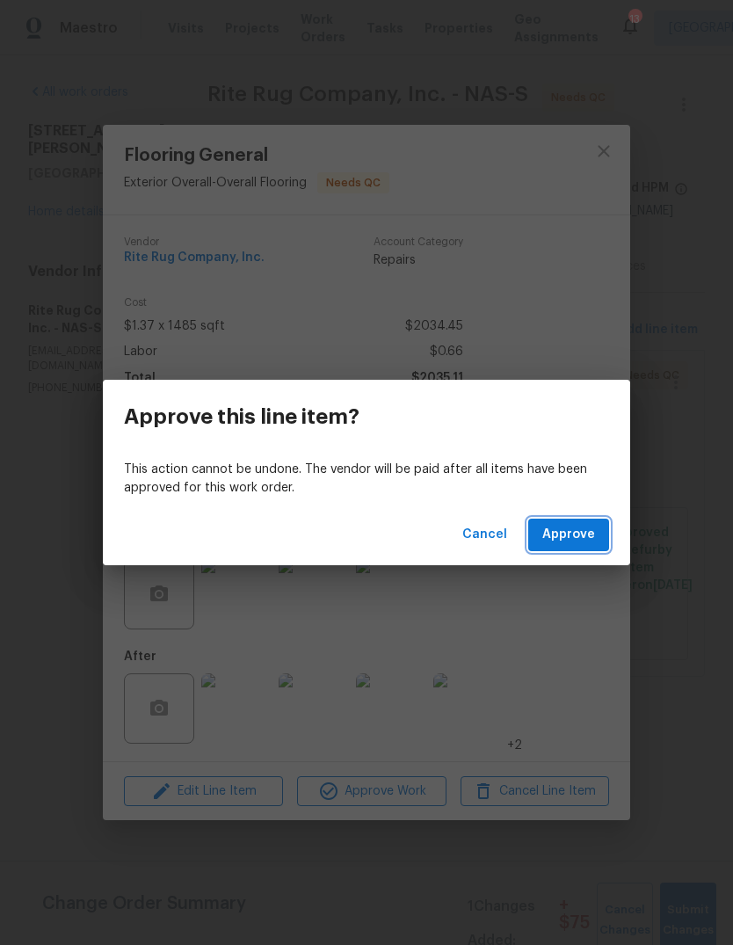
click at [591, 536] on span "Approve" at bounding box center [568, 535] width 53 height 22
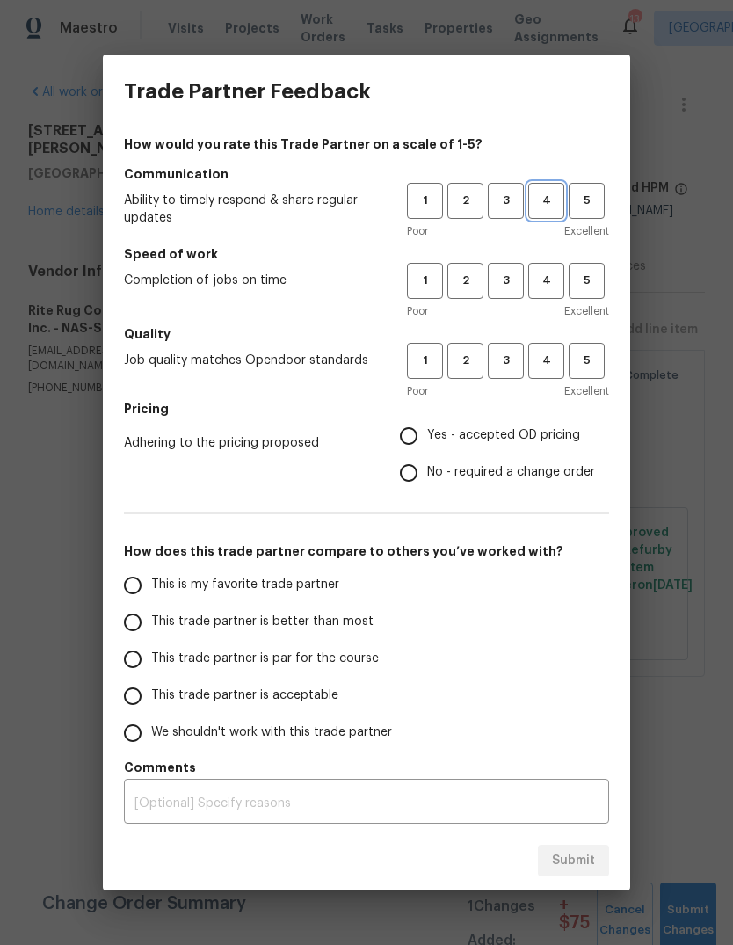
click at [549, 206] on span "4" at bounding box center [546, 201] width 33 height 20
click at [551, 280] on span "4" at bounding box center [546, 281] width 33 height 20
click at [562, 367] on span "4" at bounding box center [546, 361] width 33 height 20
click at [426, 436] on input "Yes - accepted OD pricing" at bounding box center [408, 436] width 37 height 37
radio input "true"
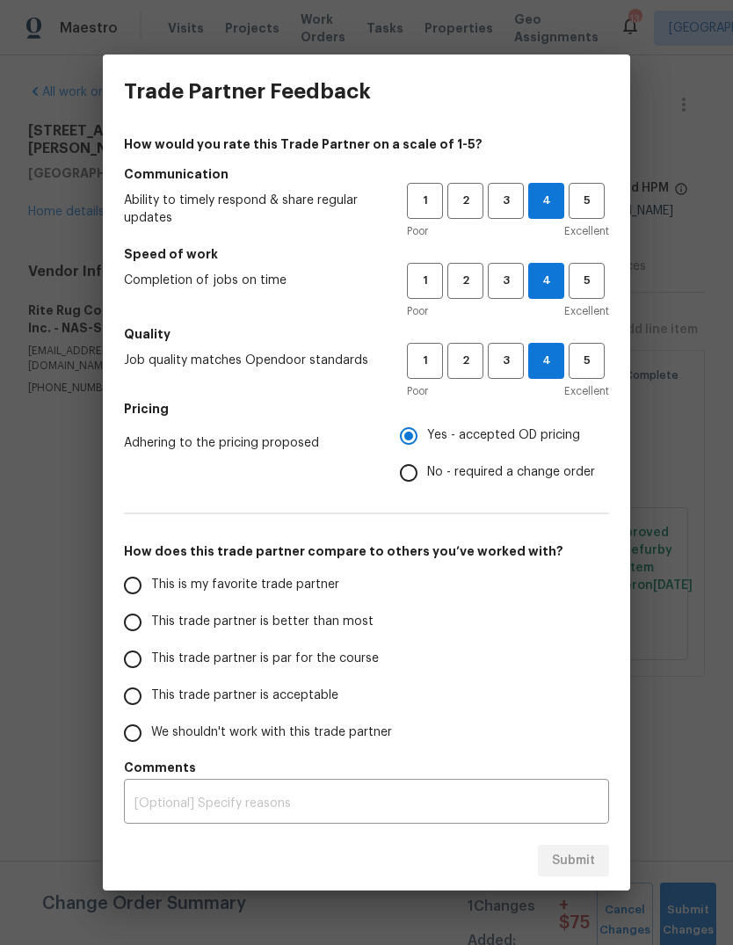
click at [142, 670] on input "This trade partner is par for the course" at bounding box center [132, 659] width 37 height 37
click at [599, 859] on button "Submit" at bounding box center [573, 861] width 71 height 33
radio input "true"
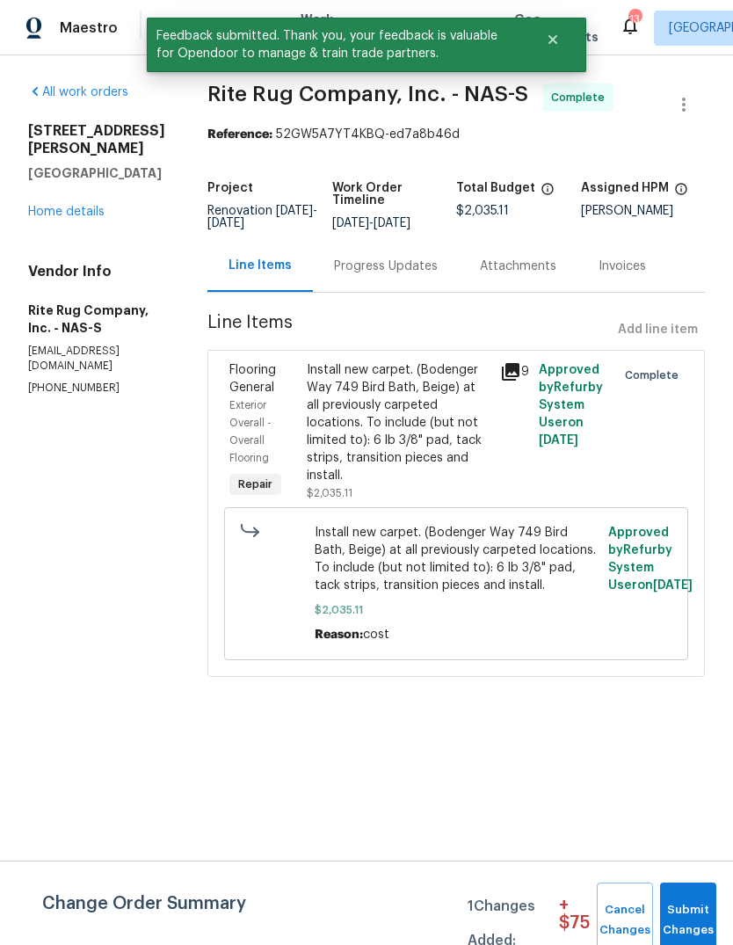
click at [91, 206] on link "Home details" at bounding box center [66, 212] width 76 height 12
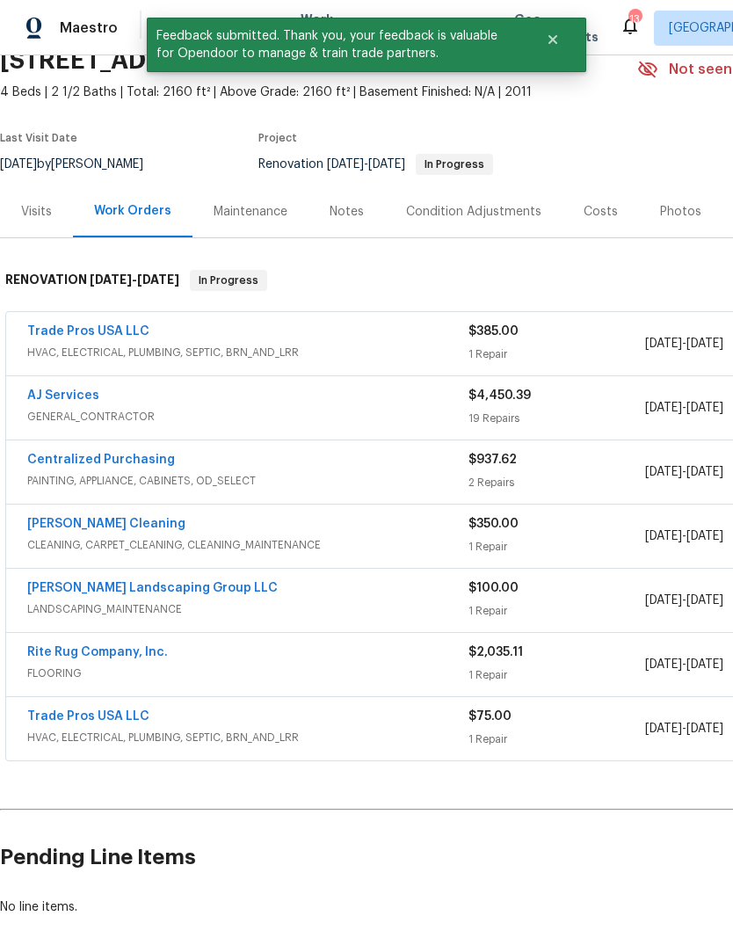
scroll to position [81, 0]
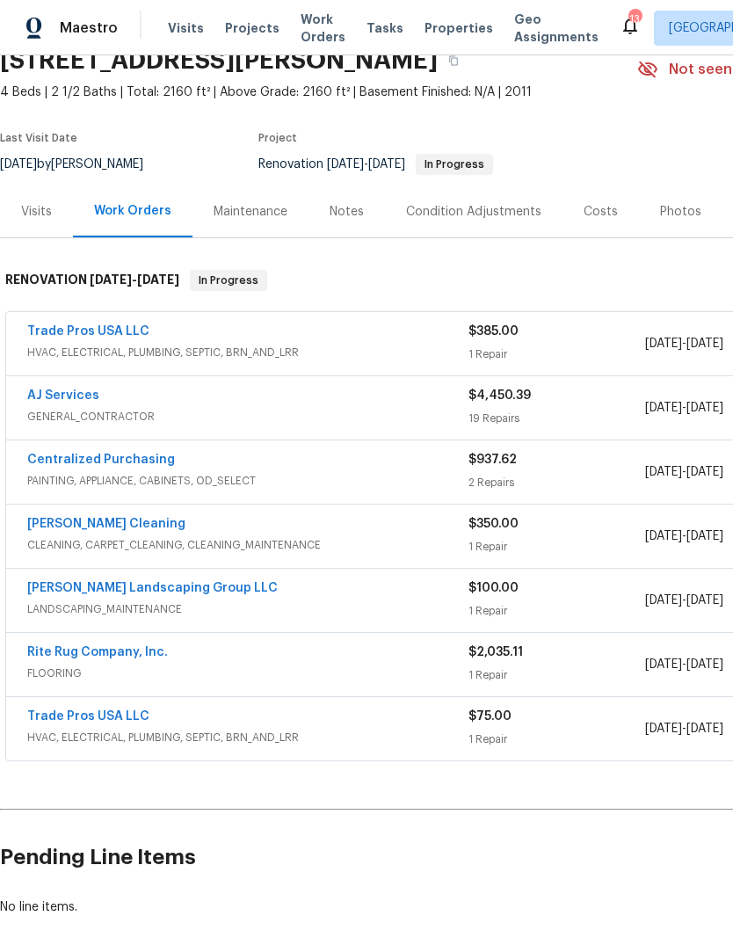
click at [130, 328] on link "Trade Pros USA LLC" at bounding box center [88, 331] width 122 height 12
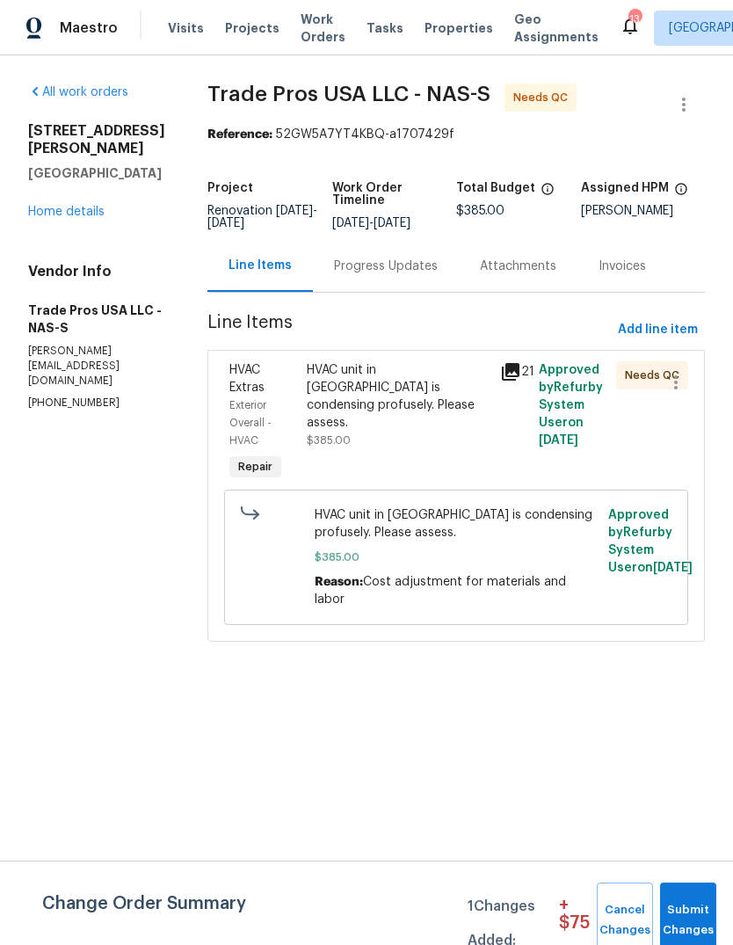
click at [419, 275] on div "Progress Updates" at bounding box center [386, 267] width 104 height 18
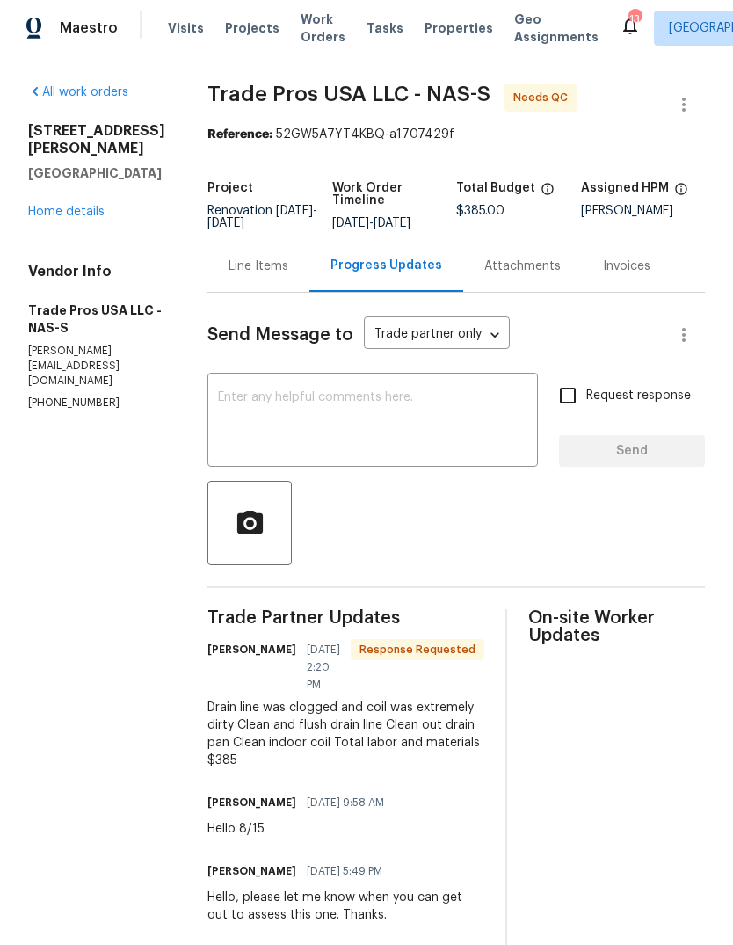
click at [253, 265] on div "Line Items" at bounding box center [259, 267] width 60 height 18
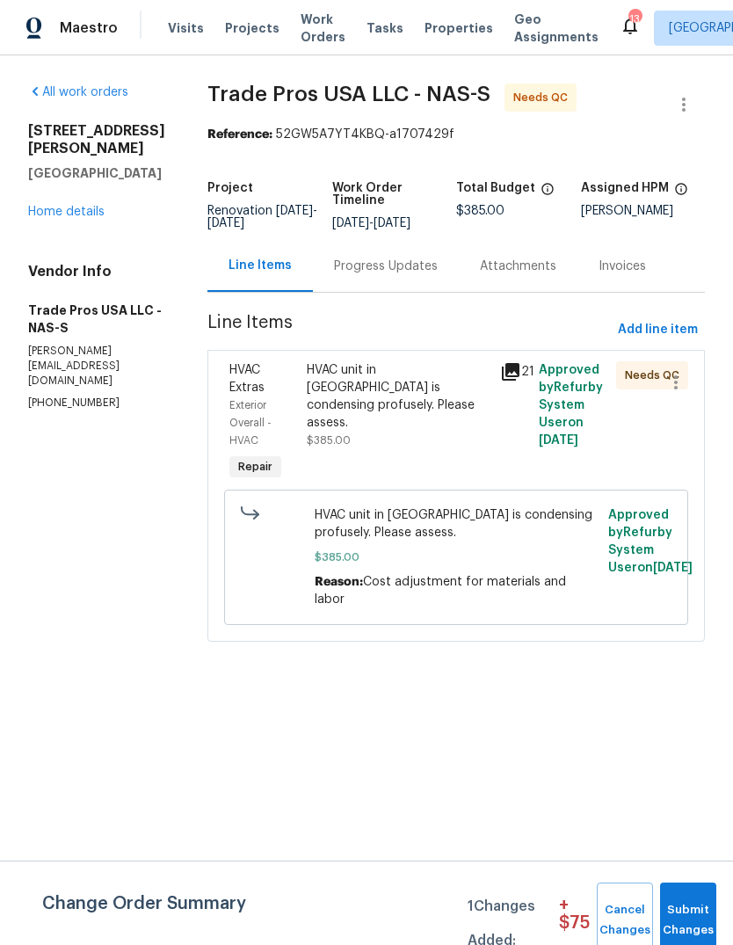
click at [418, 424] on div "HVAC unit in [GEOGRAPHIC_DATA] is condensing profusely. Please assess." at bounding box center [398, 396] width 183 height 70
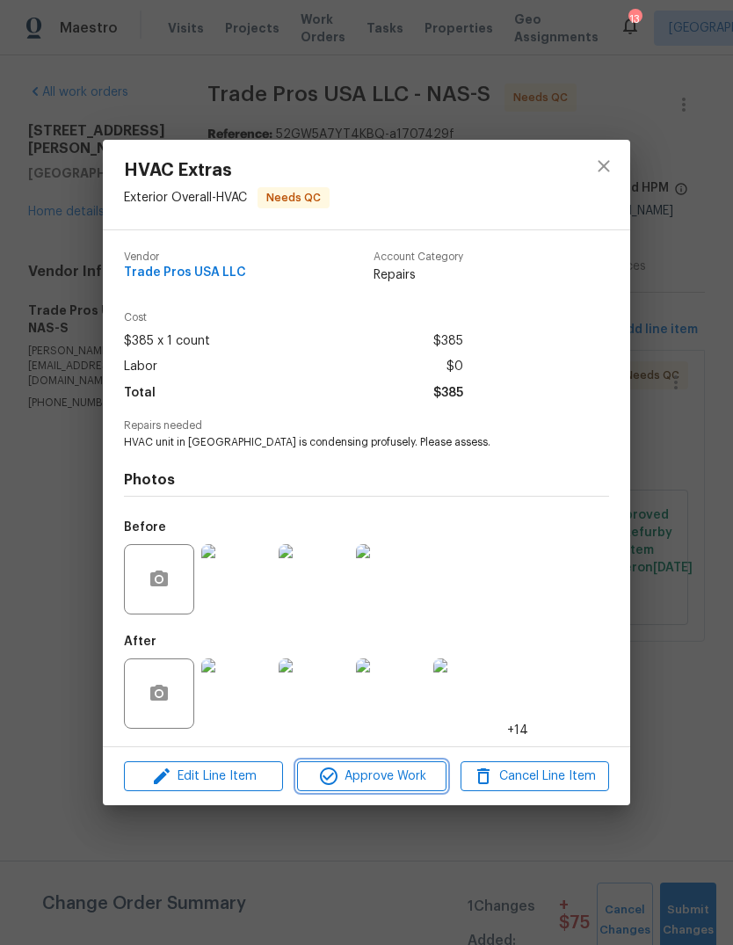
click at [408, 785] on span "Approve Work" at bounding box center [371, 777] width 138 height 22
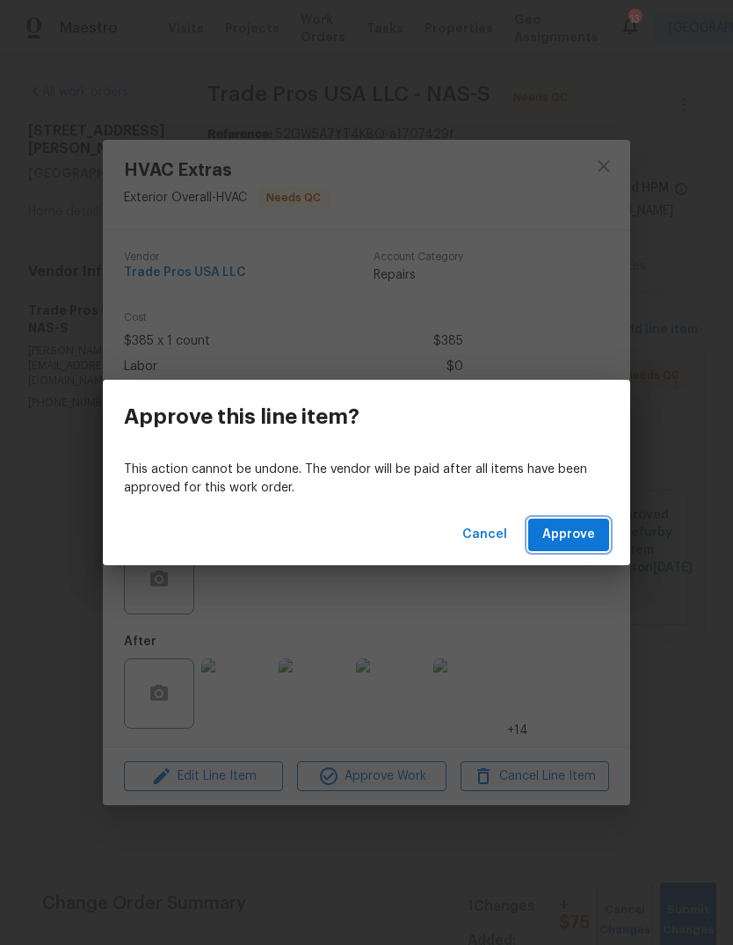
click at [576, 529] on span "Approve" at bounding box center [568, 535] width 53 height 22
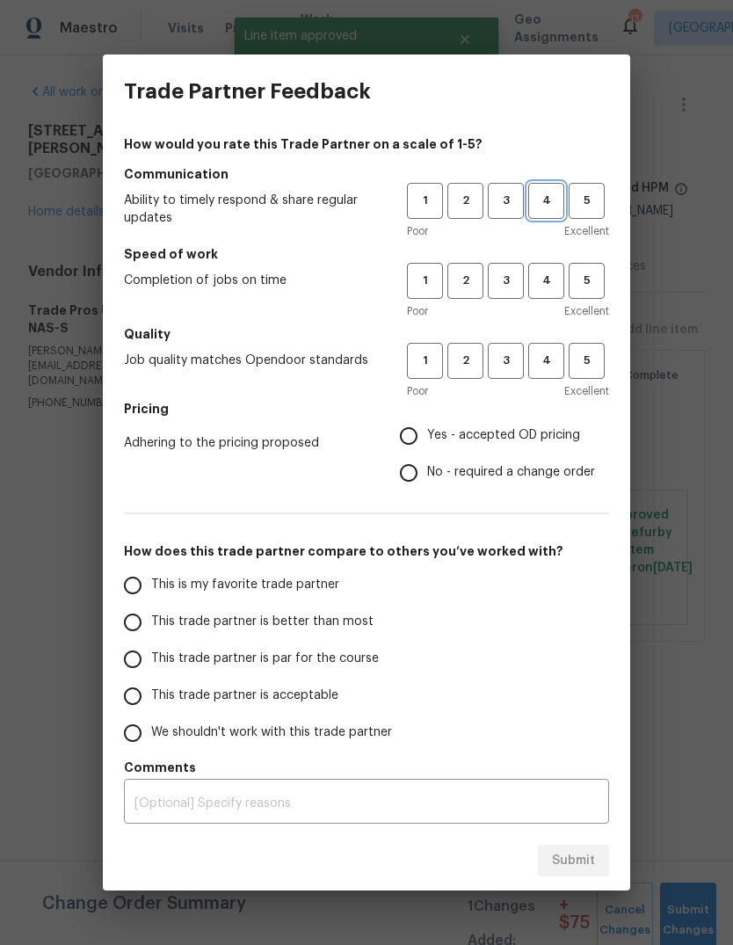
click at [547, 206] on span "4" at bounding box center [546, 201] width 33 height 20
click at [542, 277] on span "4" at bounding box center [546, 281] width 33 height 20
click at [556, 364] on span "4" at bounding box center [546, 361] width 33 height 20
click at [416, 438] on input "Yes - accepted OD pricing" at bounding box center [408, 436] width 37 height 37
radio input "true"
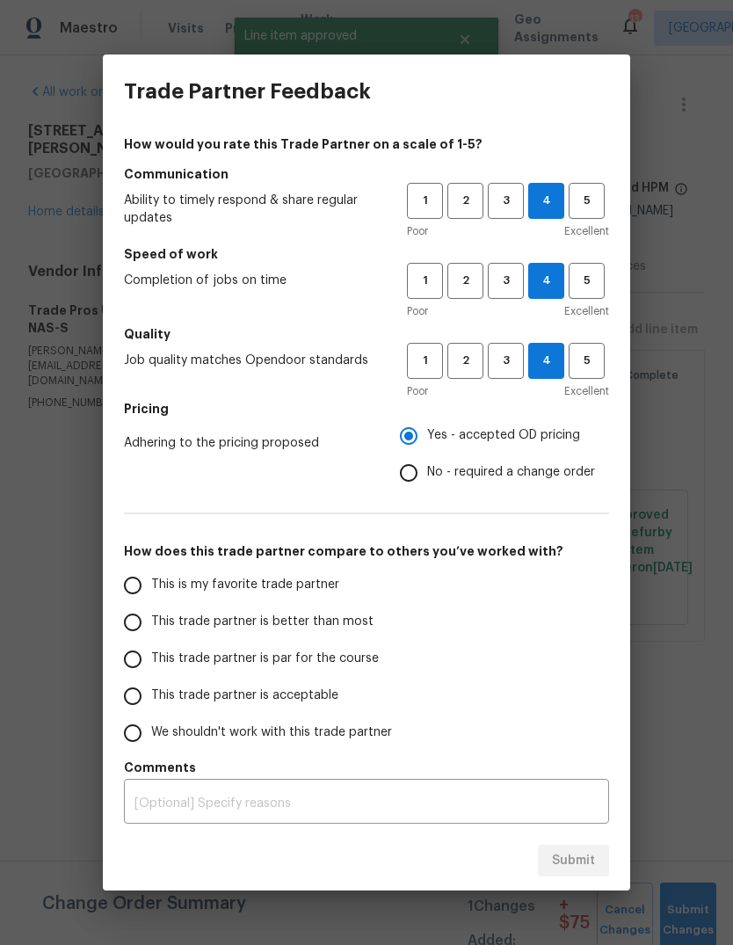
click at [139, 664] on input "This trade partner is par for the course" at bounding box center [132, 659] width 37 height 37
click at [585, 856] on span "Submit" at bounding box center [573, 861] width 43 height 22
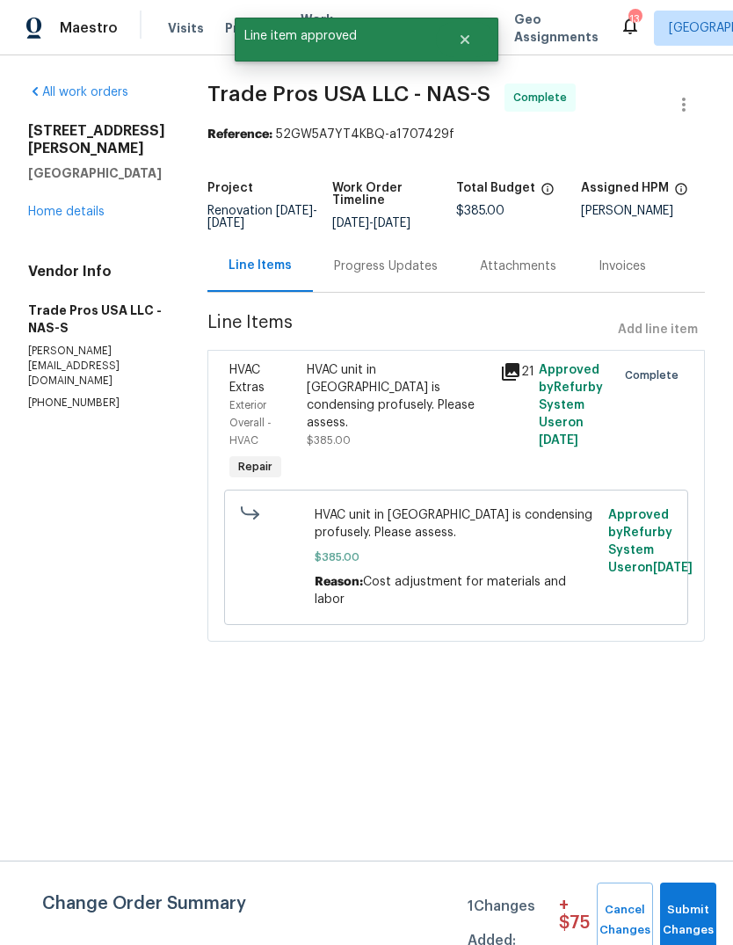
radio input "true"
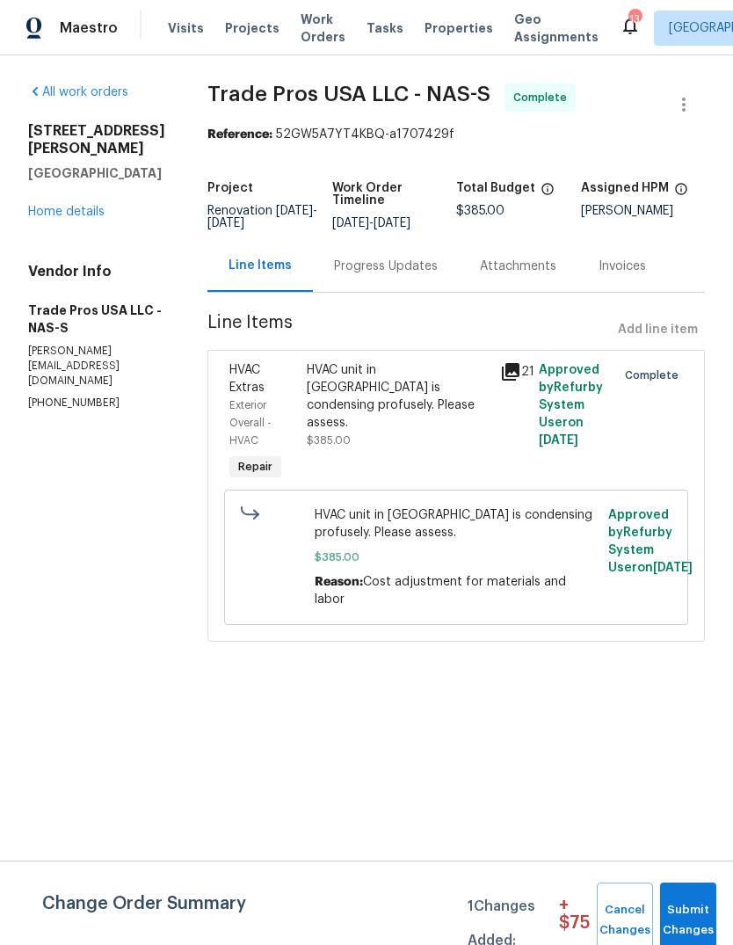
click at [78, 206] on link "Home details" at bounding box center [66, 212] width 76 height 12
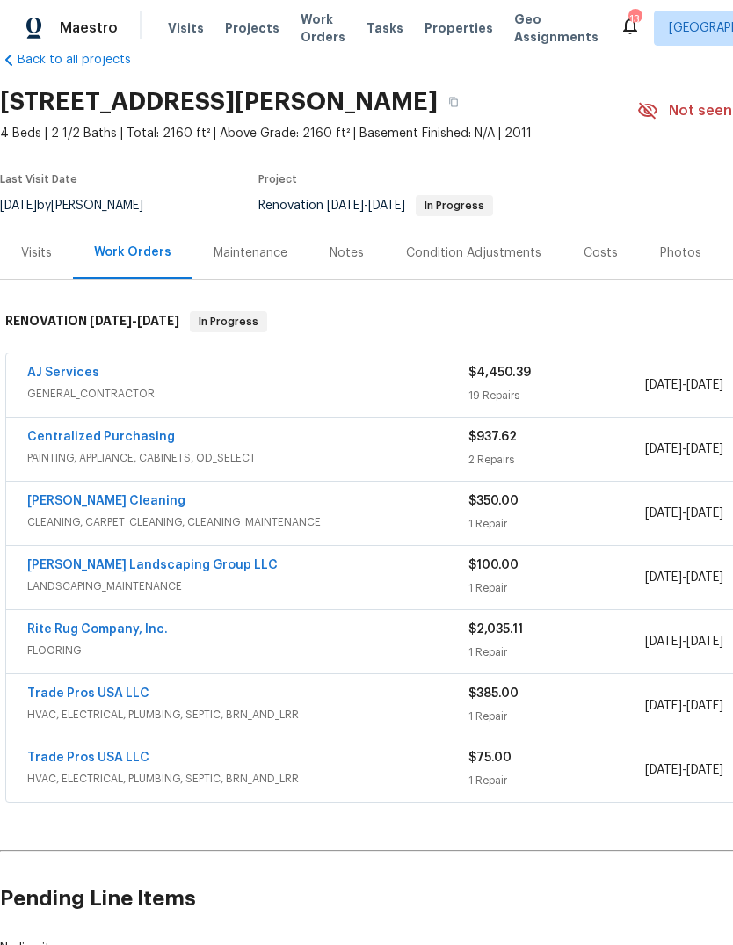
scroll to position [40, 0]
click at [68, 370] on link "AJ Services" at bounding box center [63, 373] width 72 height 12
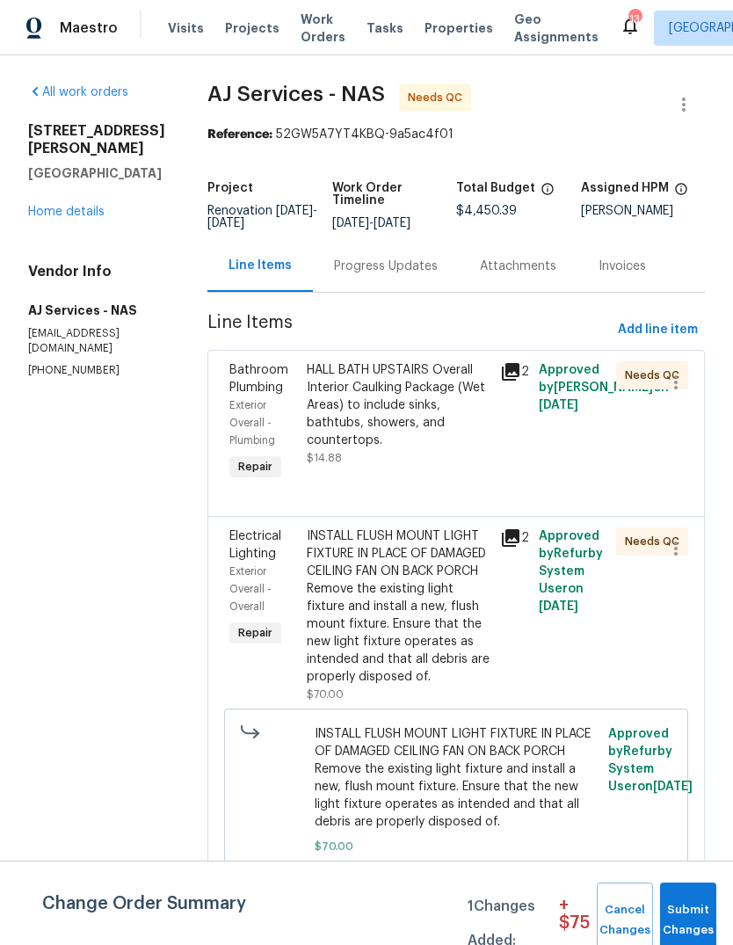
click at [75, 217] on link "Home details" at bounding box center [66, 212] width 76 height 12
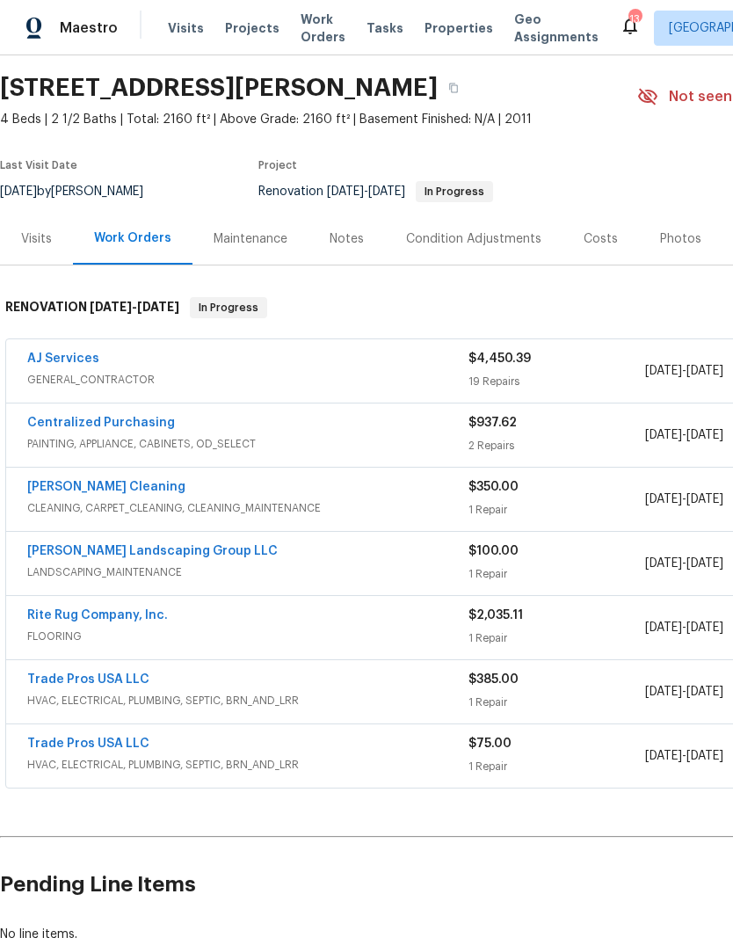
scroll to position [55, 0]
click at [90, 488] on link "[PERSON_NAME] Cleaning" at bounding box center [106, 486] width 158 height 12
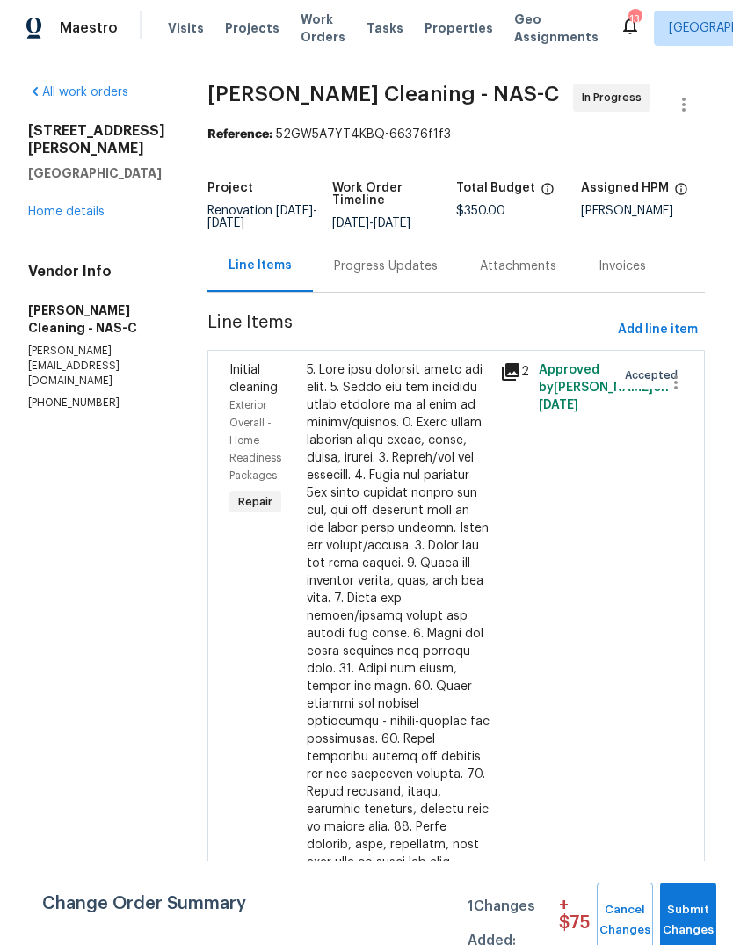
click at [71, 206] on link "Home details" at bounding box center [66, 212] width 76 height 12
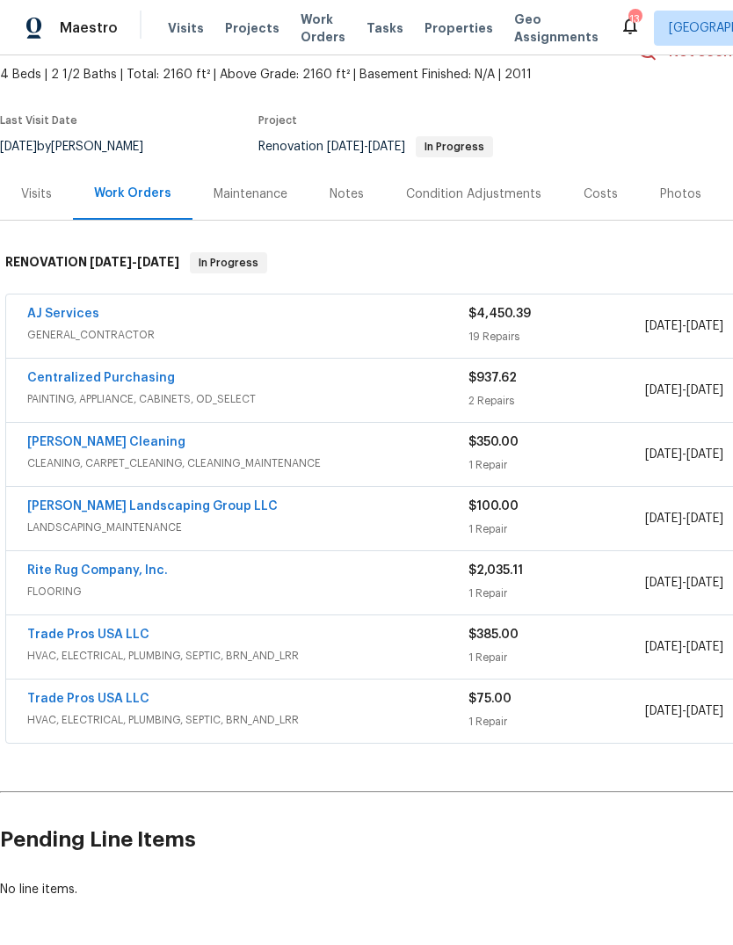
scroll to position [98, 0]
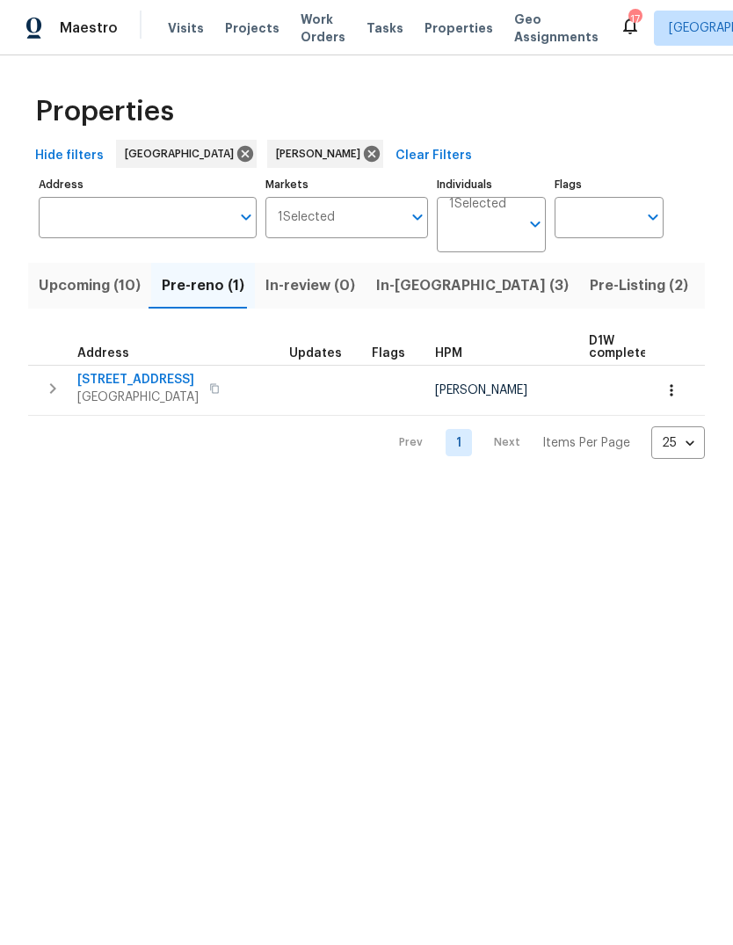
click at [418, 288] on span "In-reno (3)" at bounding box center [472, 285] width 193 height 25
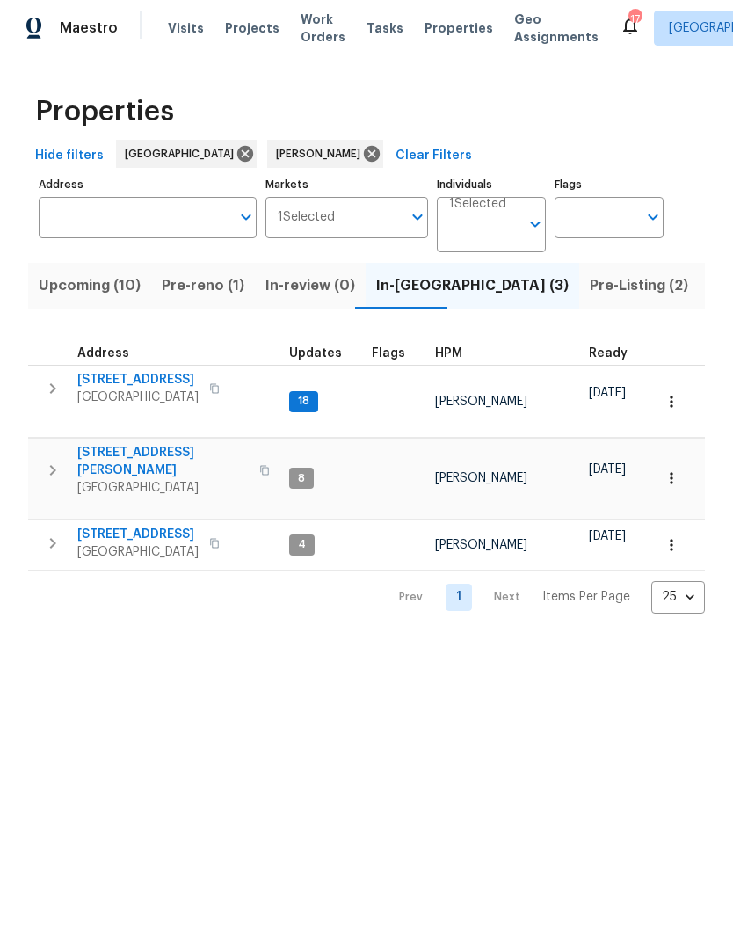
click at [220, 538] on icon "button" at bounding box center [214, 543] width 11 height 11
click at [225, 531] on button "button" at bounding box center [214, 543] width 21 height 25
click at [254, 453] on button "button" at bounding box center [264, 470] width 21 height 42
